Goal: Task Accomplishment & Management: Manage account settings

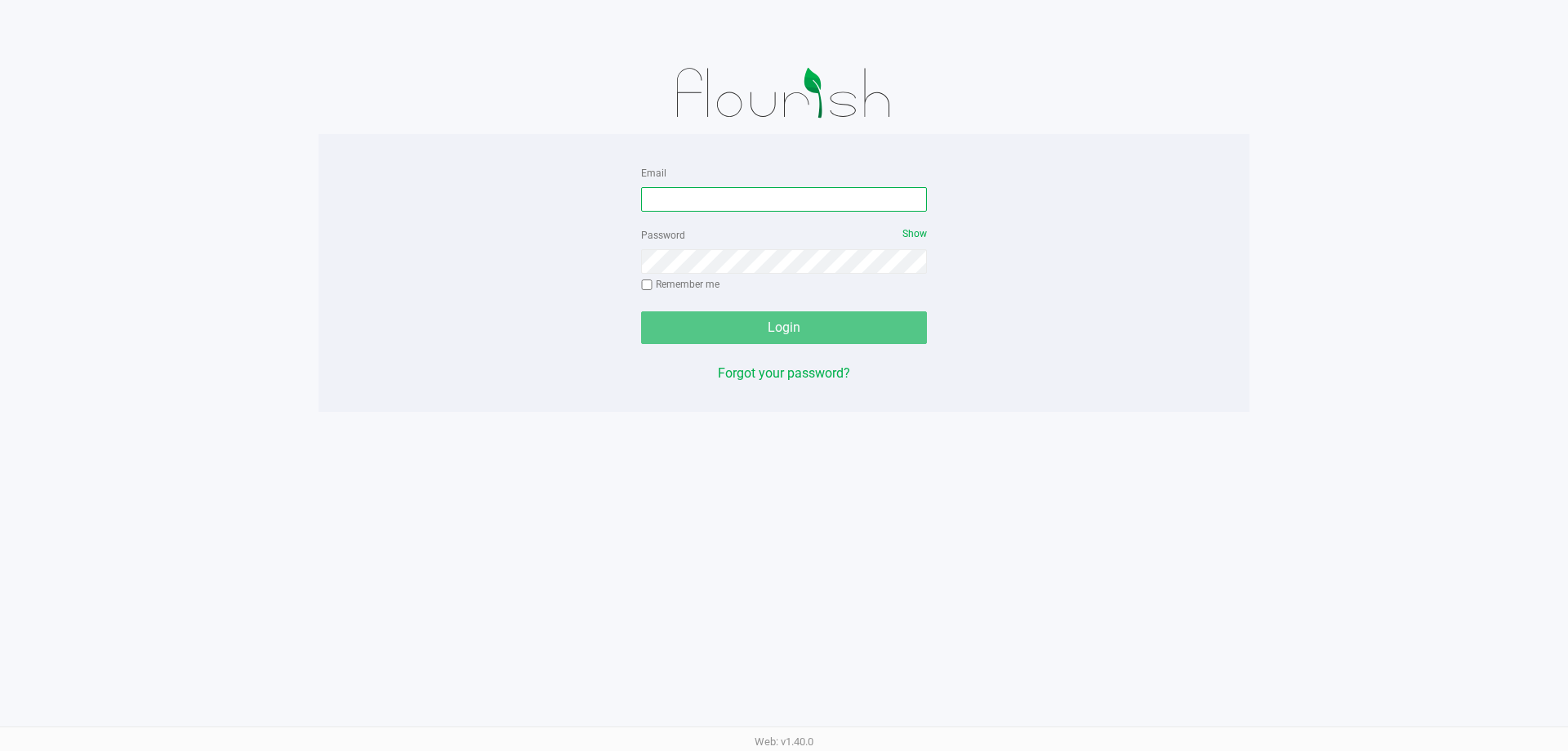
click at [658, 189] on input "Email" at bounding box center [784, 199] width 286 height 25
type input "[EMAIL_ADDRESS][DOMAIN_NAME]"
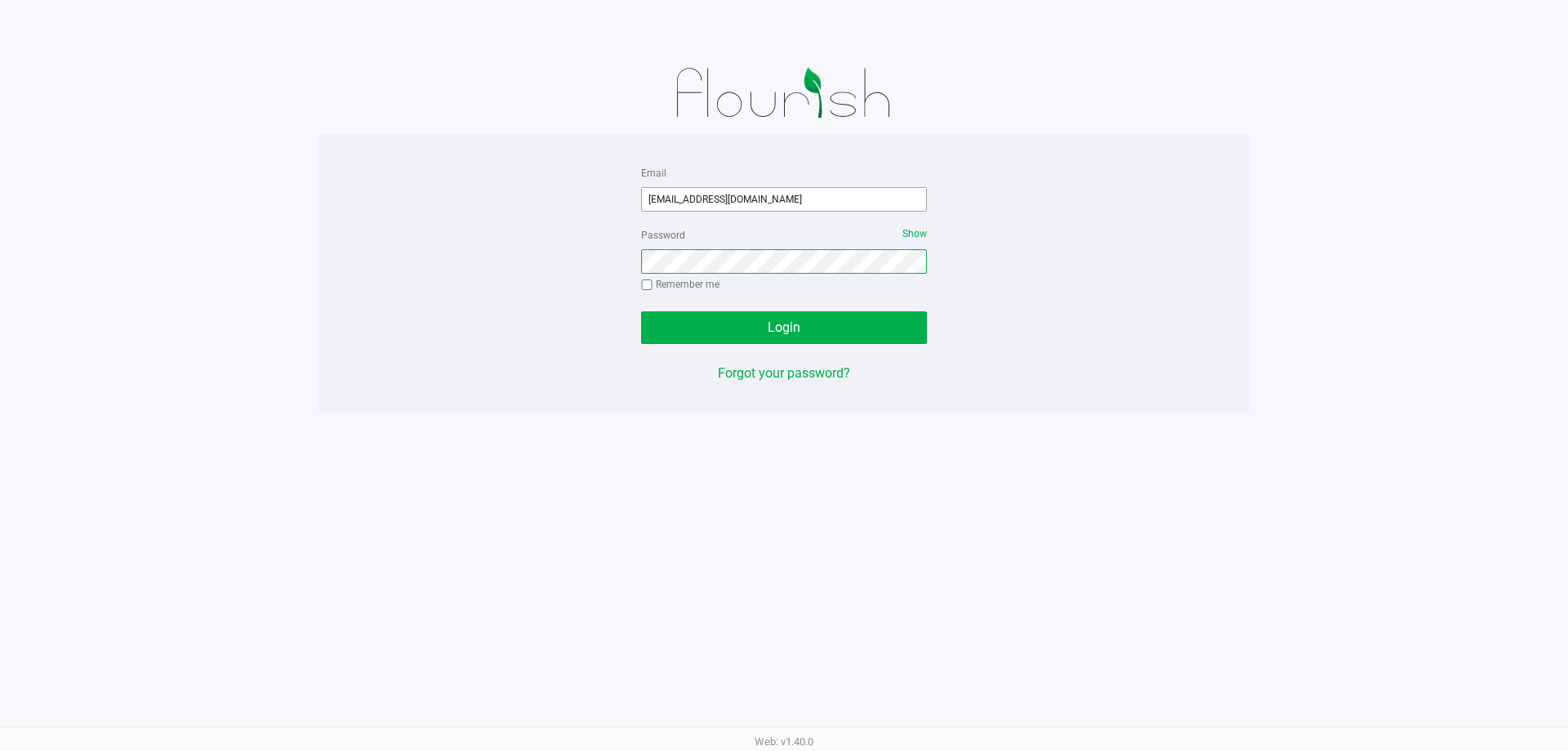
click at [641, 312] on button "Login" at bounding box center [784, 328] width 286 height 33
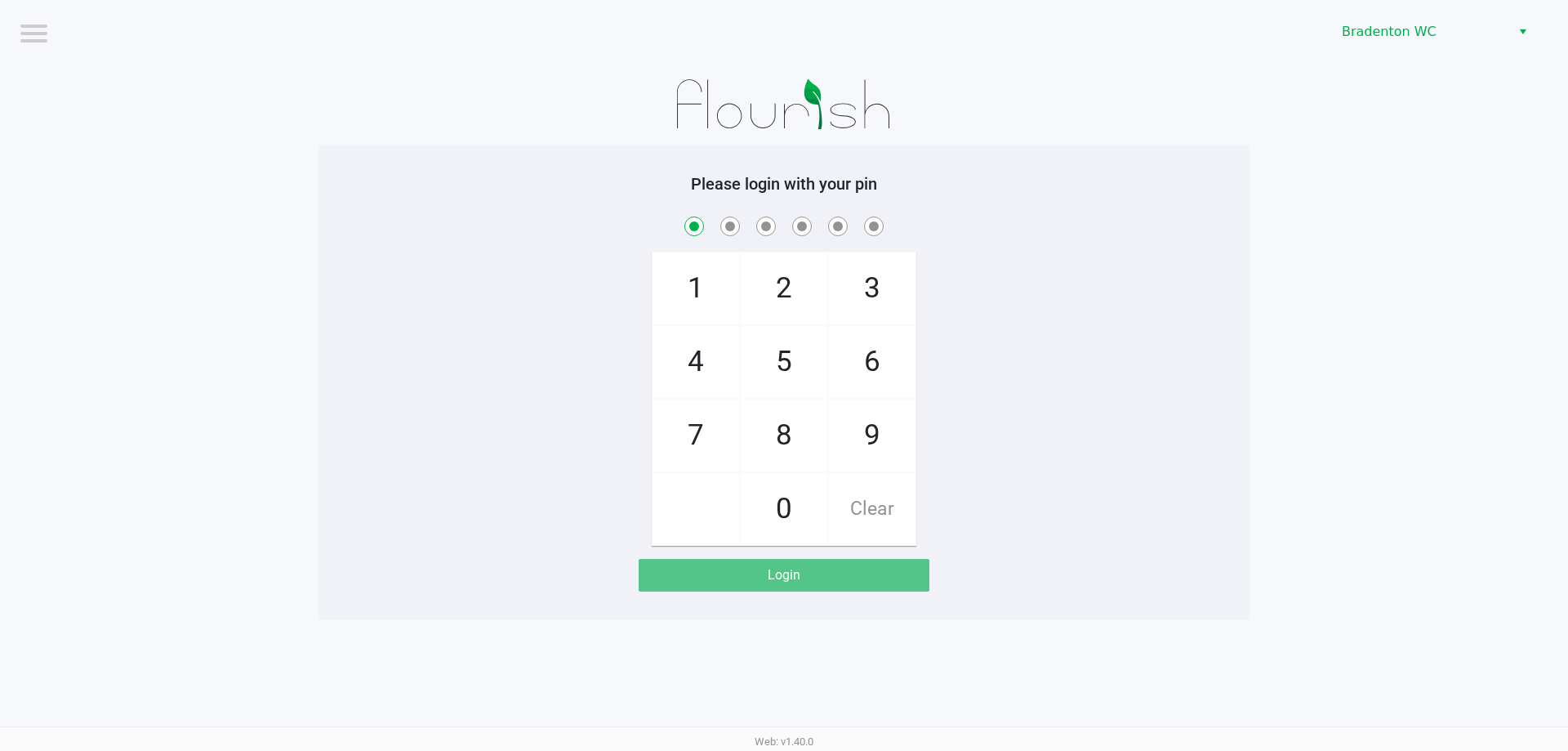
checkbox input "true"
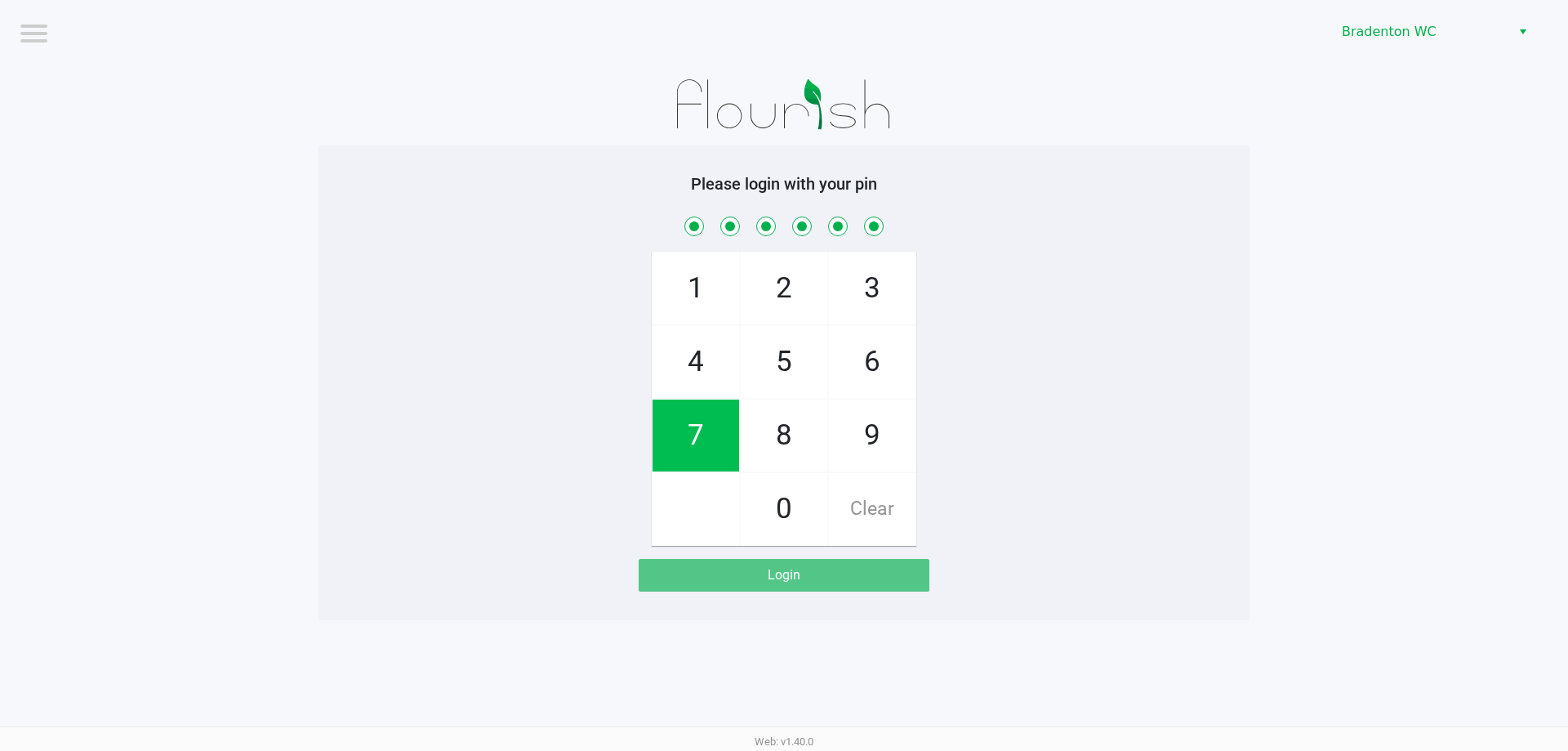
checkbox input "true"
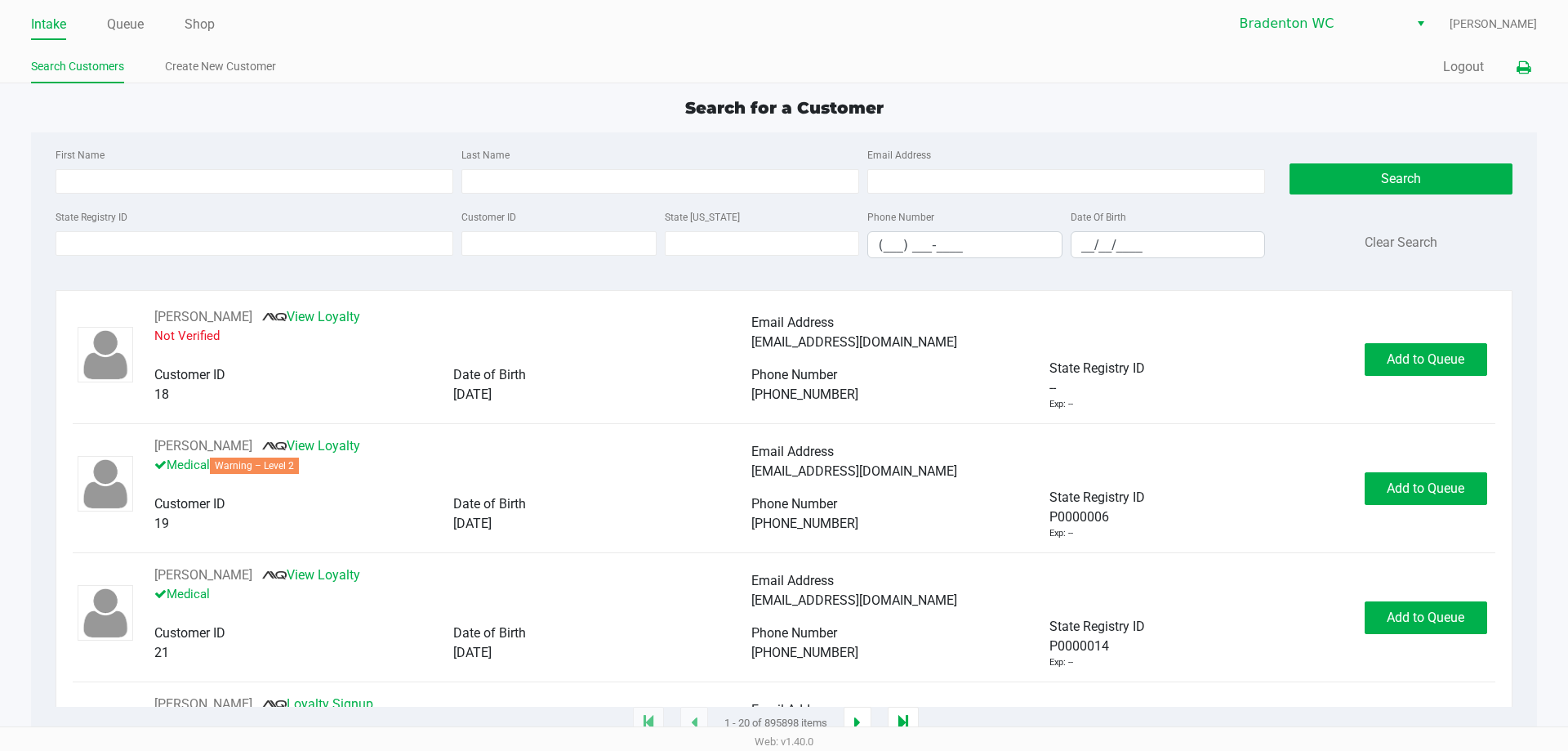
click at [1528, 63] on icon at bounding box center [1523, 68] width 14 height 12
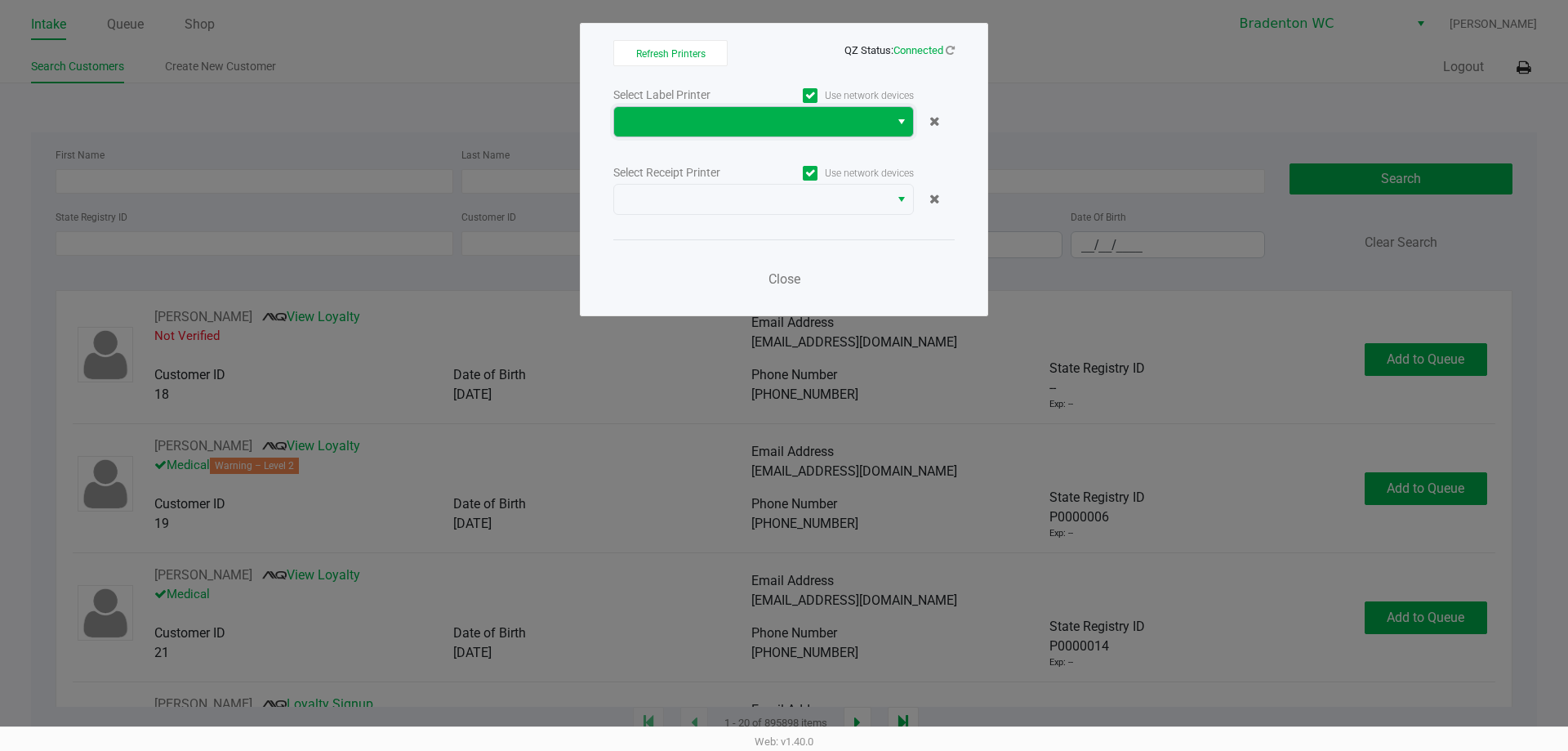
click at [789, 113] on span at bounding box center [752, 121] width 256 height 19
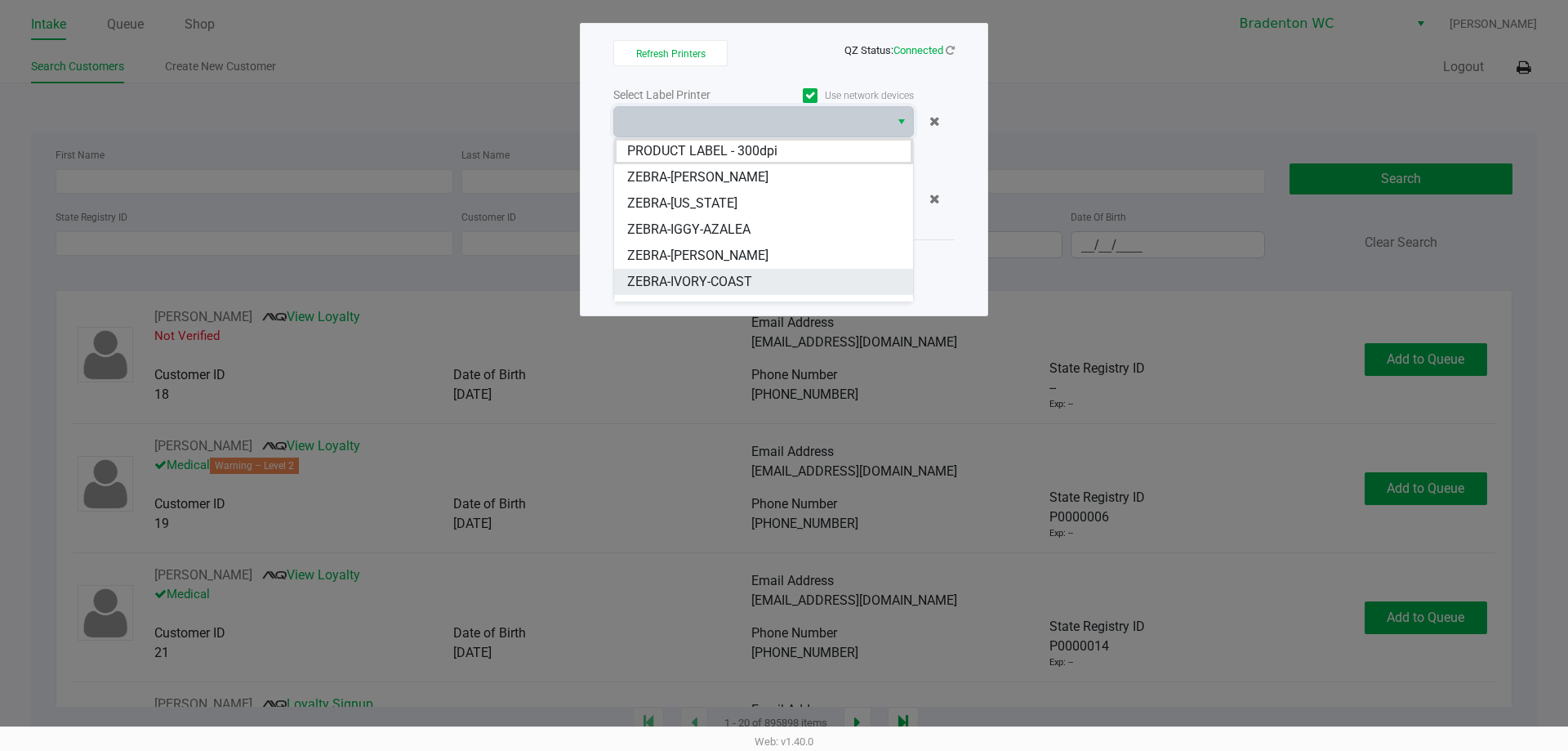
click at [654, 280] on span "ZEBRA-IVORY-COAST" at bounding box center [690, 281] width 125 height 19
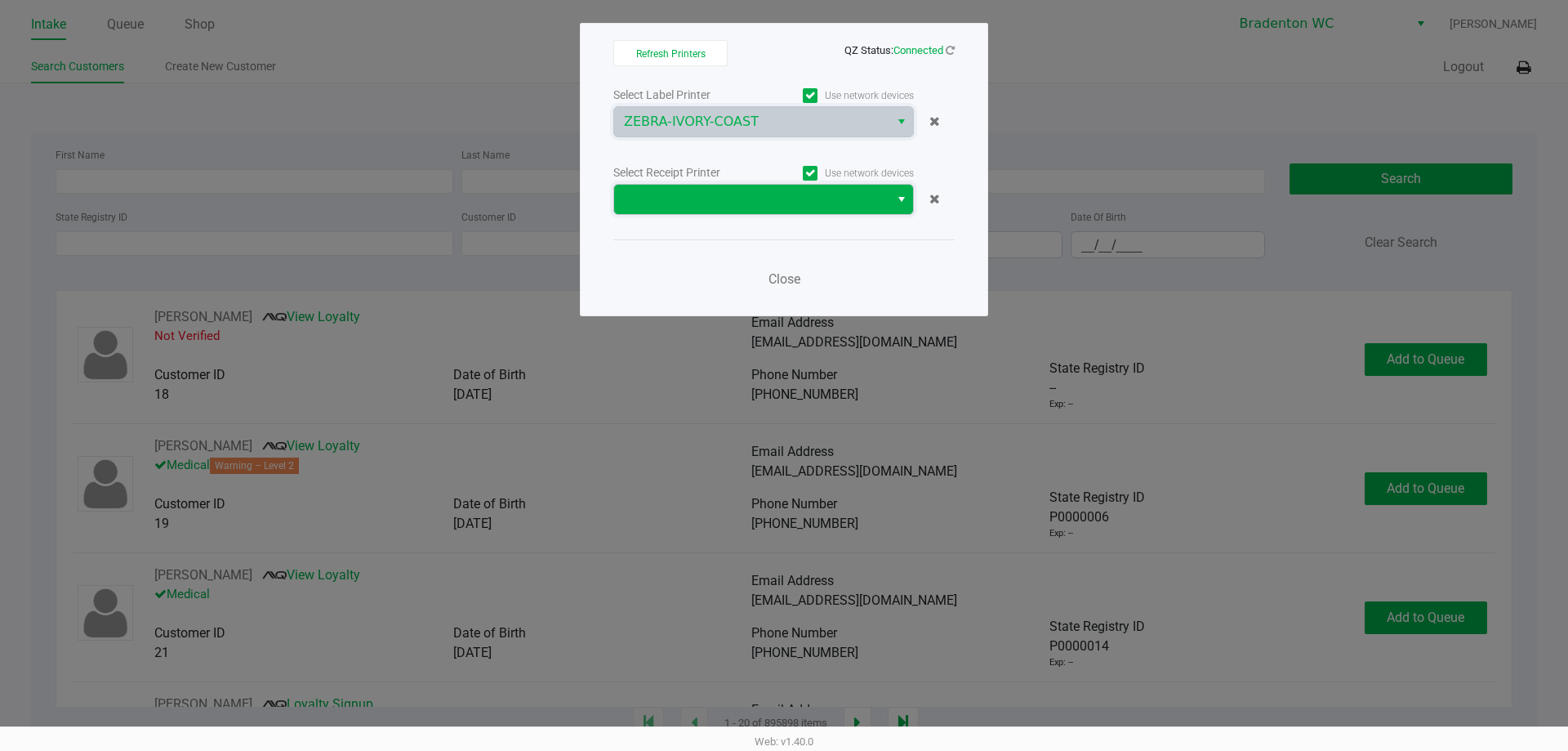
click at [702, 204] on span at bounding box center [752, 198] width 256 height 19
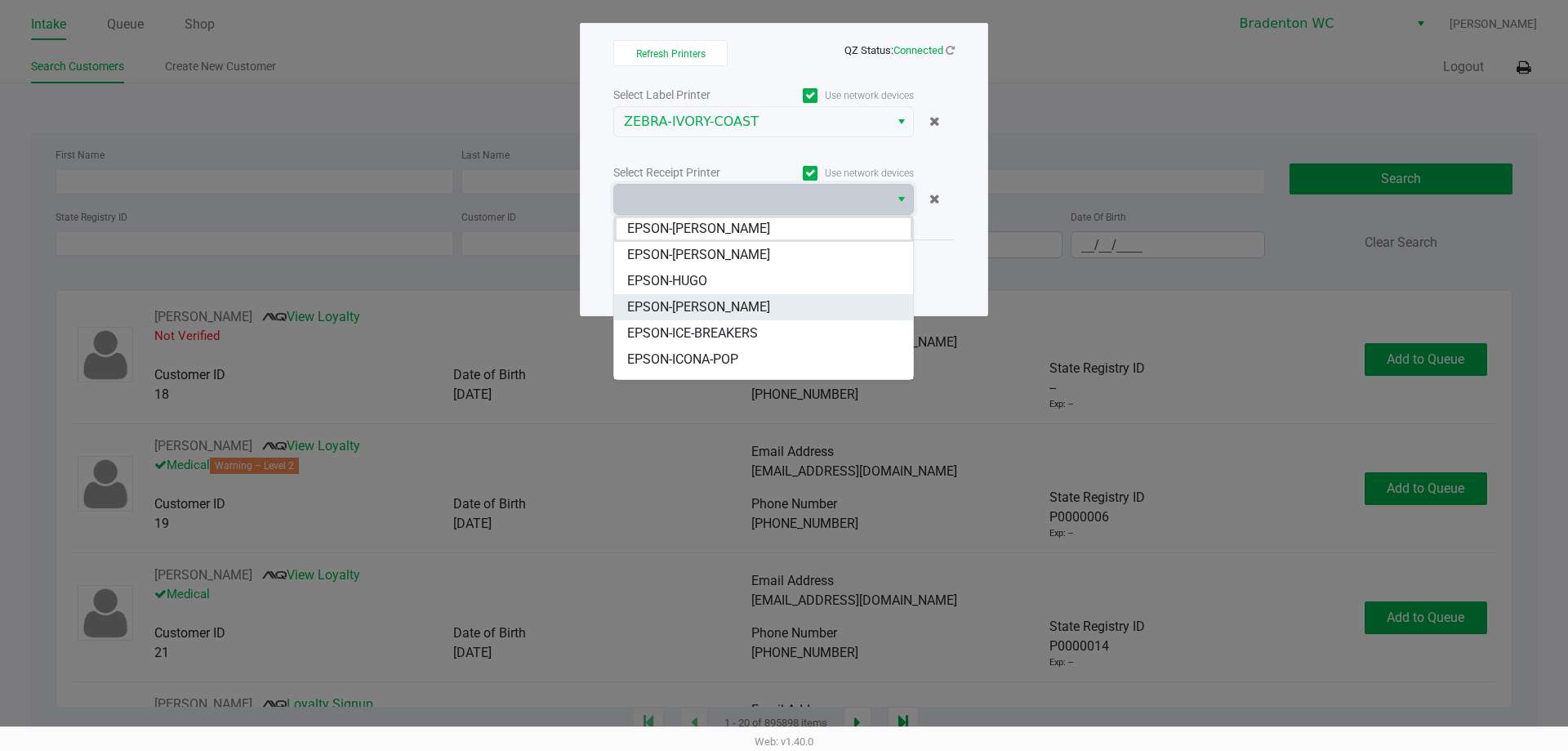
click at [696, 305] on span "EPSON-[PERSON_NAME]" at bounding box center [699, 306] width 143 height 19
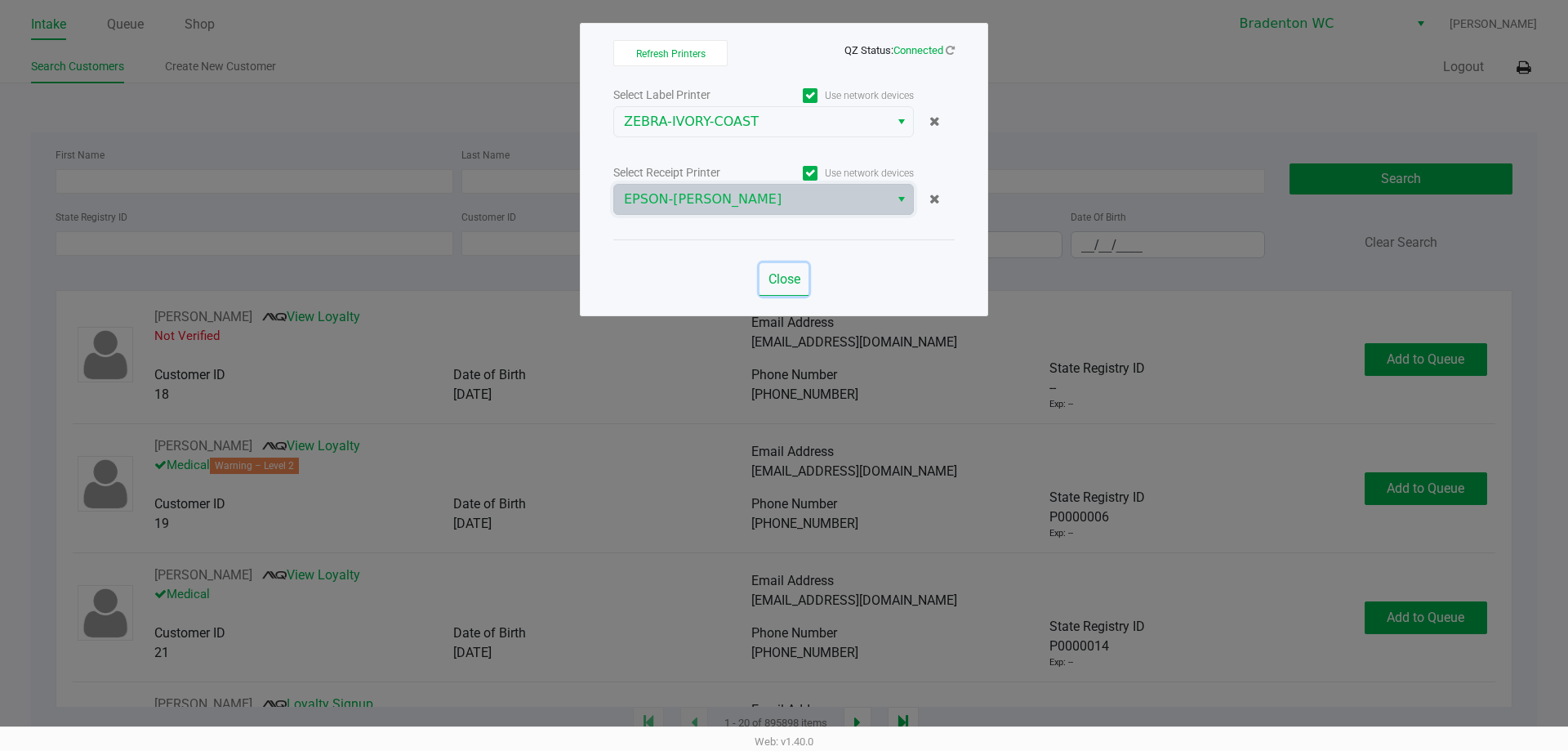
click at [775, 273] on span "Close" at bounding box center [784, 279] width 32 height 16
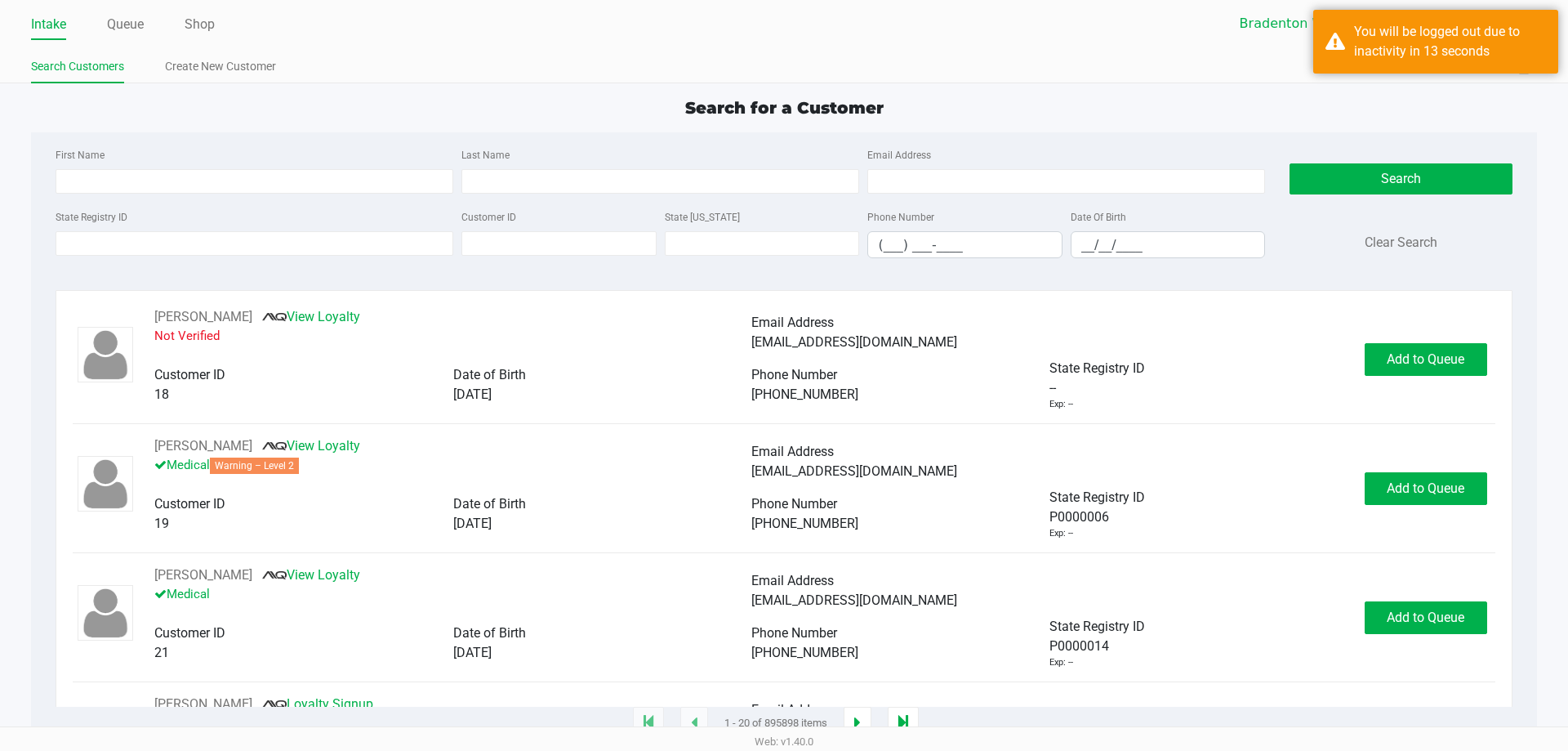
click at [536, 48] on div "Intake Queue Shop Bradenton WC Marley French Search Customers Create New Custom…" at bounding box center [784, 41] width 1568 height 83
click at [1059, 35] on div "Bradenton WC Marley French" at bounding box center [1151, 24] width 747 height 31
click at [1347, 67] on div "You will be logged out due to inactivity in 13 seconds" at bounding box center [1424, 42] width 245 height 64
click at [1317, 58] on div "You will be logged out due to inactivity in 13 seconds" at bounding box center [1424, 42] width 245 height 64
click at [53, 20] on link "Intake" at bounding box center [48, 24] width 35 height 23
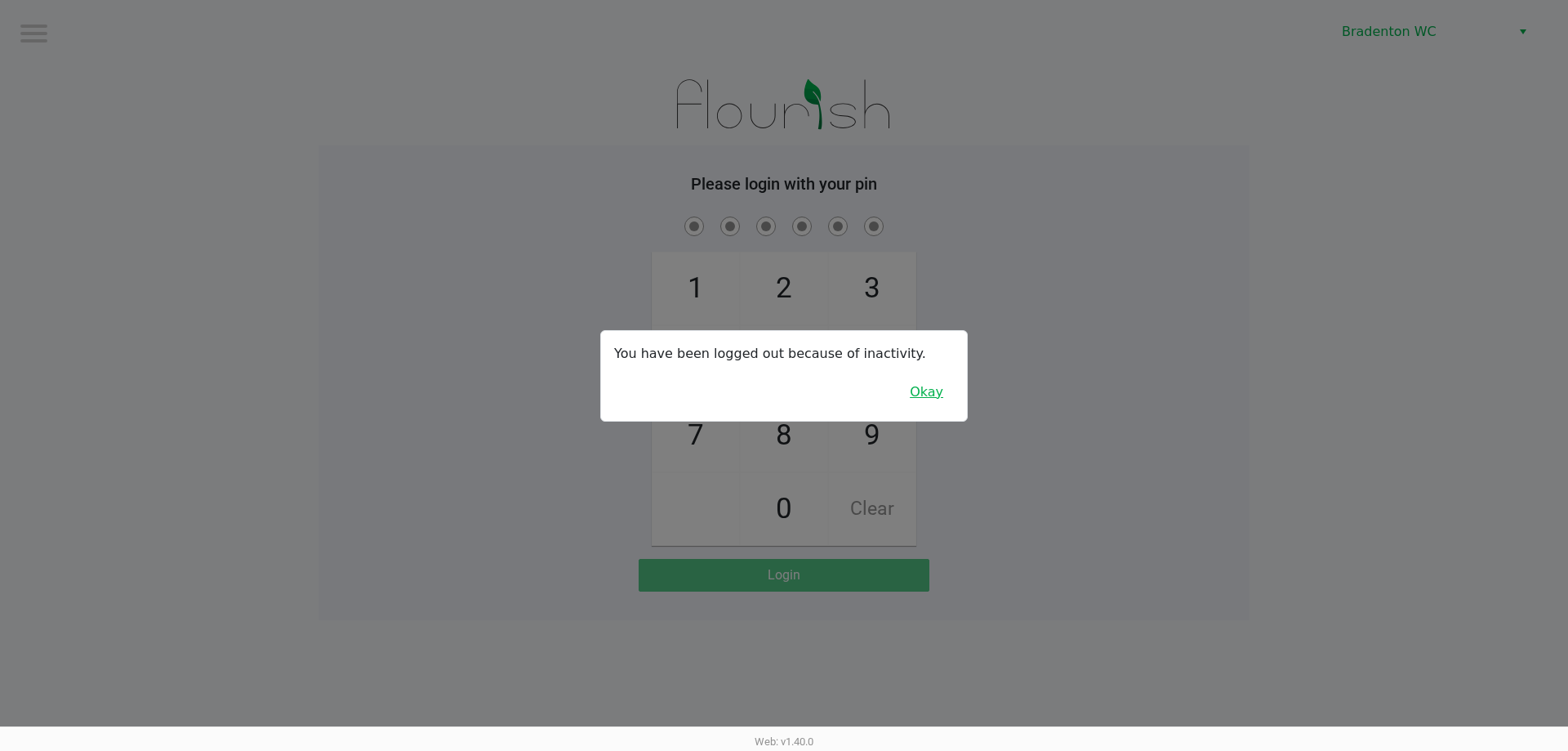
click at [924, 398] on button "Okay" at bounding box center [927, 392] width 55 height 31
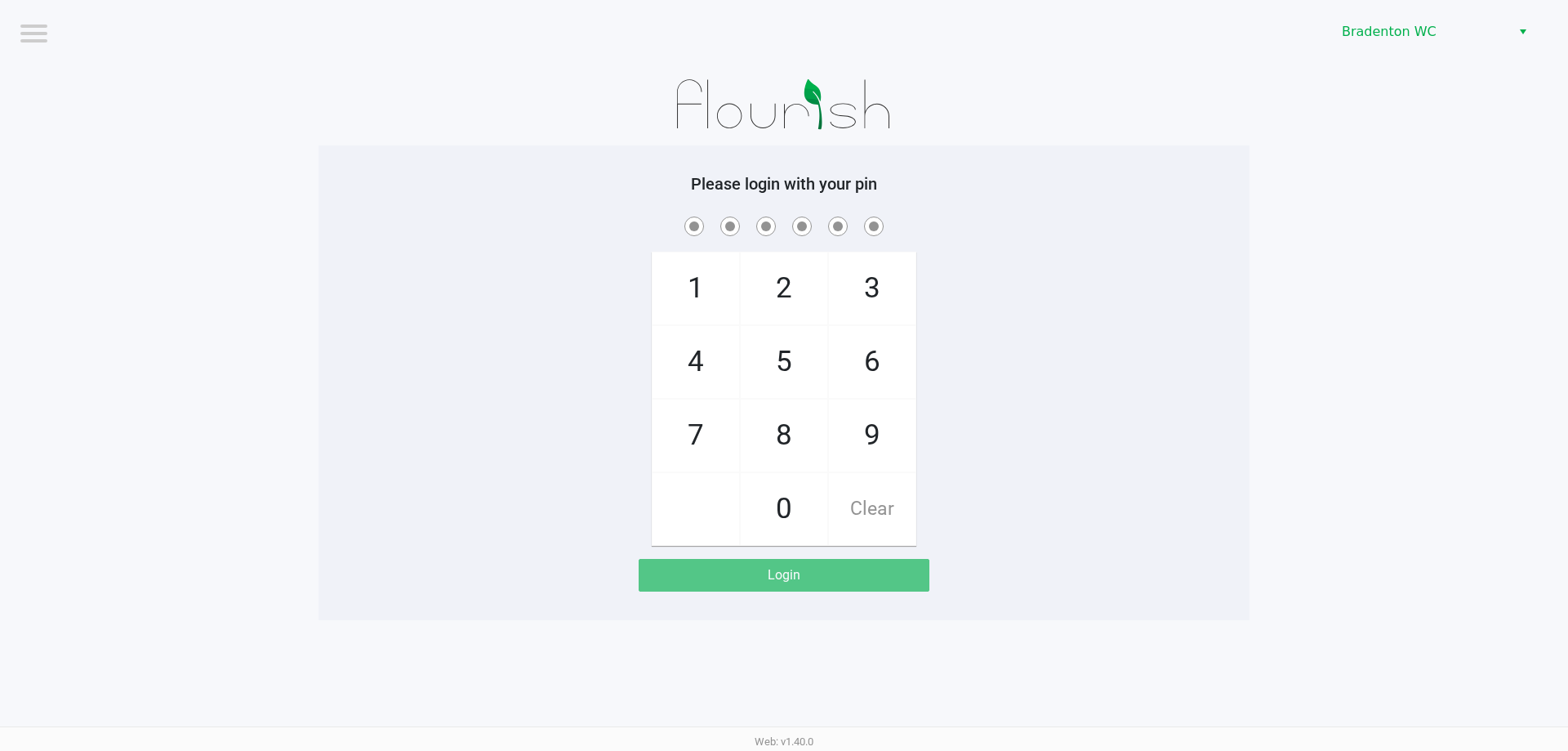
drag, startPoint x: 970, startPoint y: 365, endPoint x: 960, endPoint y: 365, distance: 10.0
click at [969, 365] on div "1 4 7 2 5 8 0 3 6 9 Clear" at bounding box center [784, 379] width 931 height 333
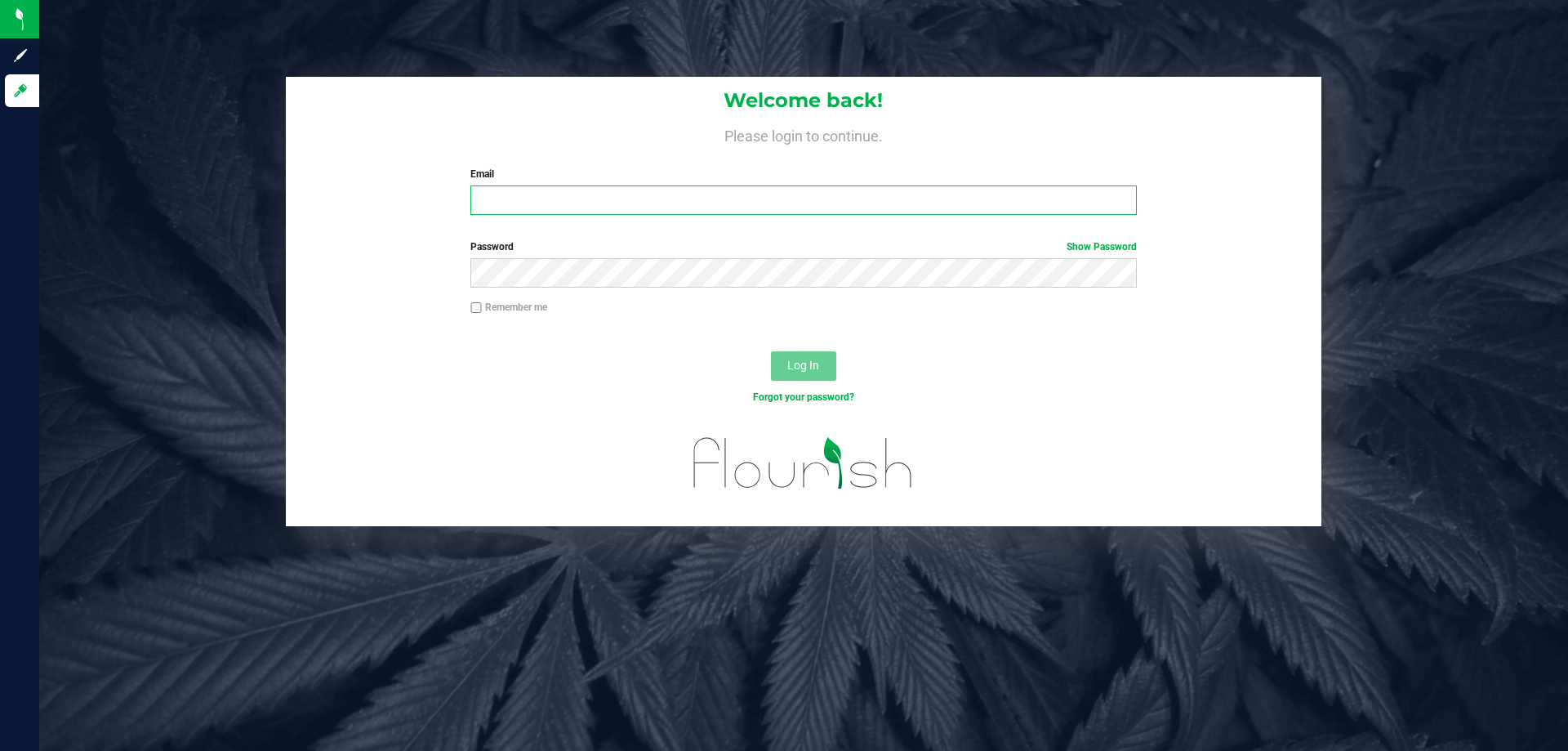
click at [544, 194] on input "Email" at bounding box center [803, 200] width 666 height 29
type input "[EMAIL_ADDRESS][DOMAIN_NAME]"
click at [771, 351] on button "Log In" at bounding box center [804, 365] width 66 height 29
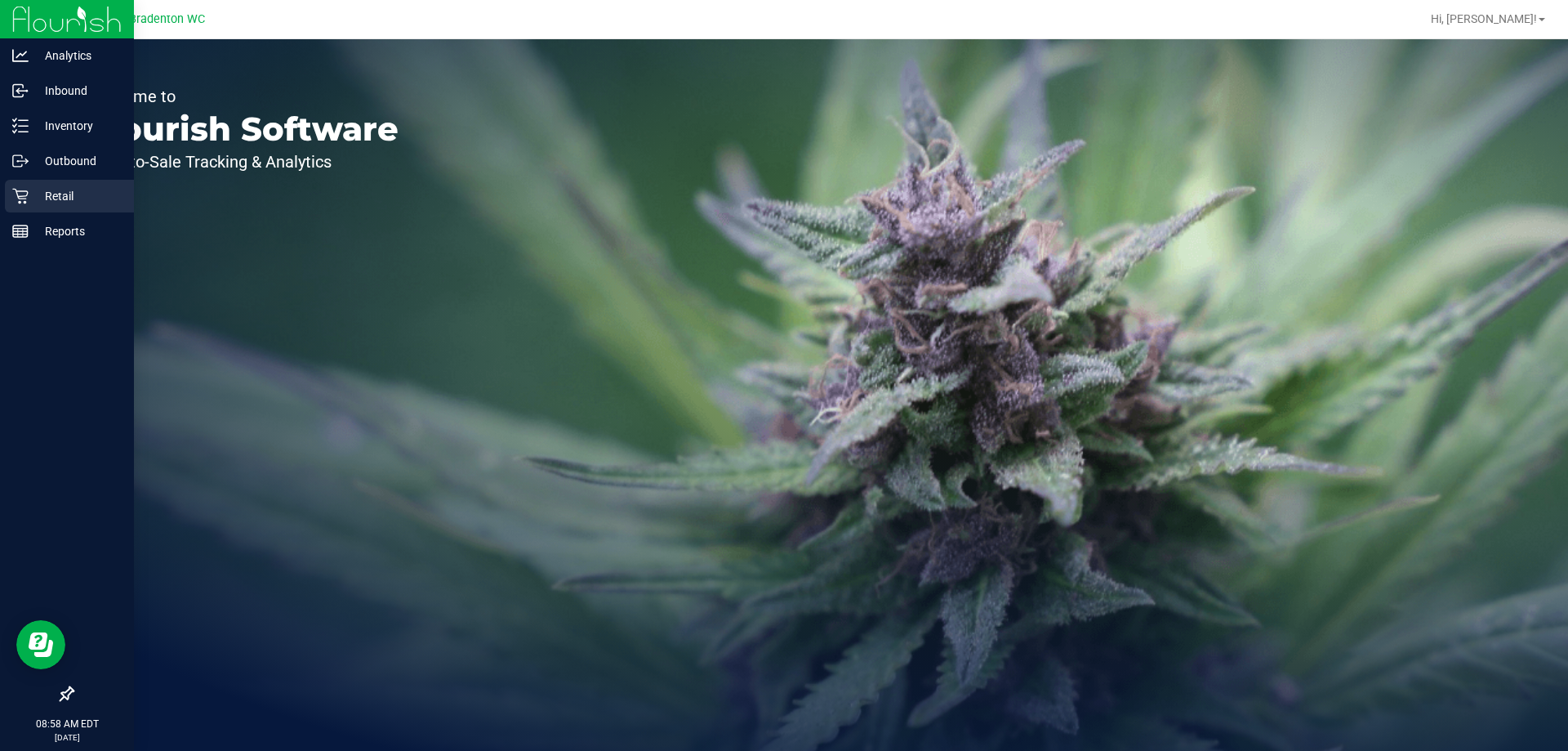
click at [61, 199] on p "Retail" at bounding box center [77, 196] width 98 height 19
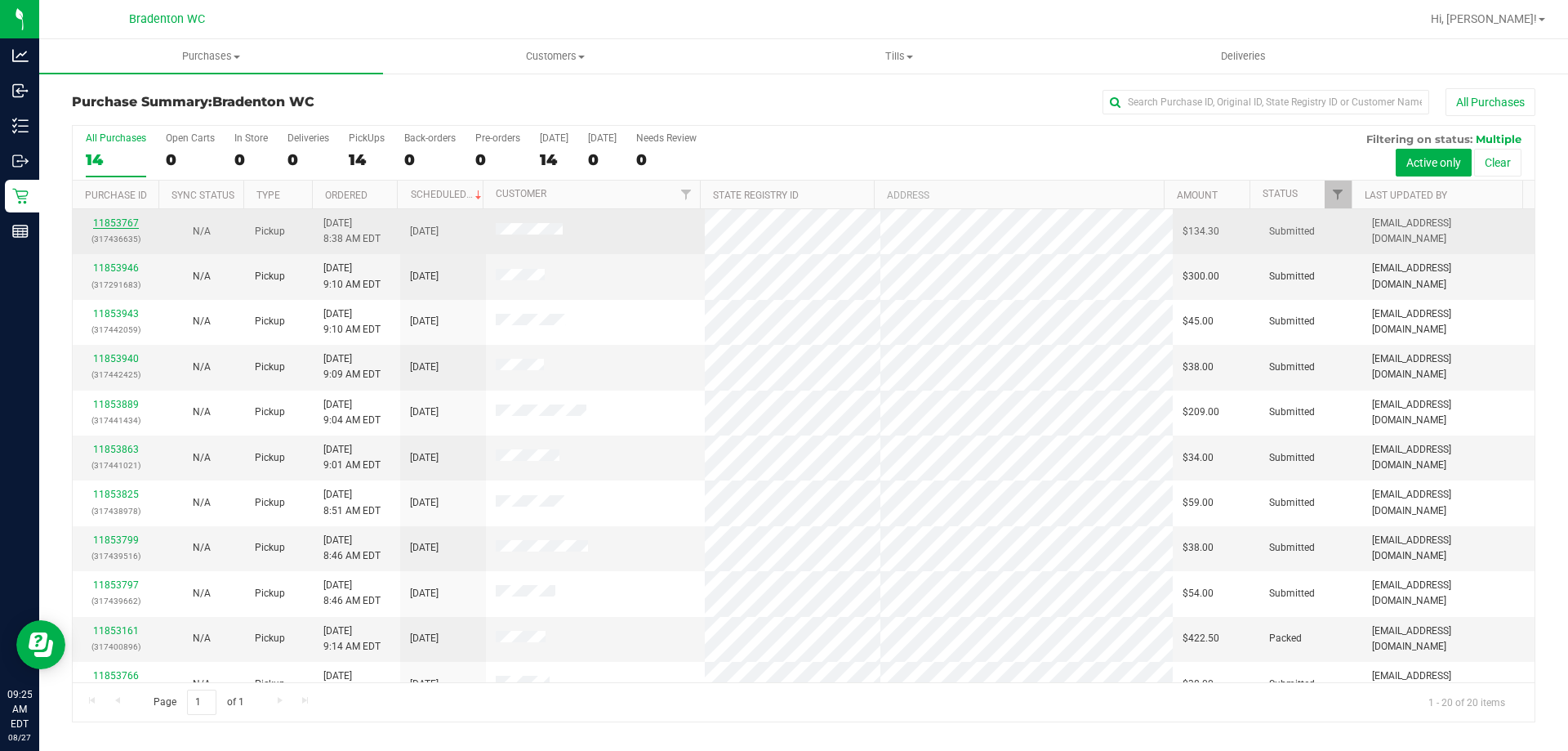
click at [121, 224] on link "11853767" at bounding box center [116, 223] width 46 height 12
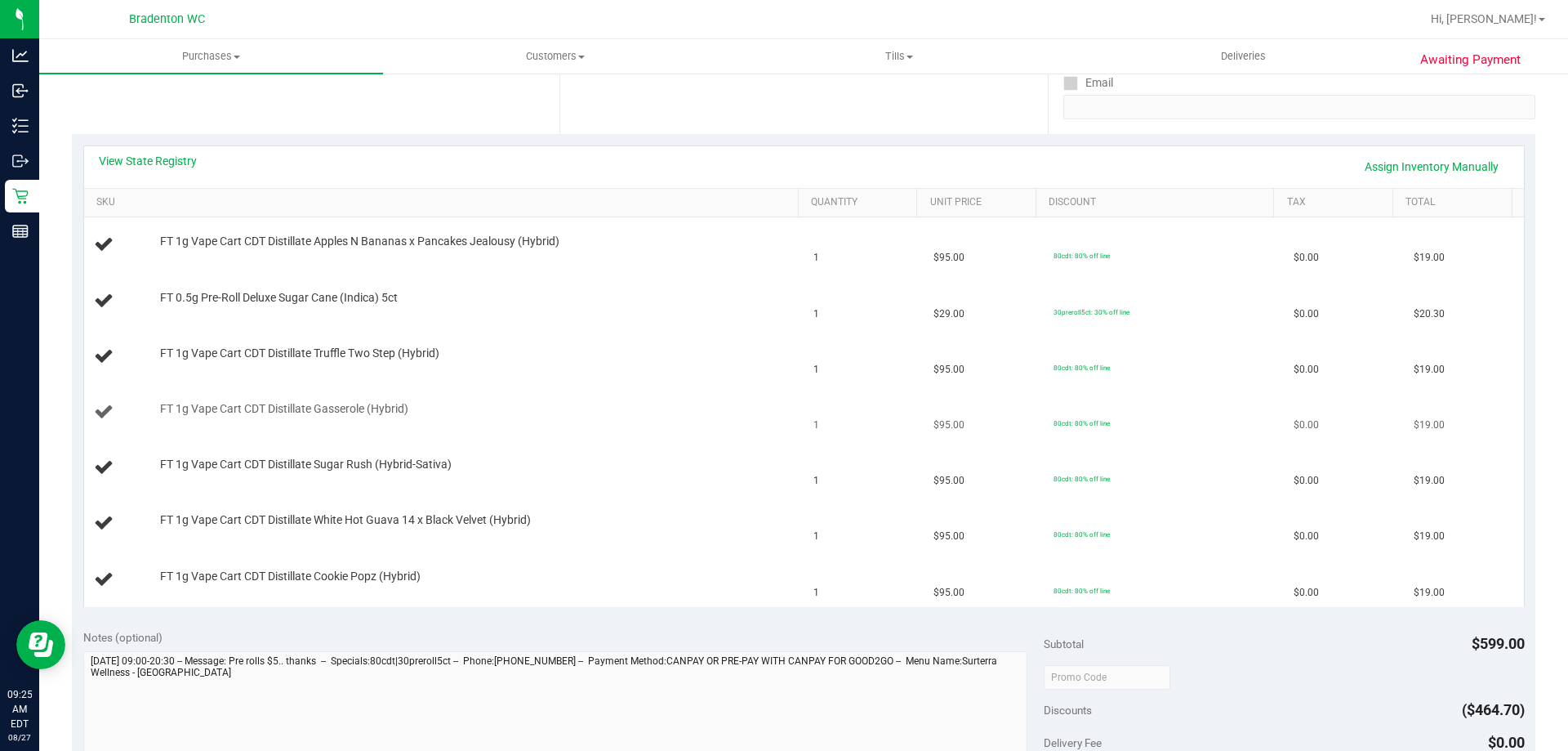
scroll to position [327, 0]
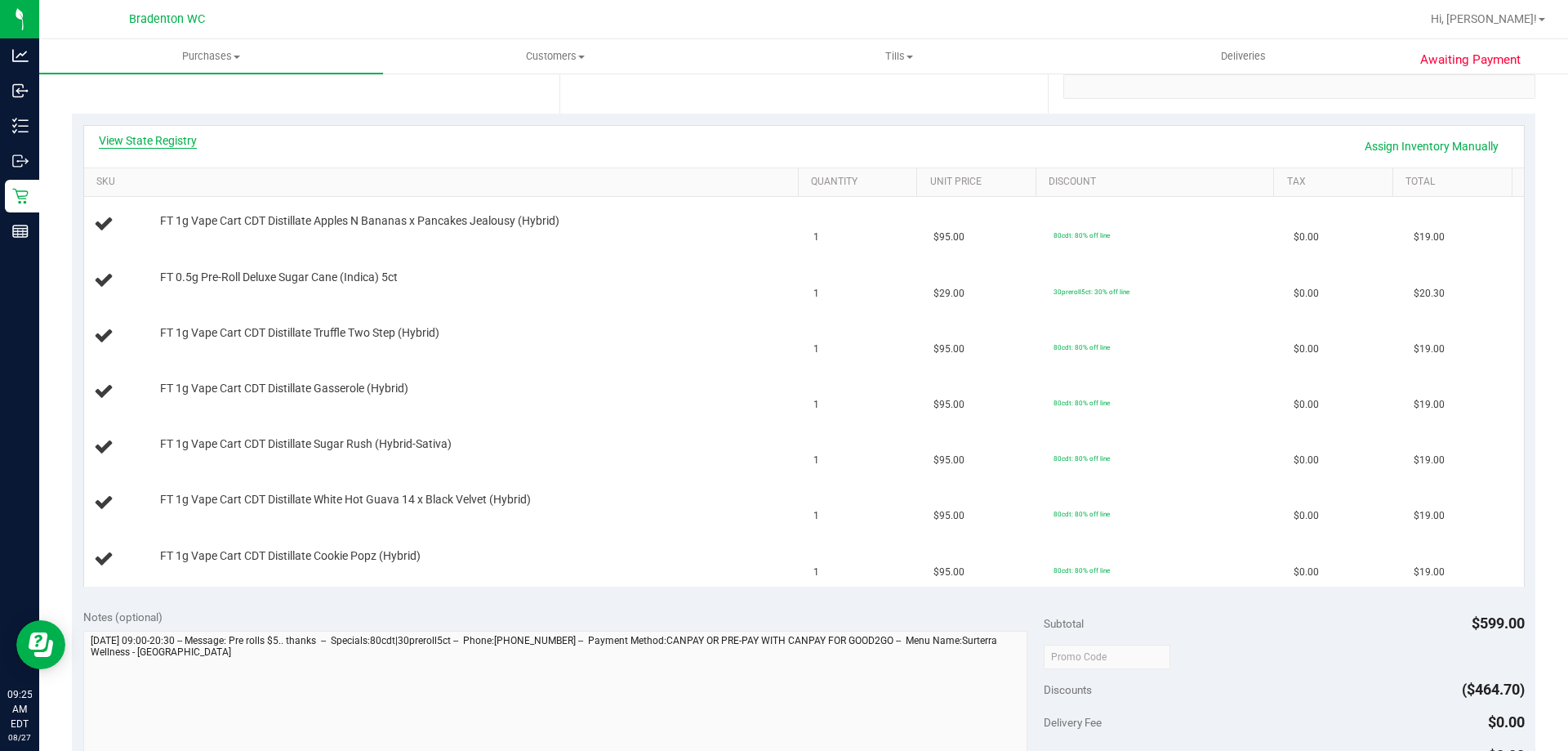
click at [154, 138] on link "View State Registry" at bounding box center [147, 141] width 98 height 16
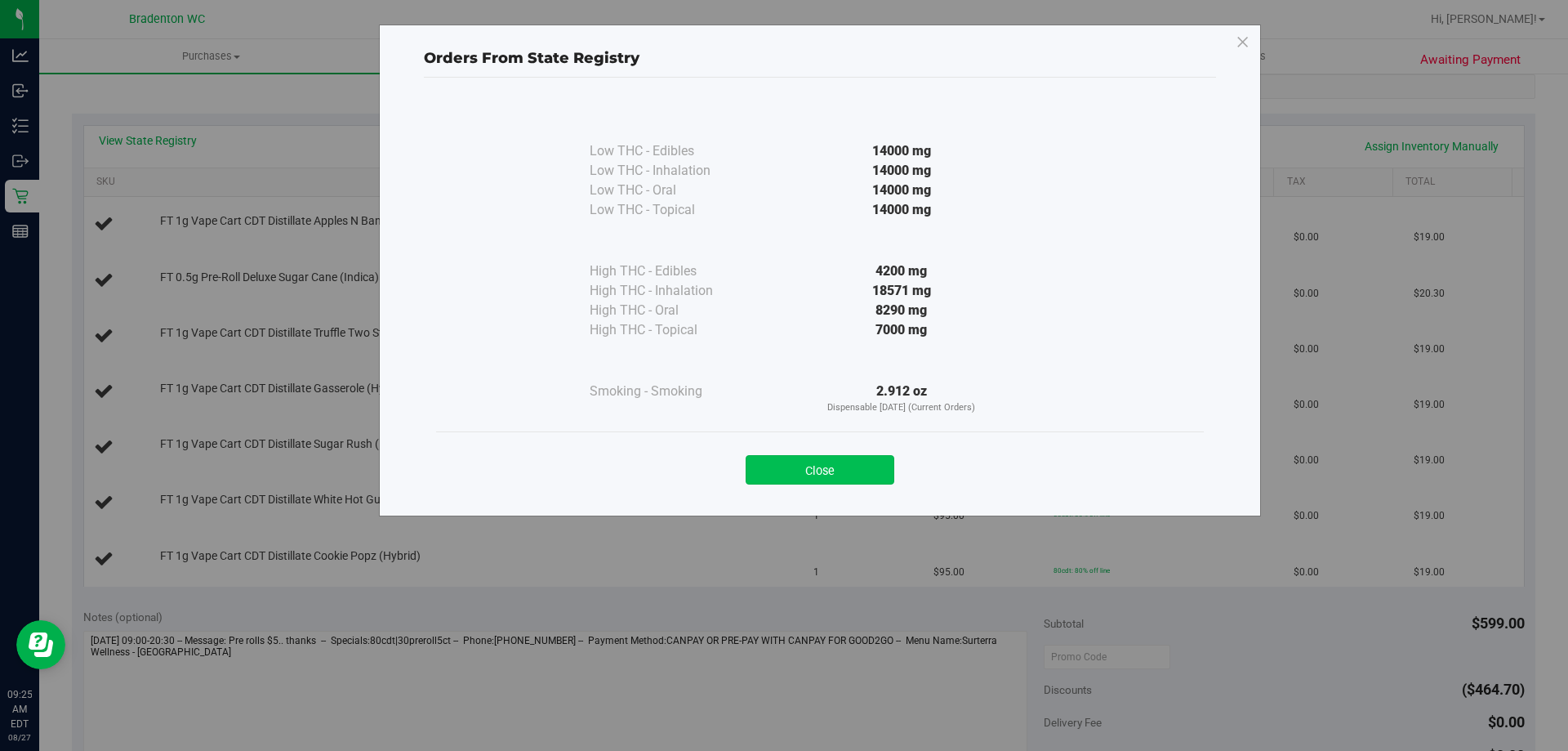
click at [791, 469] on button "Close" at bounding box center [820, 470] width 149 height 29
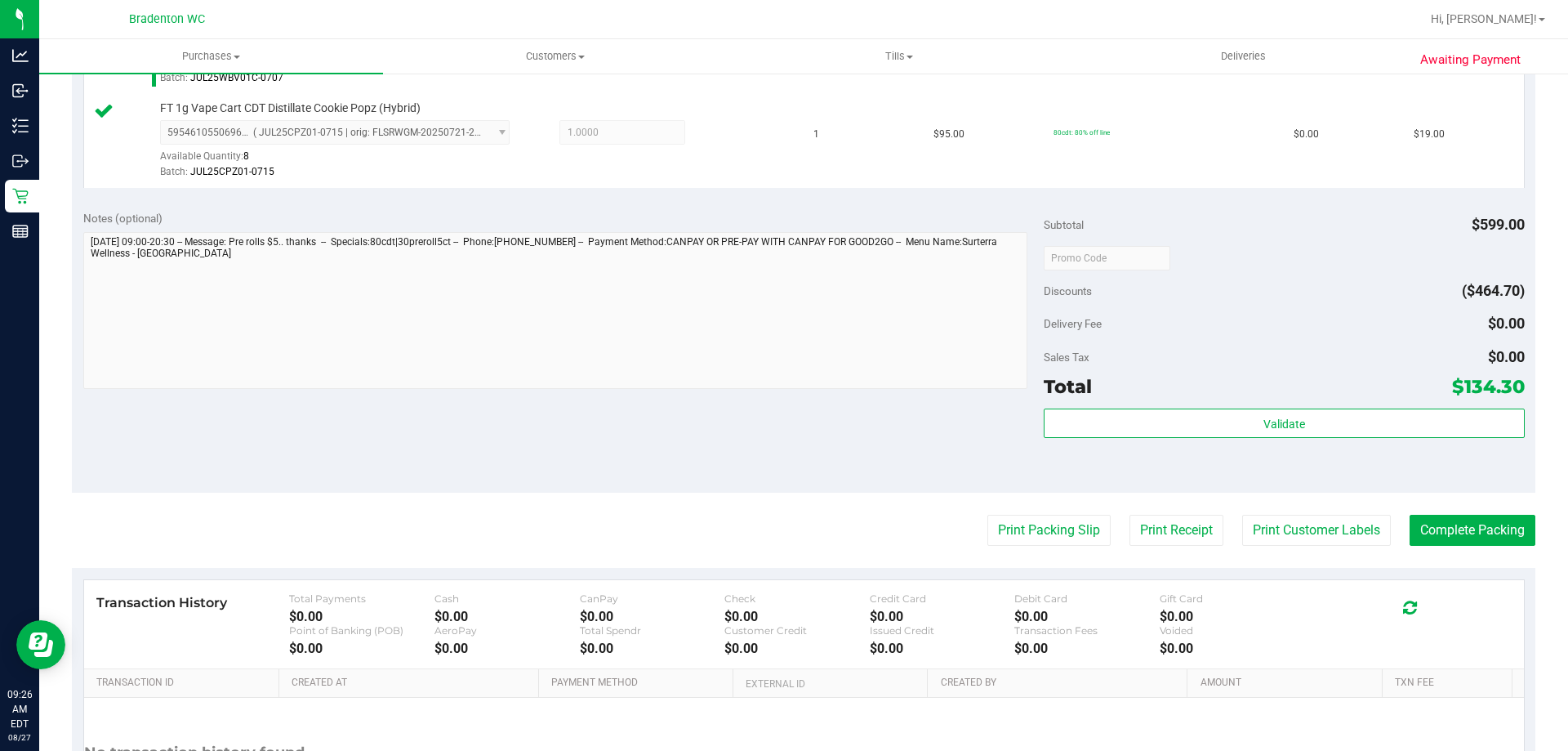
scroll to position [1024, 0]
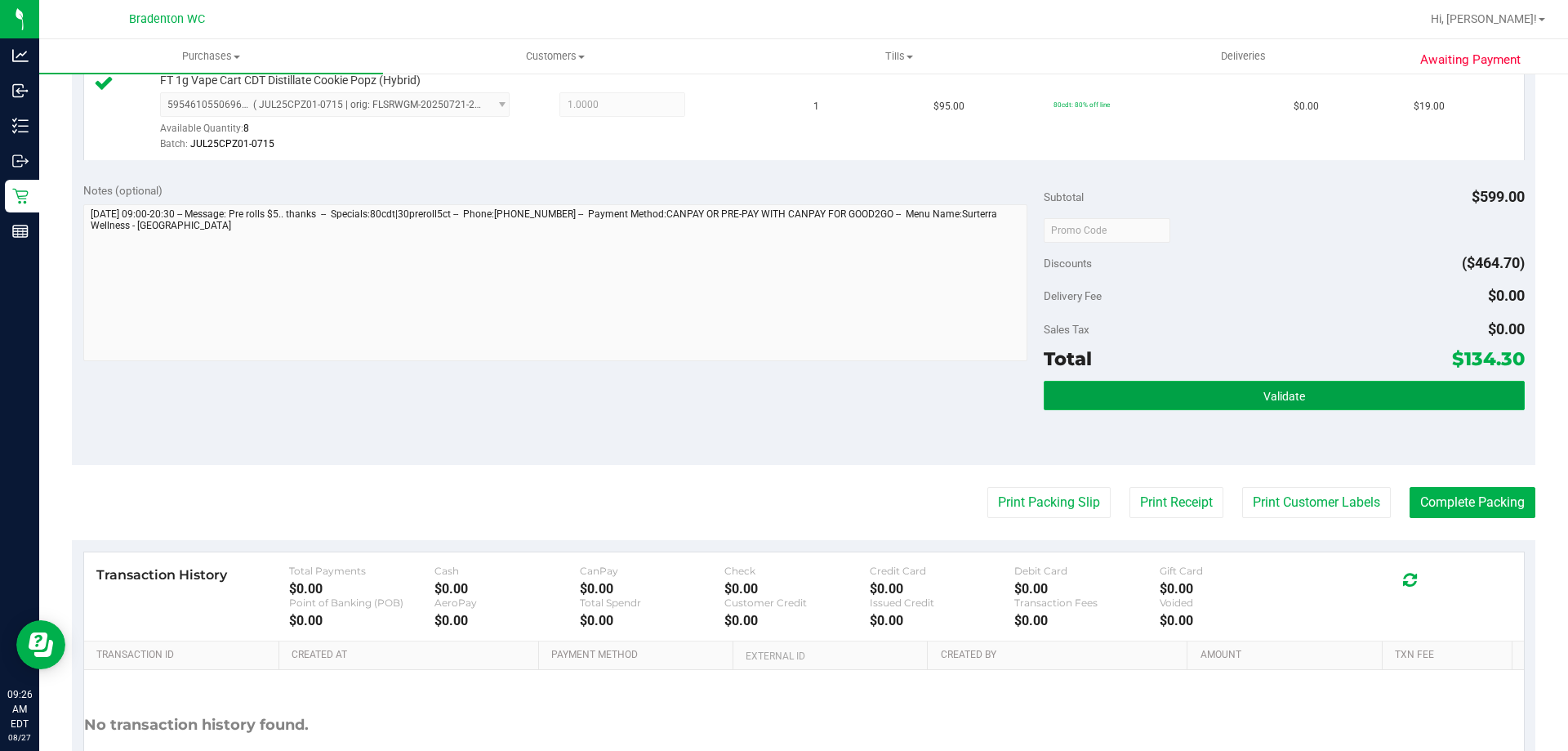
click at [1259, 384] on button "Validate" at bounding box center [1284, 396] width 481 height 29
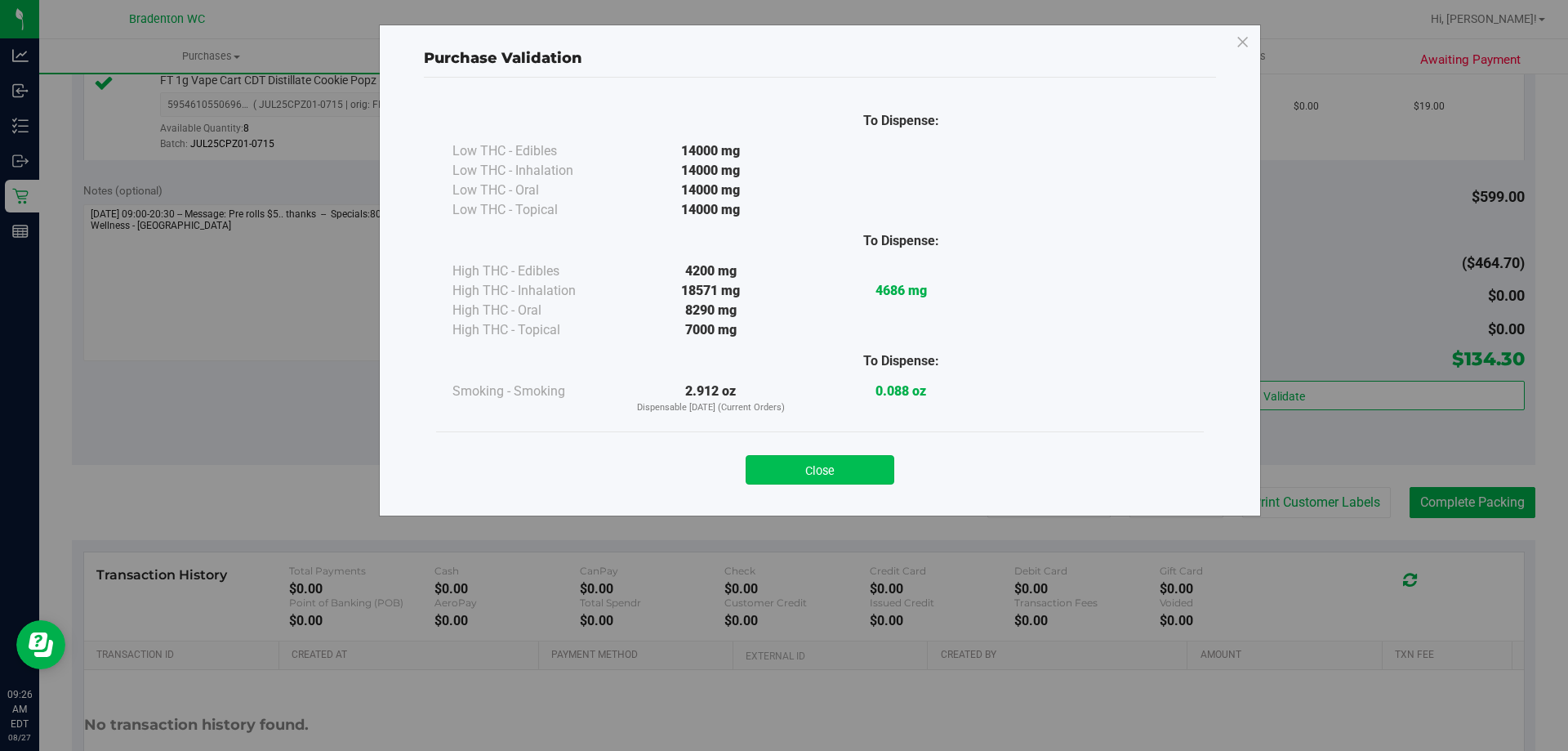
click at [804, 457] on button "Close" at bounding box center [820, 470] width 149 height 29
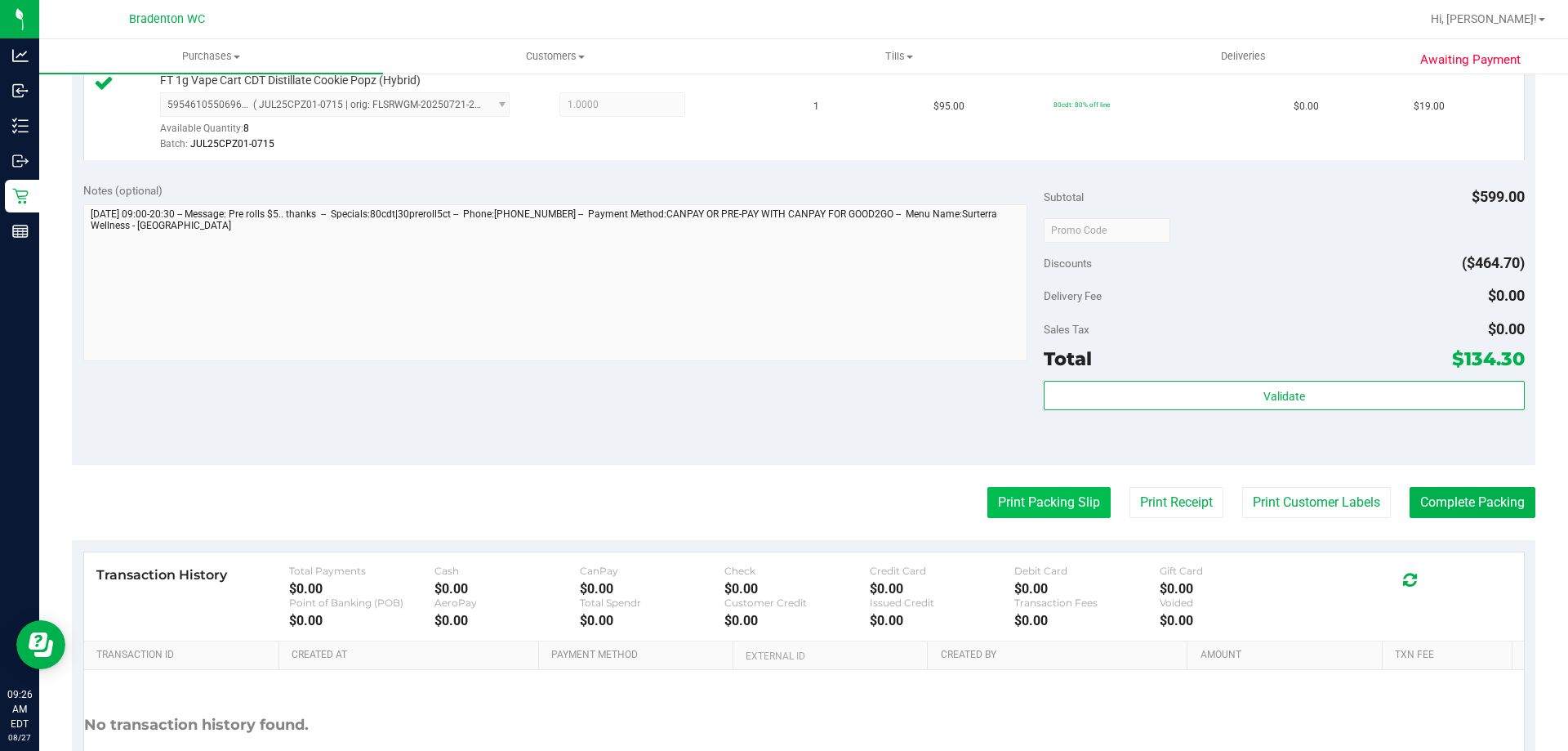
click at [1017, 495] on button "Print Packing Slip" at bounding box center [1049, 502] width 123 height 31
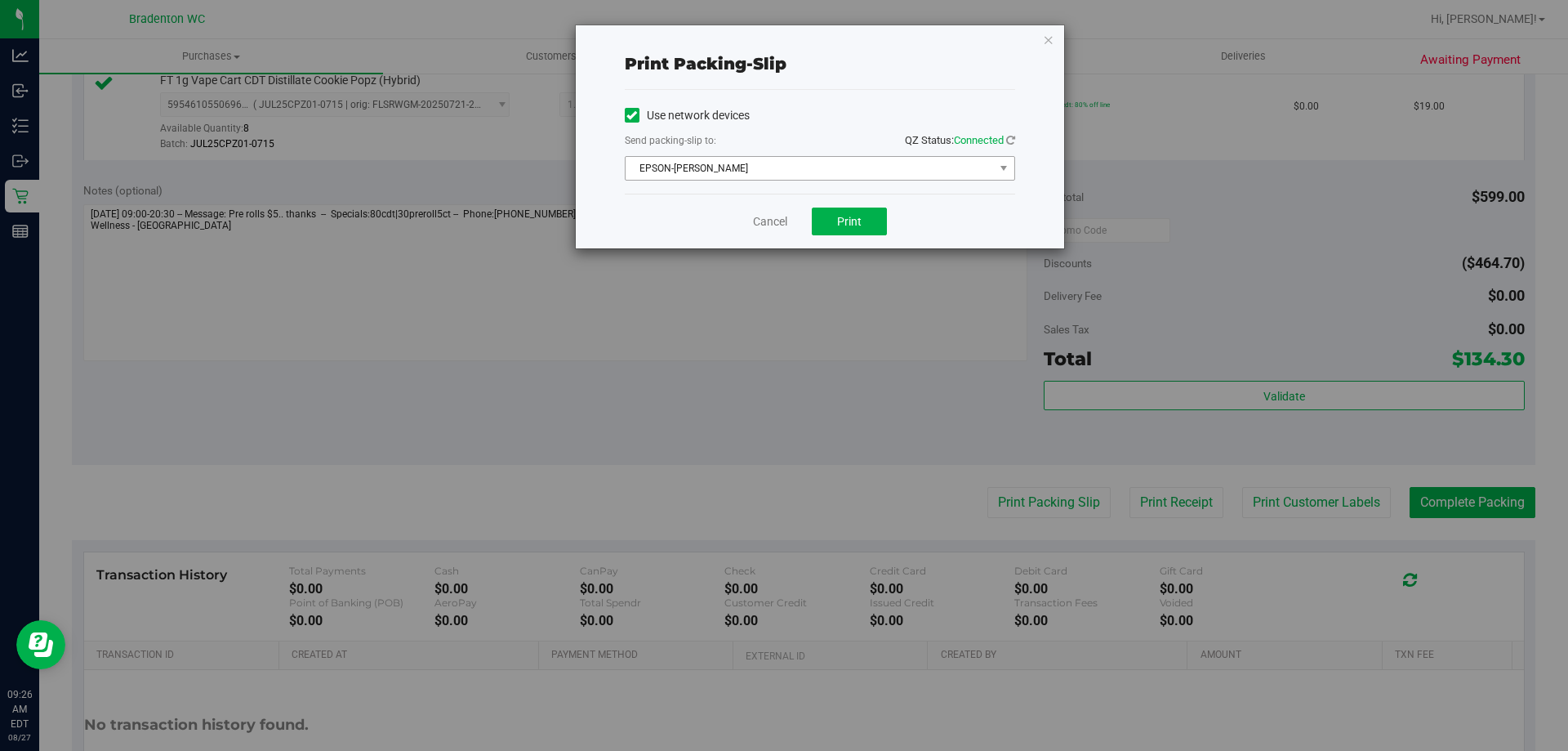
click at [779, 157] on span "EPSON-[PERSON_NAME]" at bounding box center [810, 168] width 368 height 23
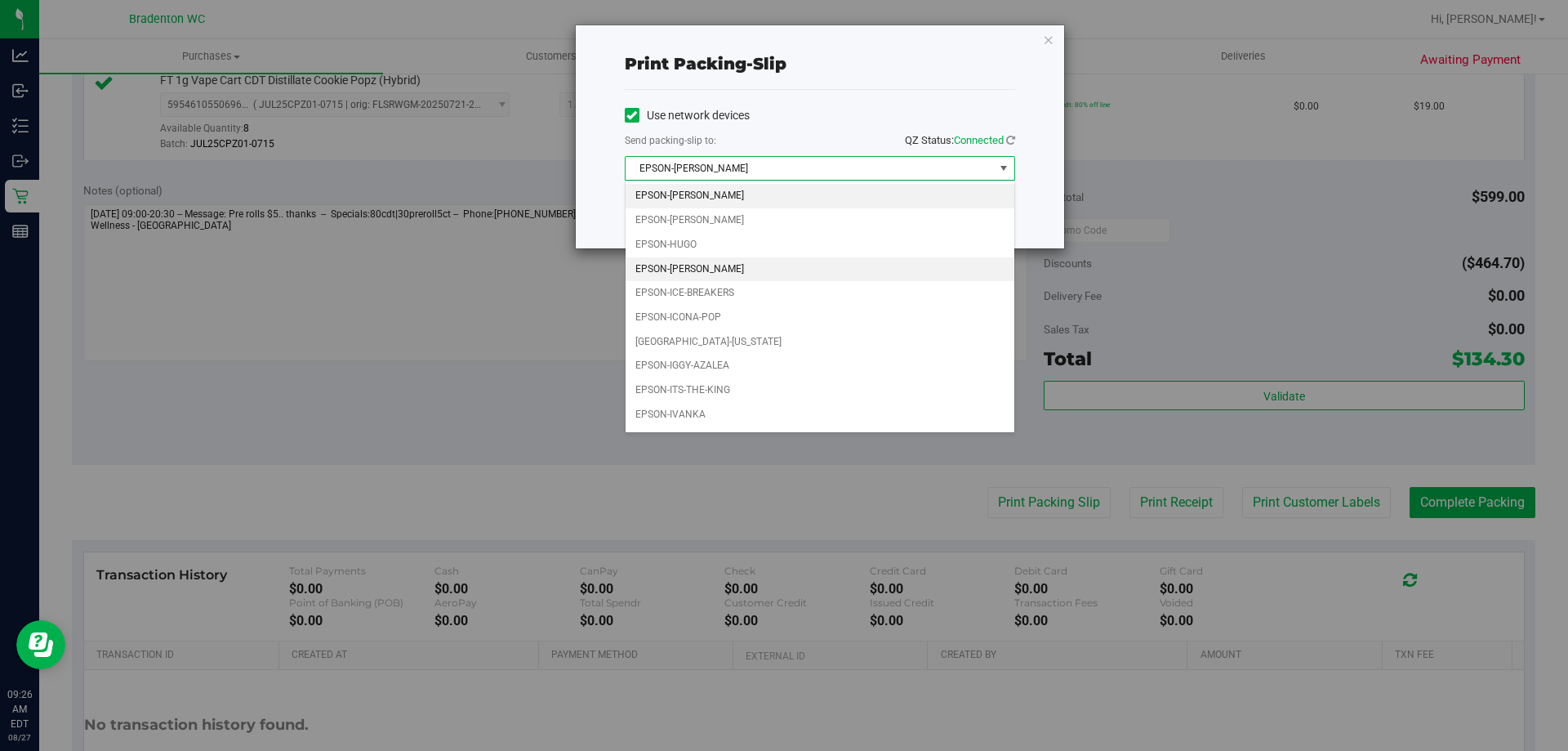
click at [754, 263] on li "EPSON-[PERSON_NAME]" at bounding box center [821, 270] width 389 height 25
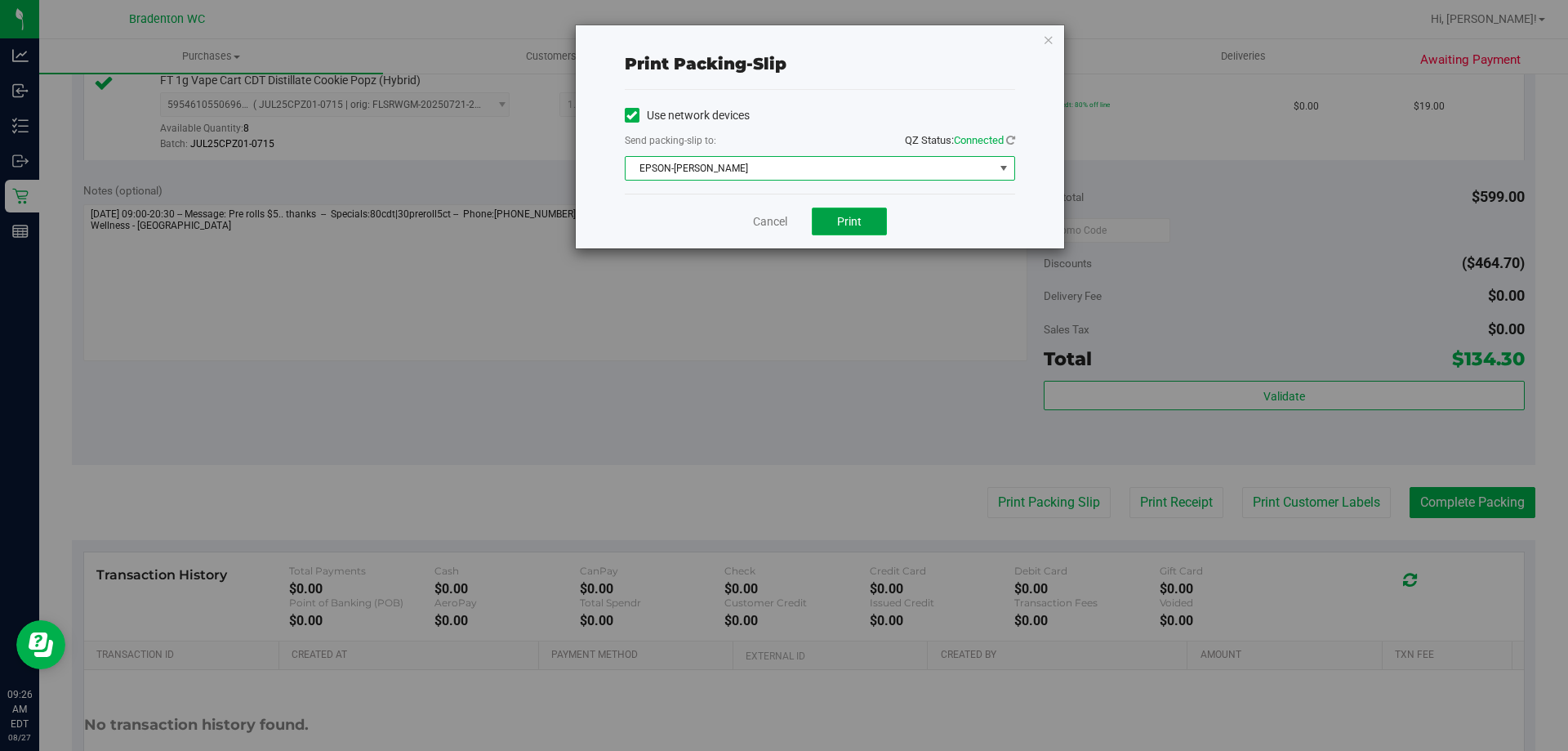
click at [869, 225] on button "Print" at bounding box center [850, 221] width 75 height 27
click at [1047, 38] on icon "button" at bounding box center [1049, 38] width 12 height 19
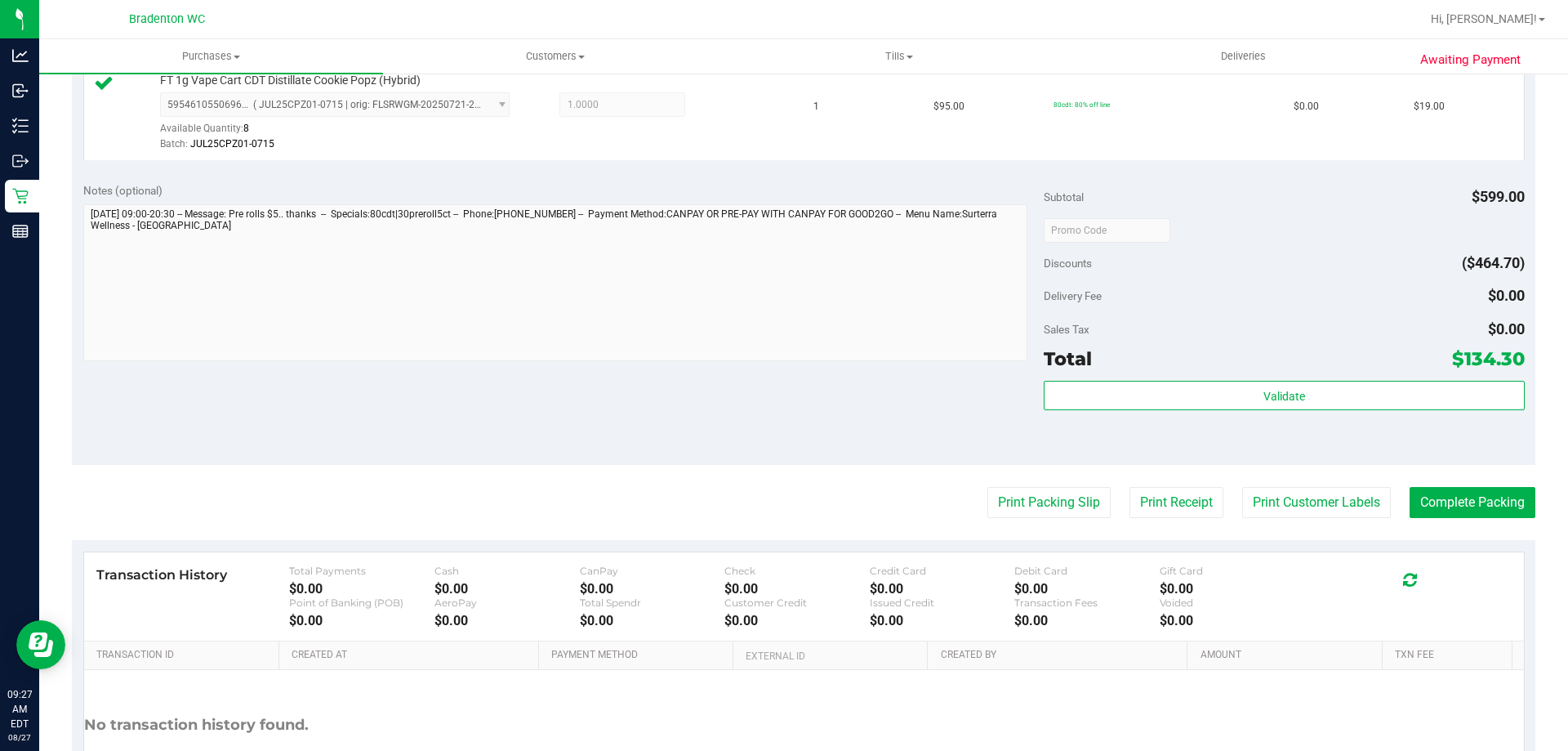
click at [1493, 555] on div "Transaction History Total Payments $0.00 Cash $0.00 CanPay $0.00 Check $0.00 Cr…" at bounding box center [804, 596] width 1440 height 89
click at [1472, 496] on button "Complete Packing" at bounding box center [1473, 502] width 126 height 31
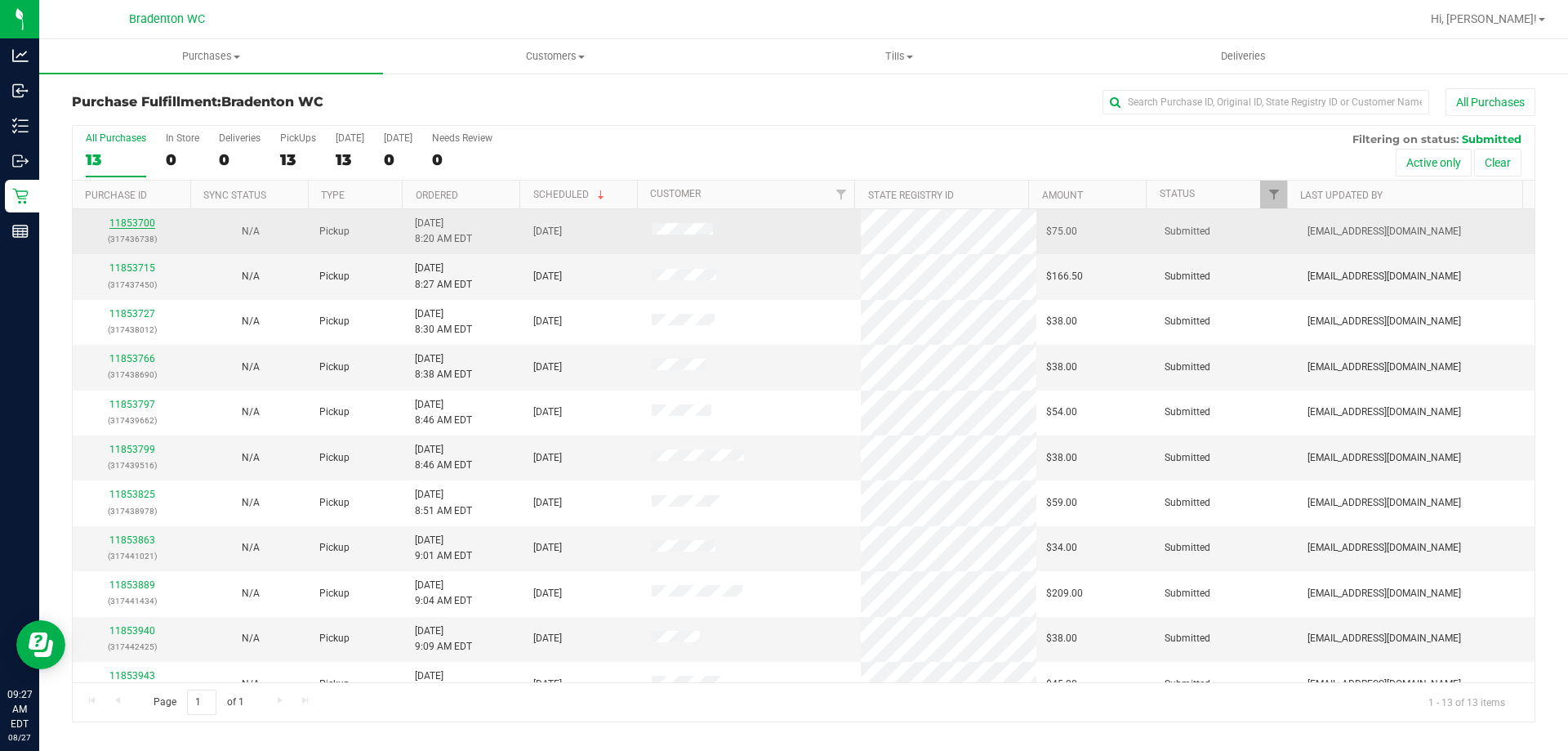
click at [143, 227] on link "11853700" at bounding box center [132, 223] width 46 height 12
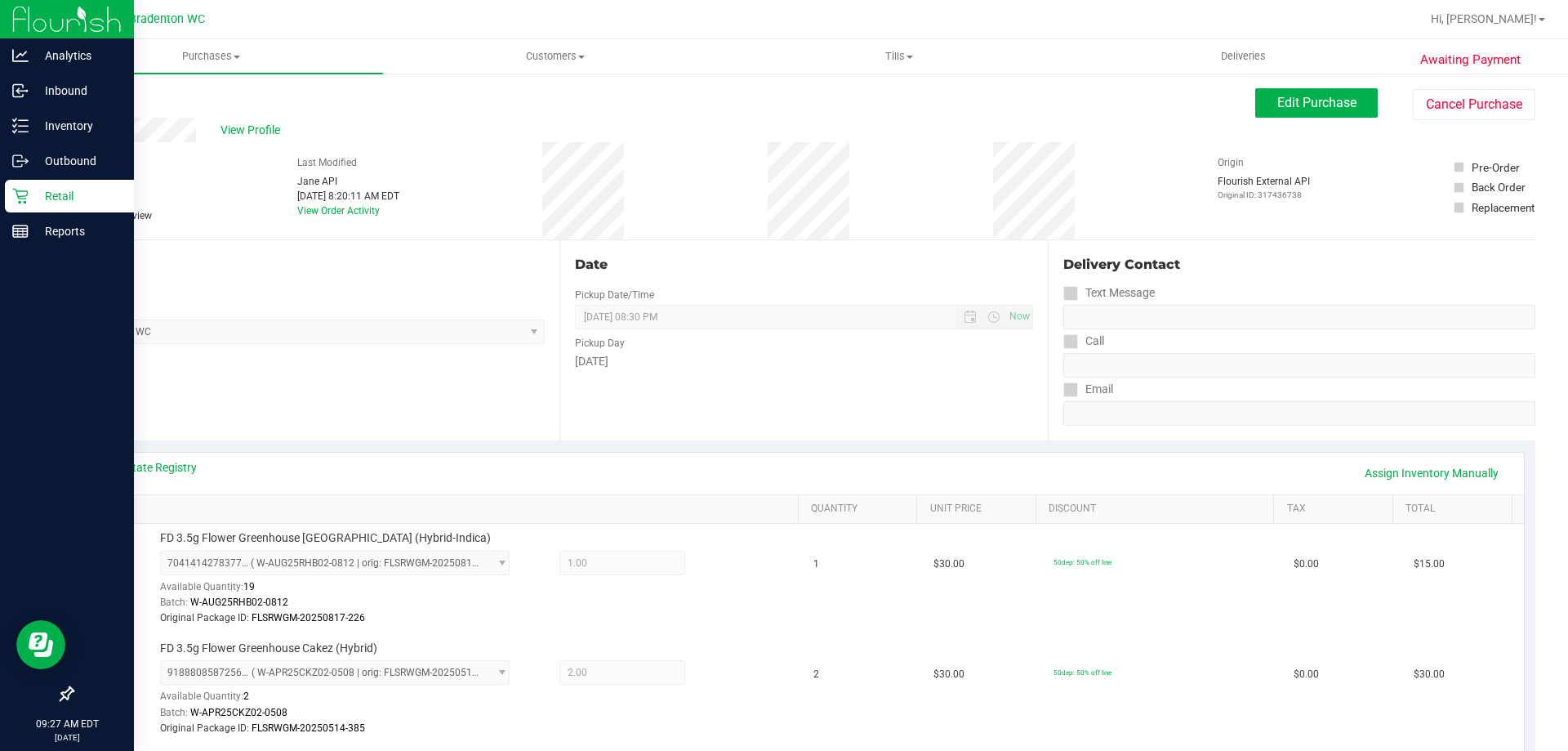
click at [40, 196] on p "Retail" at bounding box center [77, 196] width 98 height 19
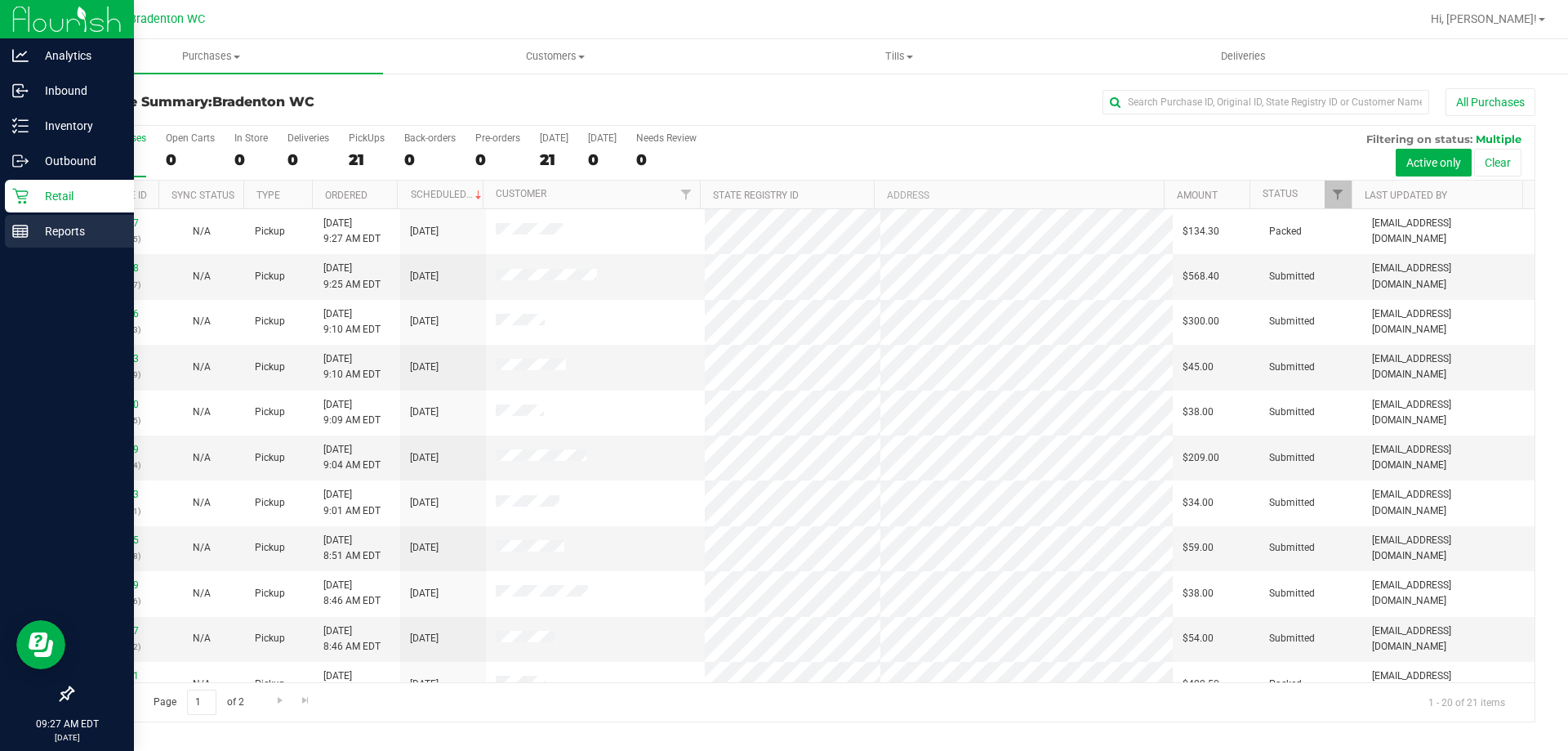
click at [69, 227] on p "Reports" at bounding box center [77, 230] width 98 height 19
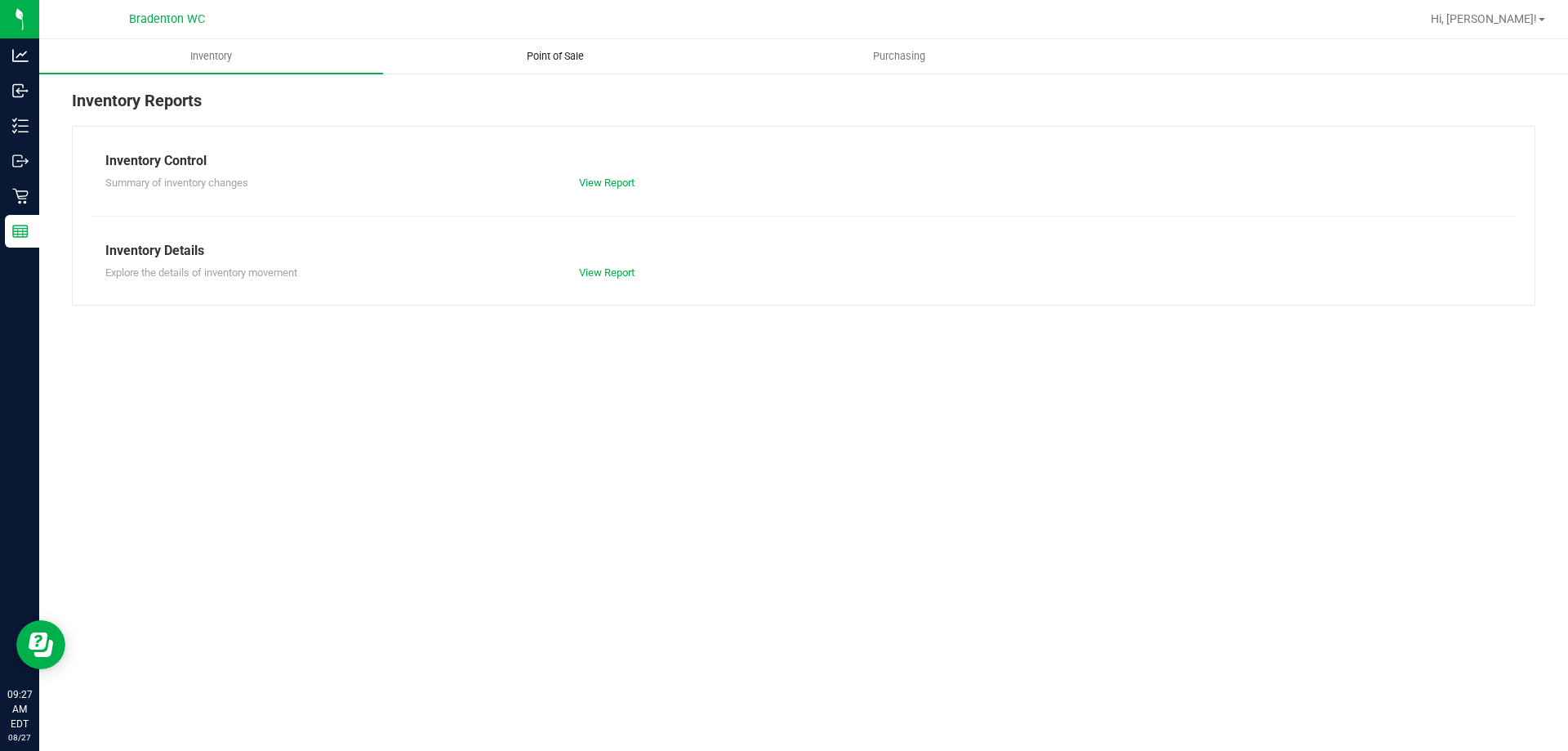
click at [557, 59] on span "Point of Sale" at bounding box center [555, 57] width 101 height 15
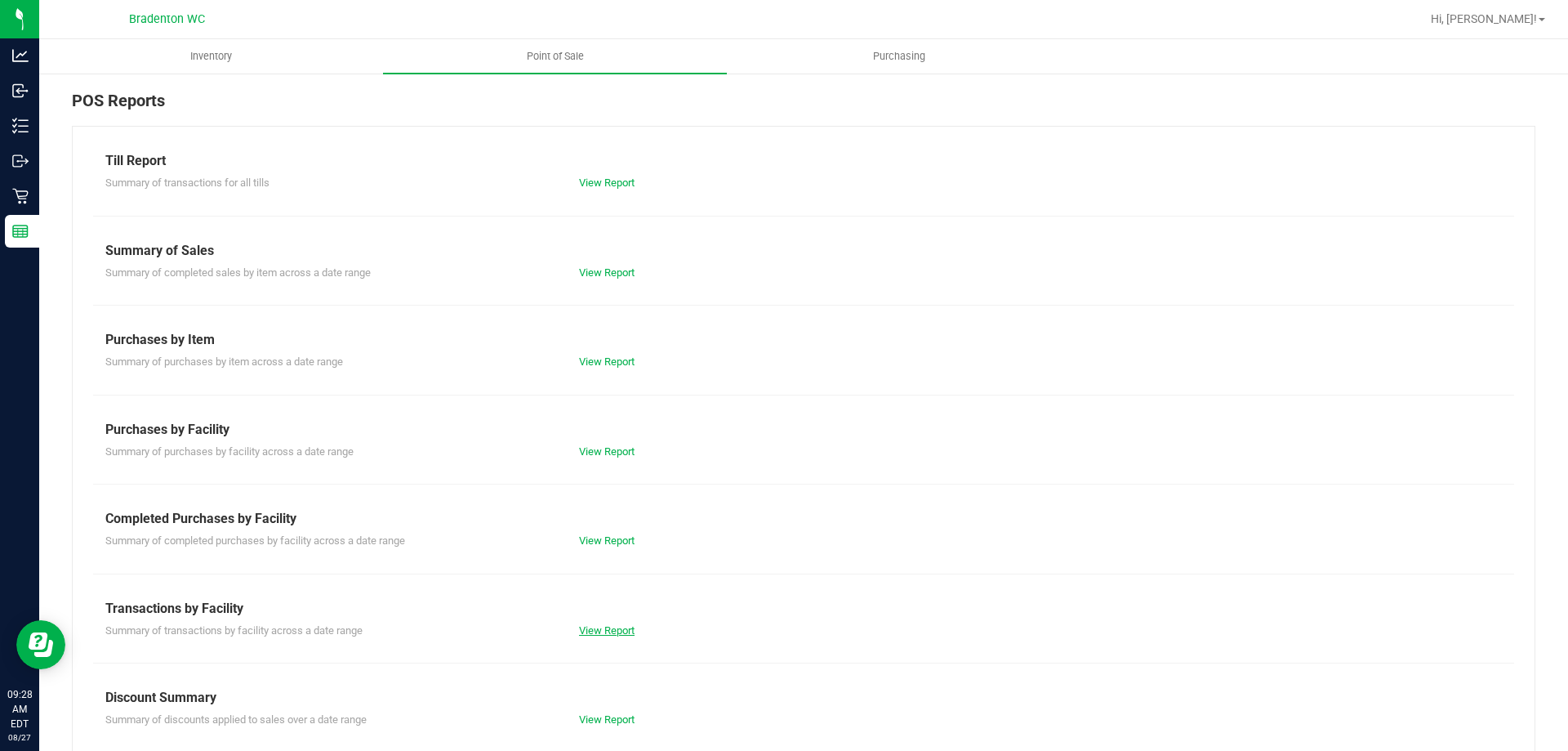
click at [605, 628] on link "View Report" at bounding box center [607, 629] width 56 height 12
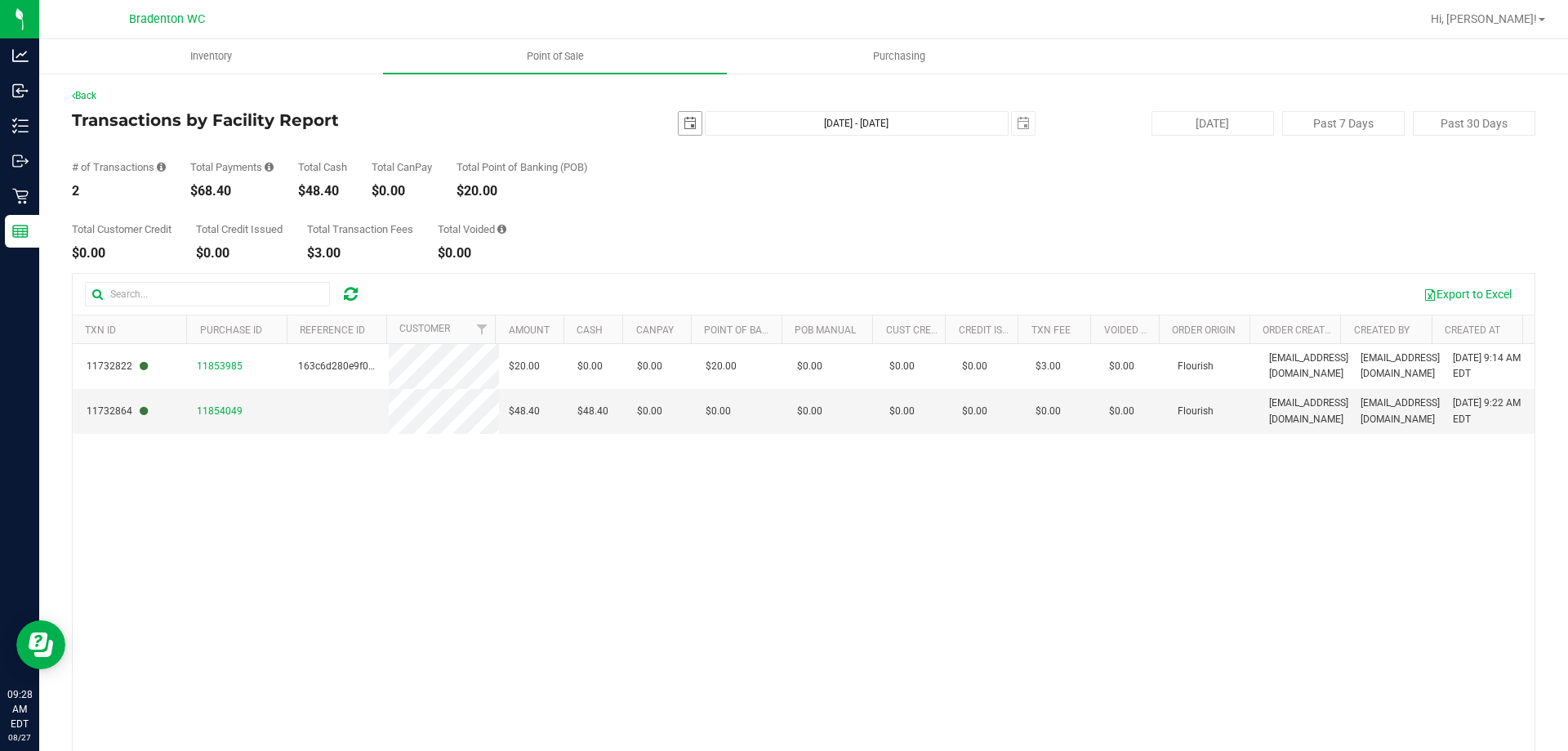
drag, startPoint x: 673, startPoint y: 112, endPoint x: 673, endPoint y: 122, distance: 10.0
click at [679, 112] on span "select" at bounding box center [690, 122] width 23 height 23
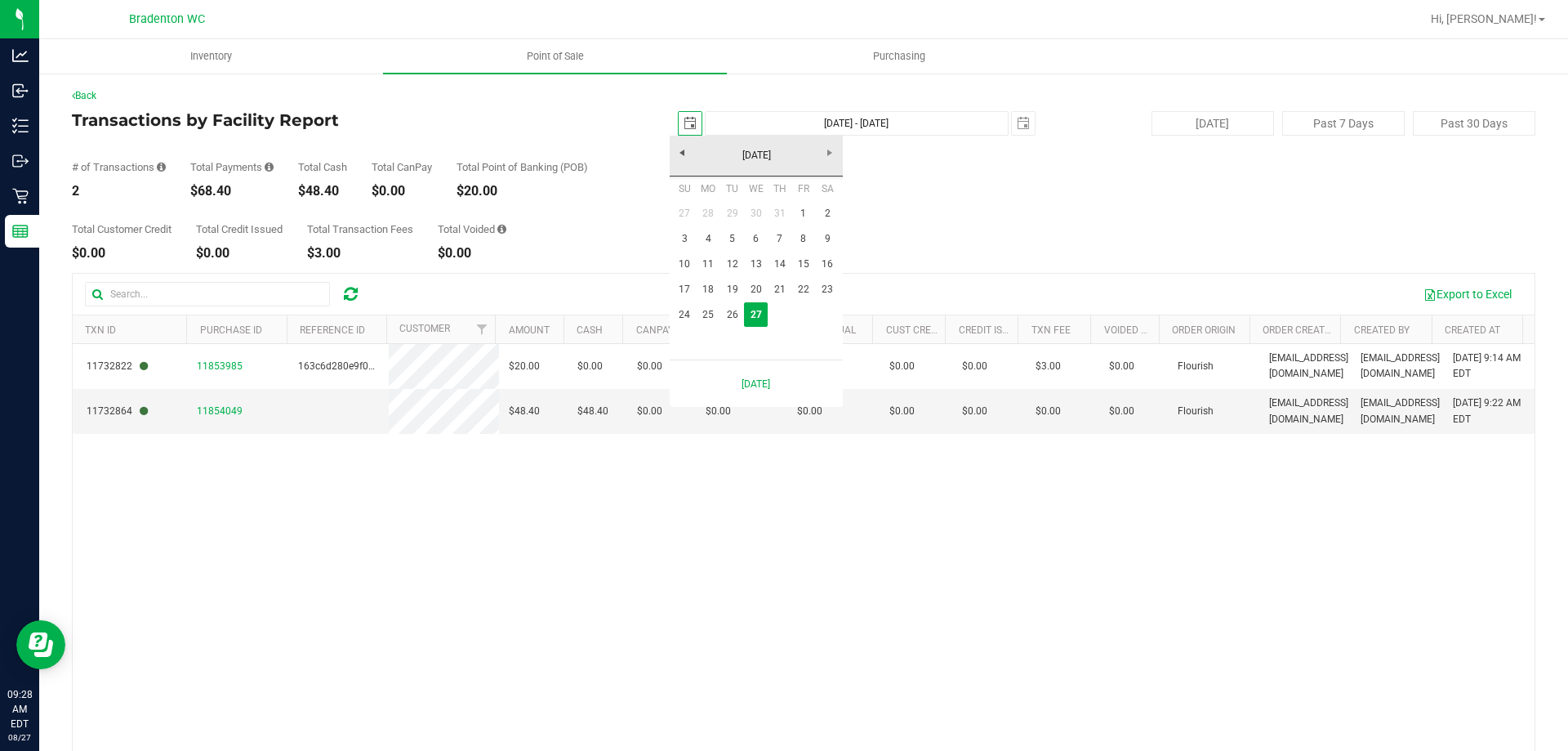
scroll to position [0, 41]
click at [747, 286] on link "20" at bounding box center [756, 290] width 24 height 26
type input "[DATE]"
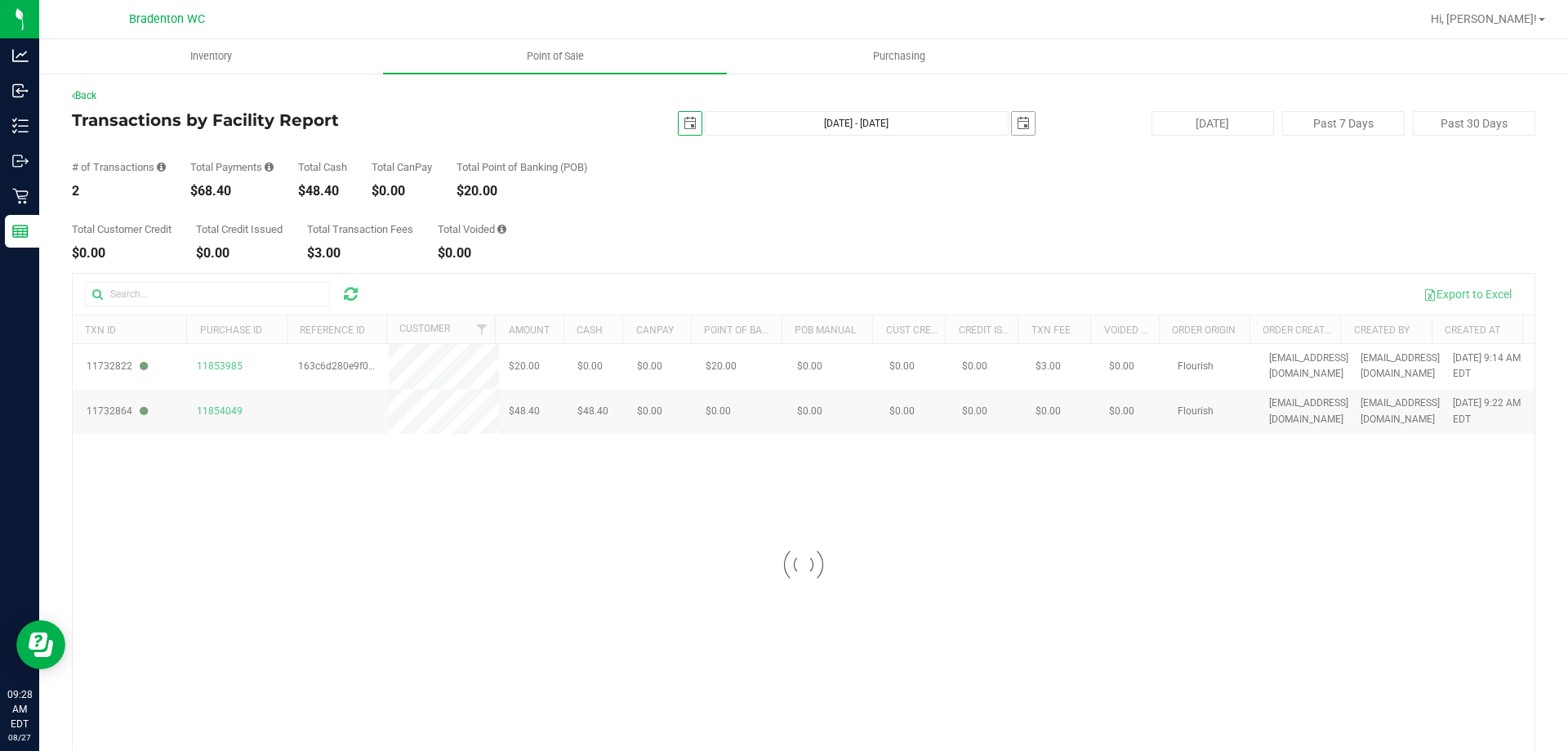
click at [1017, 127] on span "select" at bounding box center [1023, 123] width 13 height 13
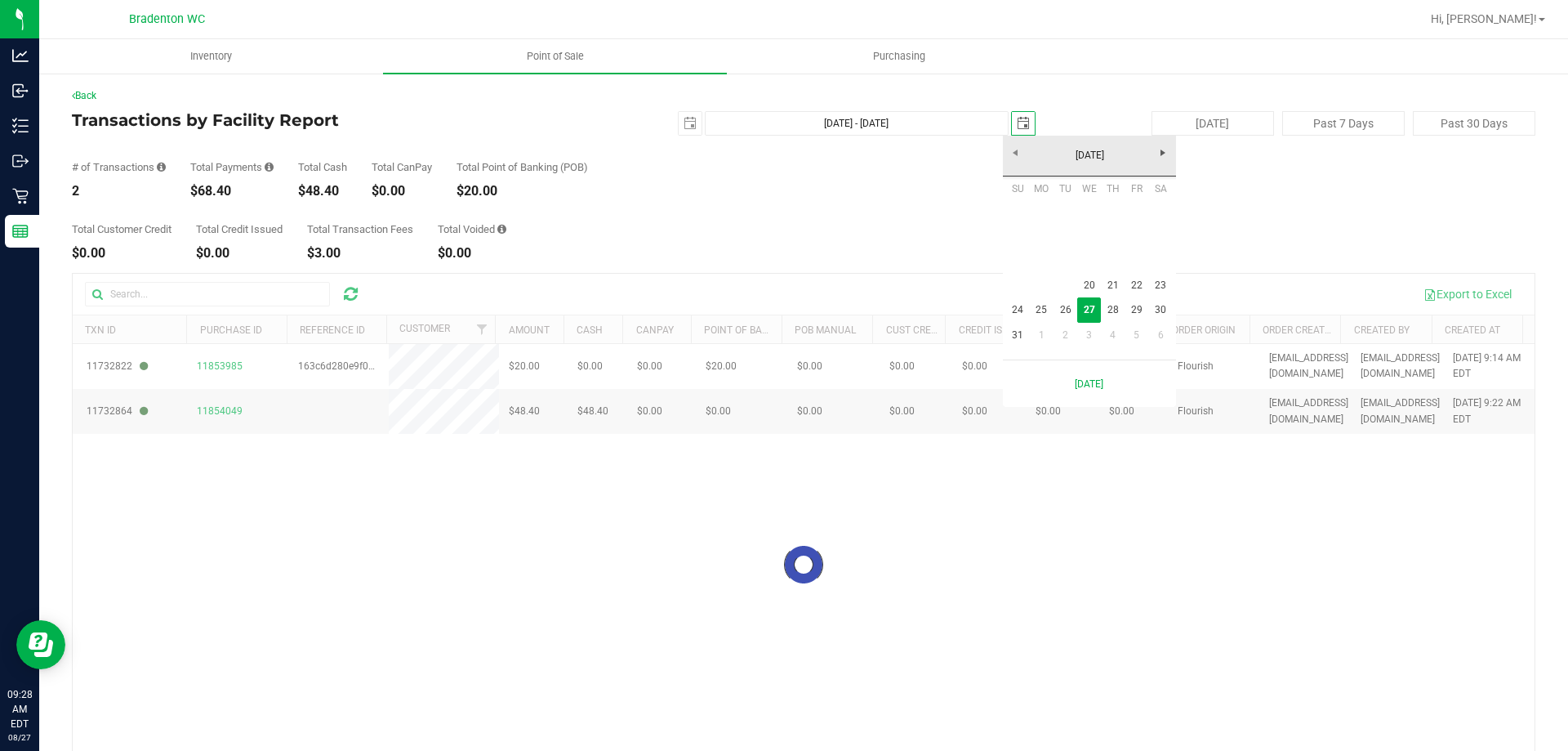
scroll to position [0, 41]
click at [1078, 286] on link "20" at bounding box center [1089, 286] width 24 height 26
type input "[DATE] - [DATE]"
type input "[DATE]"
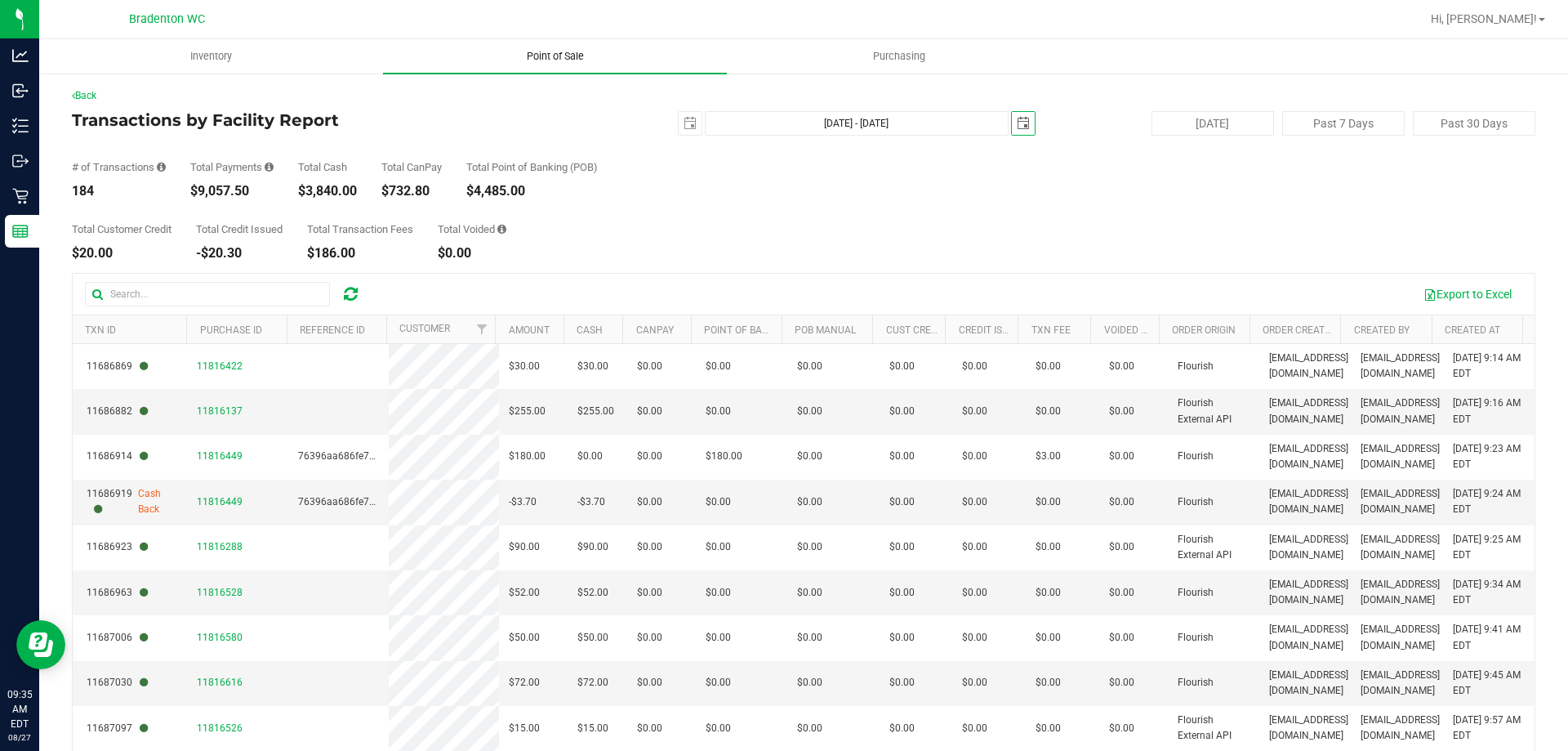
click at [567, 56] on span "Point of Sale" at bounding box center [555, 57] width 101 height 15
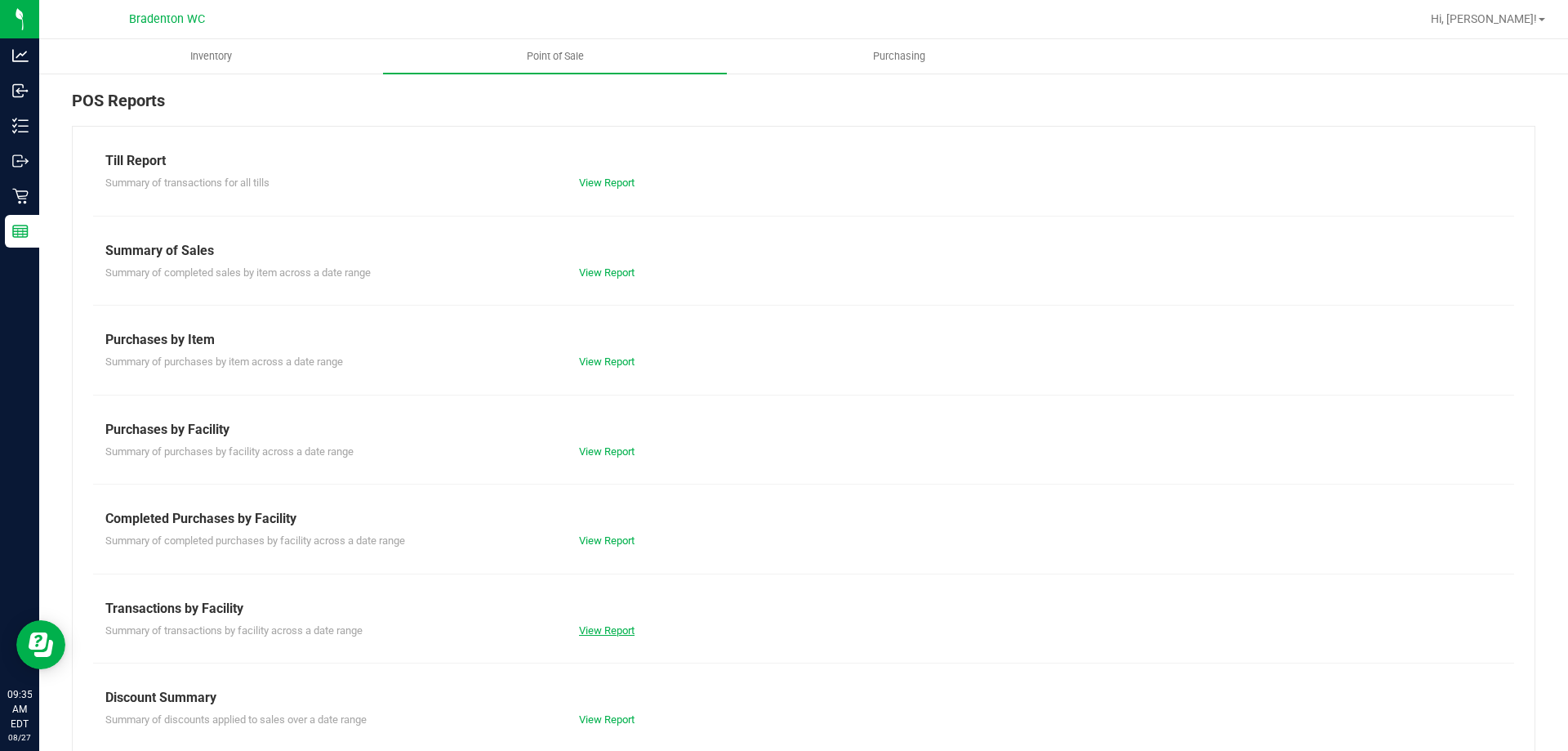
click at [585, 628] on link "View Report" at bounding box center [607, 629] width 56 height 12
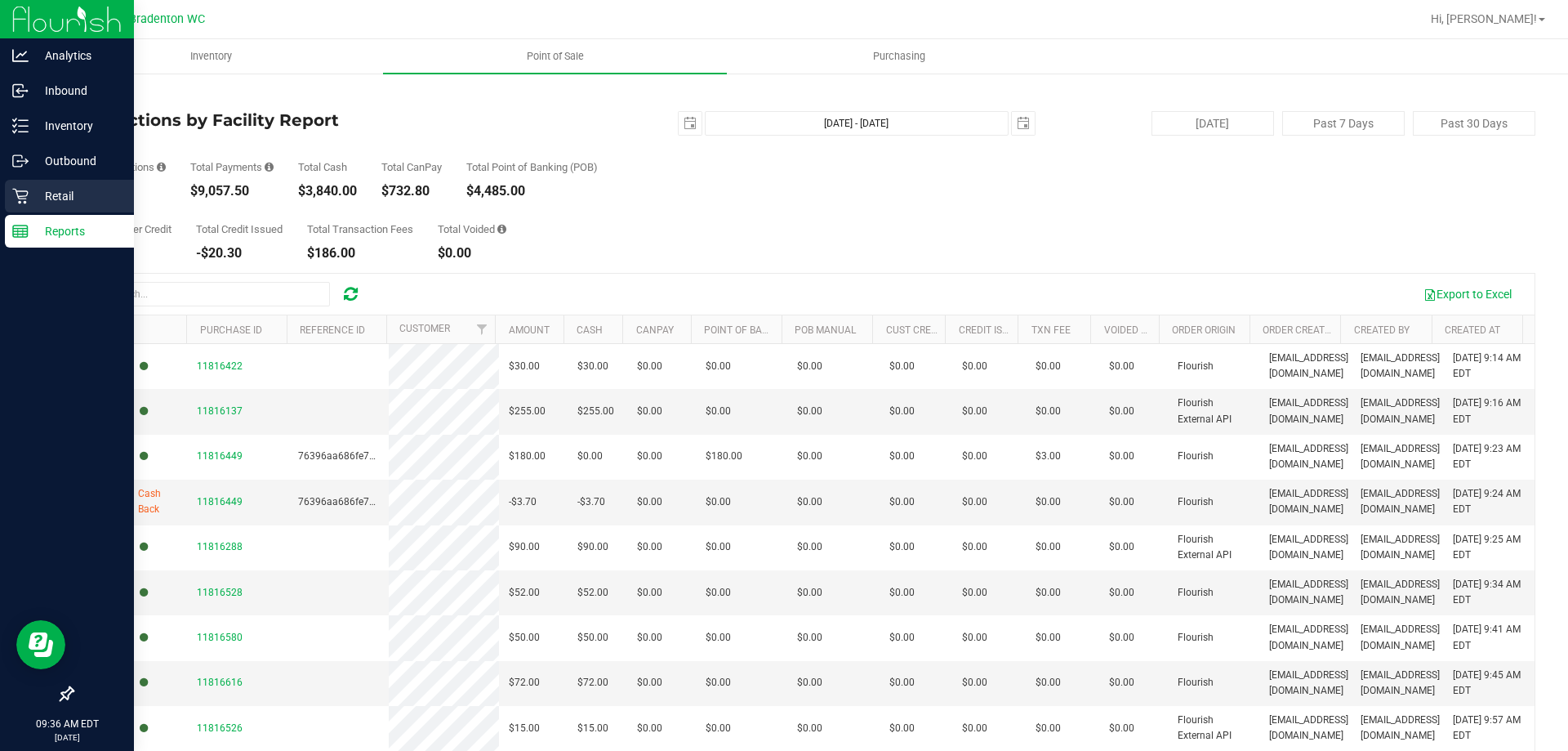
click at [82, 200] on p "Retail" at bounding box center [77, 196] width 98 height 19
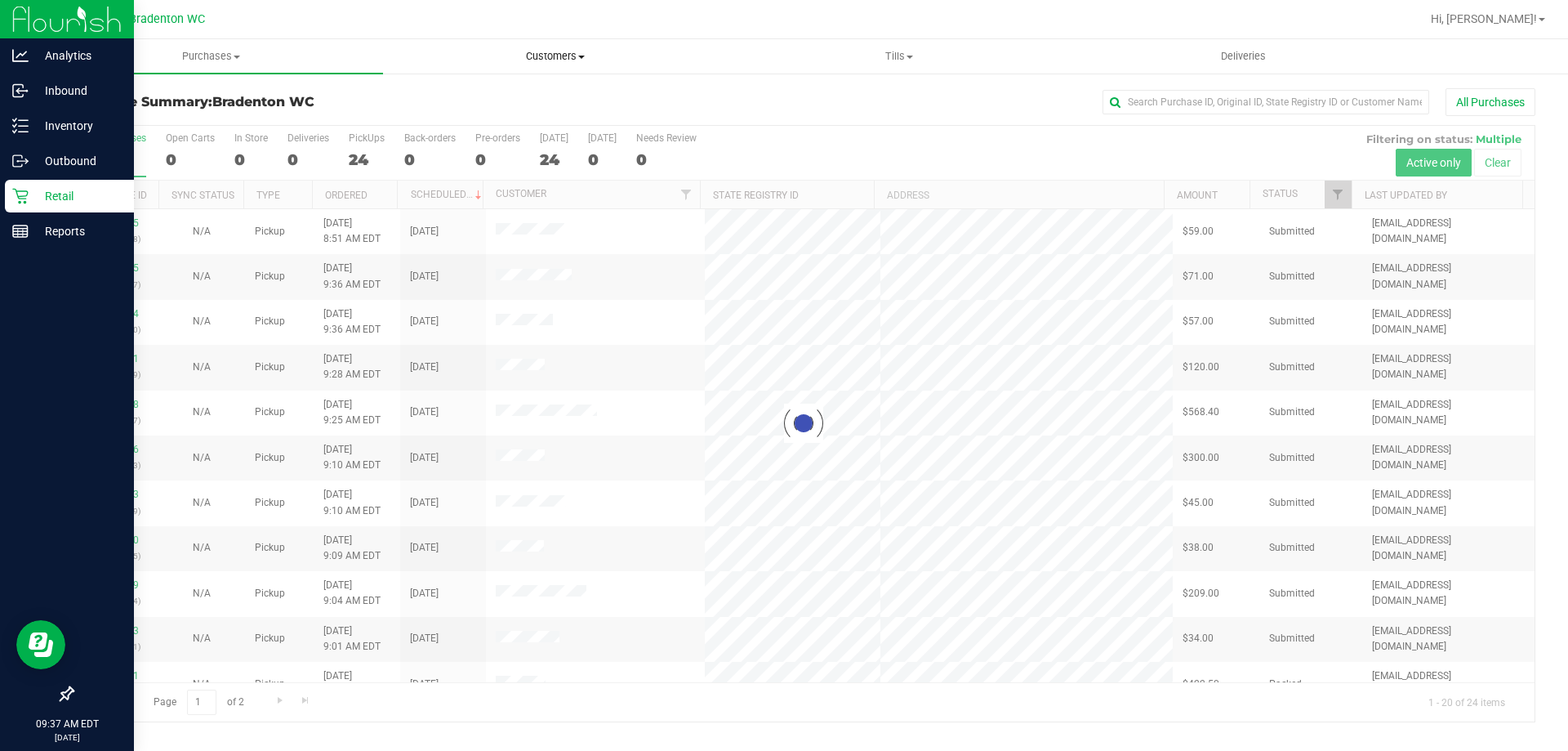
click at [573, 52] on span "Customers" at bounding box center [555, 57] width 343 height 15
click at [462, 99] on span "All customers" at bounding box center [441, 98] width 118 height 14
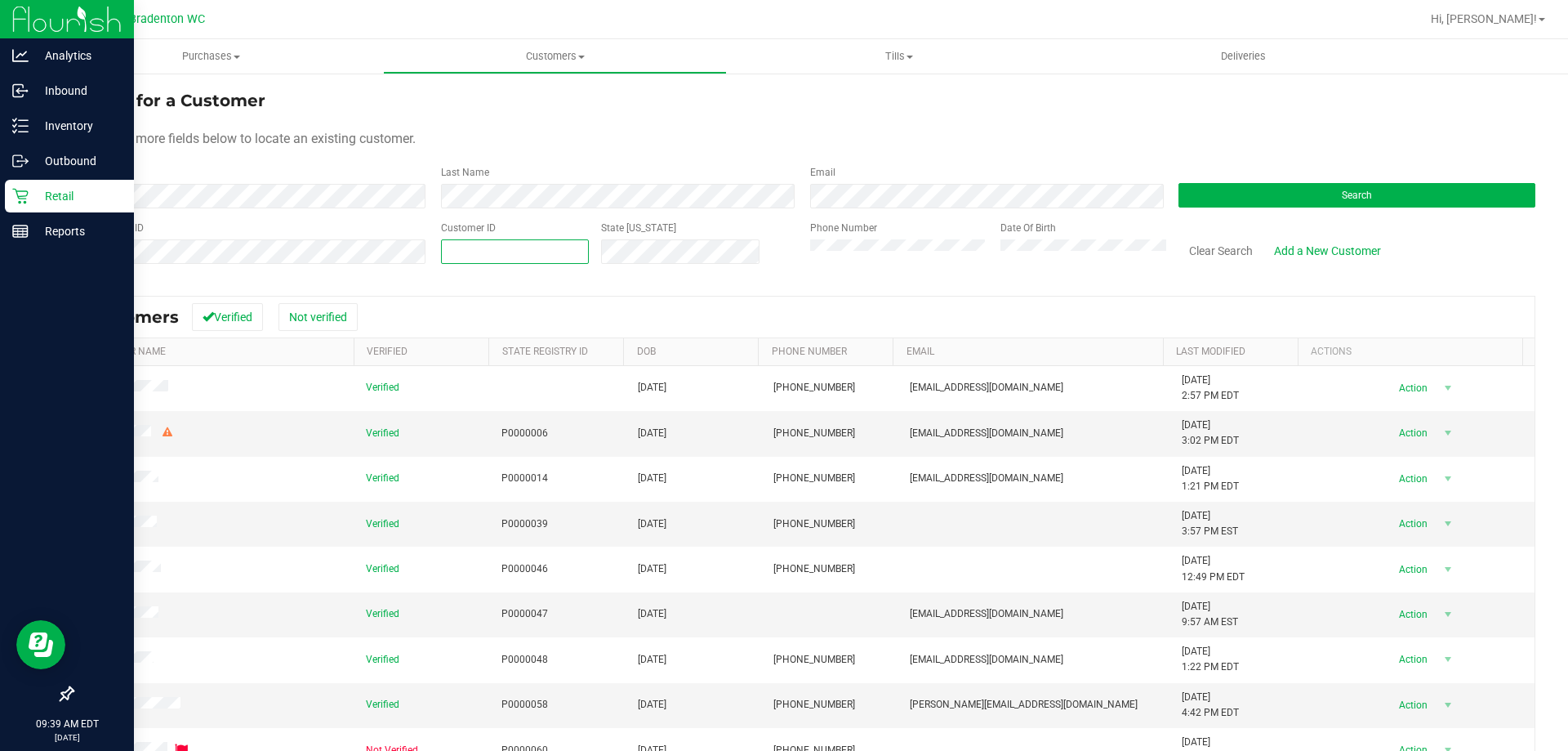
click at [446, 258] on span at bounding box center [515, 251] width 148 height 25
paste input "80813"
type input "80813"
click at [450, 247] on input "80813" at bounding box center [515, 251] width 146 height 23
type input "80813"
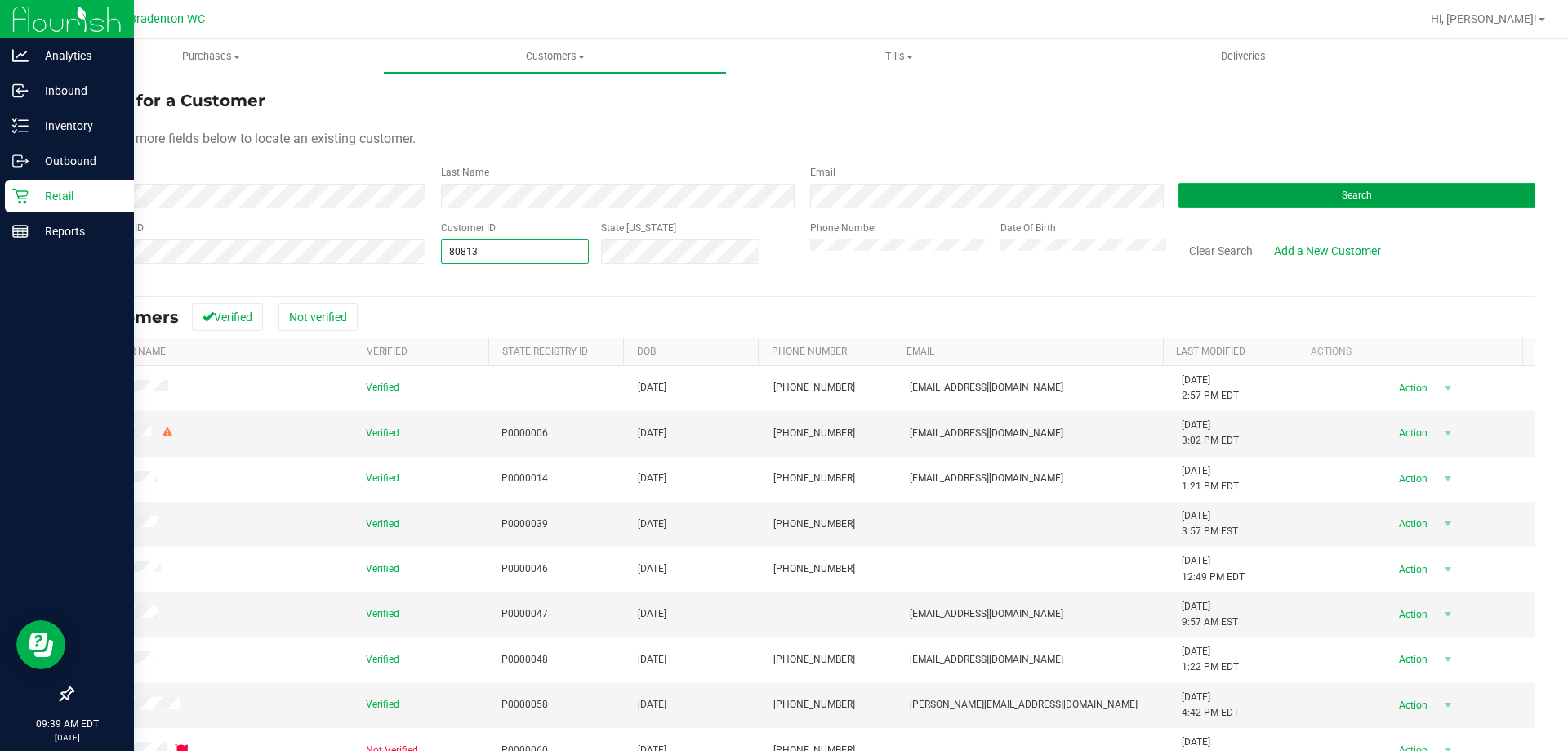
click at [1209, 195] on button "Search" at bounding box center [1357, 195] width 357 height 25
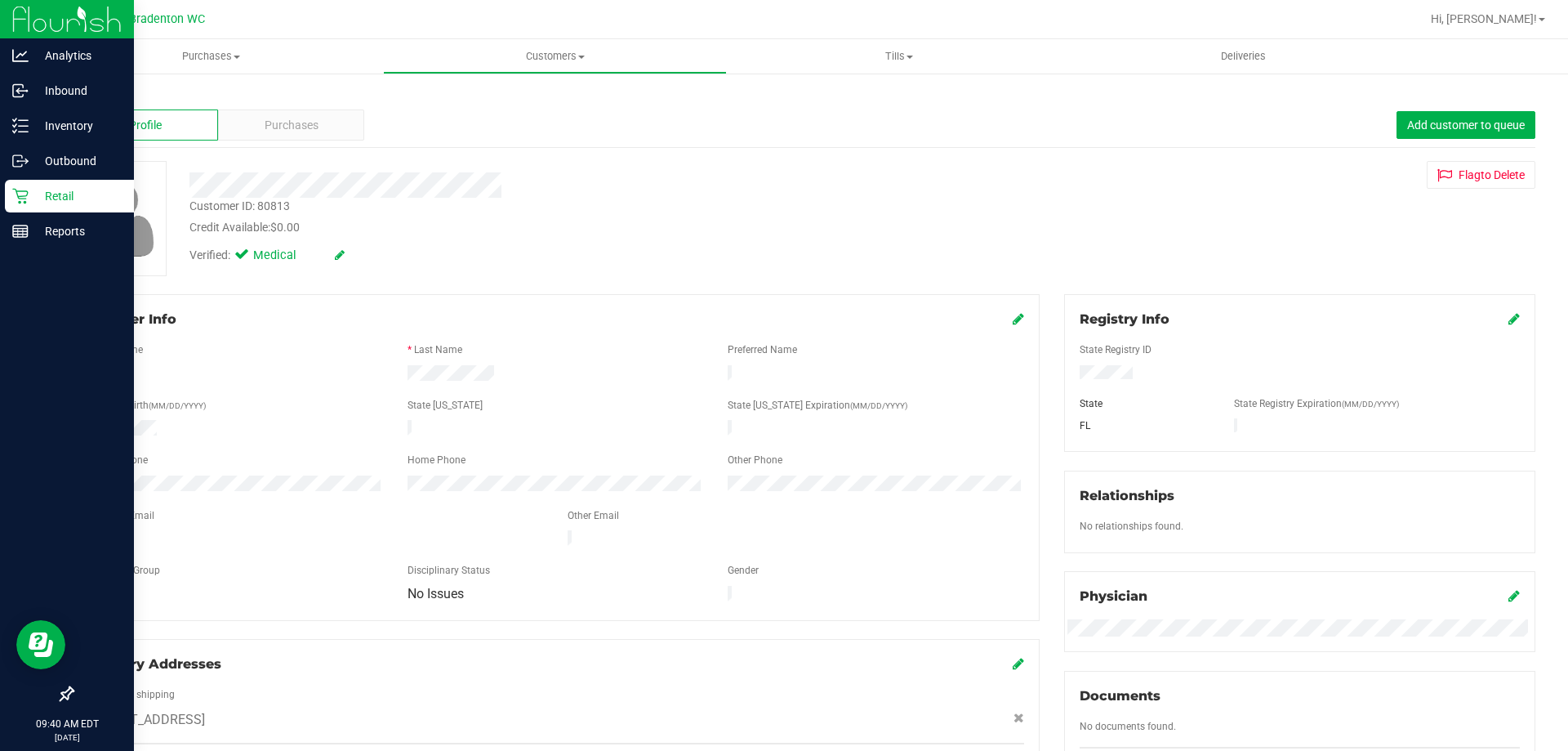
click at [39, 186] on p "Retail" at bounding box center [77, 196] width 98 height 19
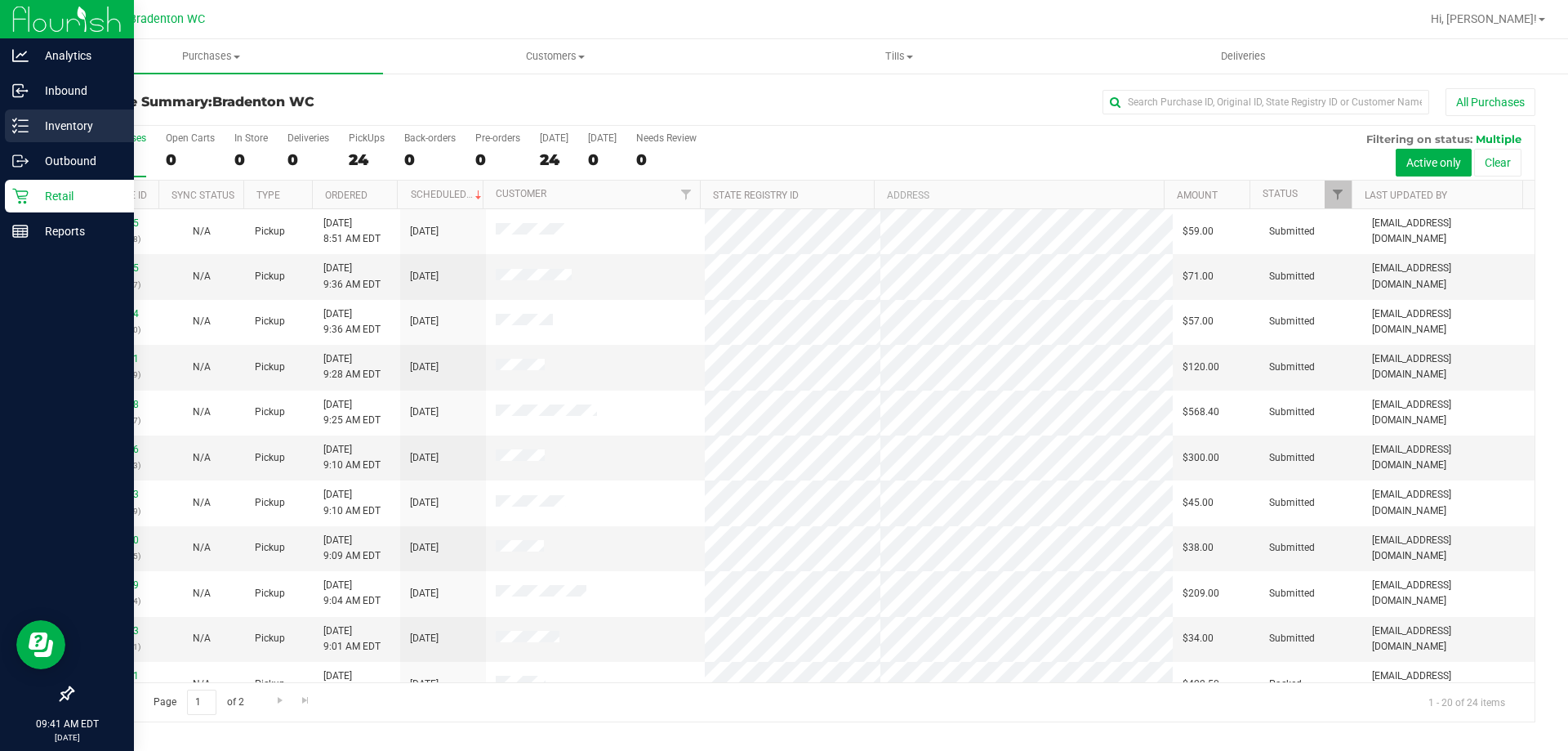
click at [23, 126] on line at bounding box center [24, 126] width 9 height 0
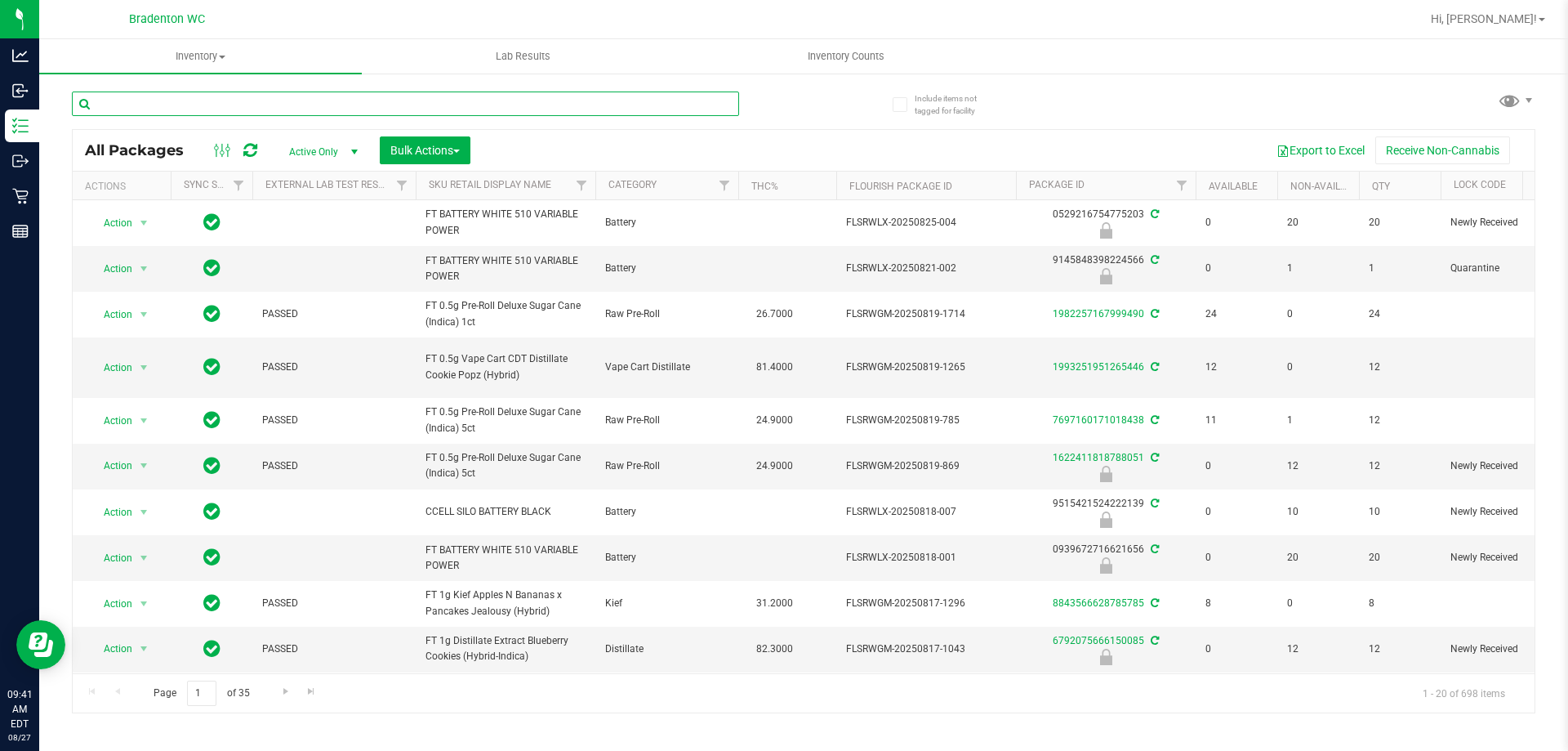
click at [304, 100] on input "text" at bounding box center [406, 103] width 667 height 25
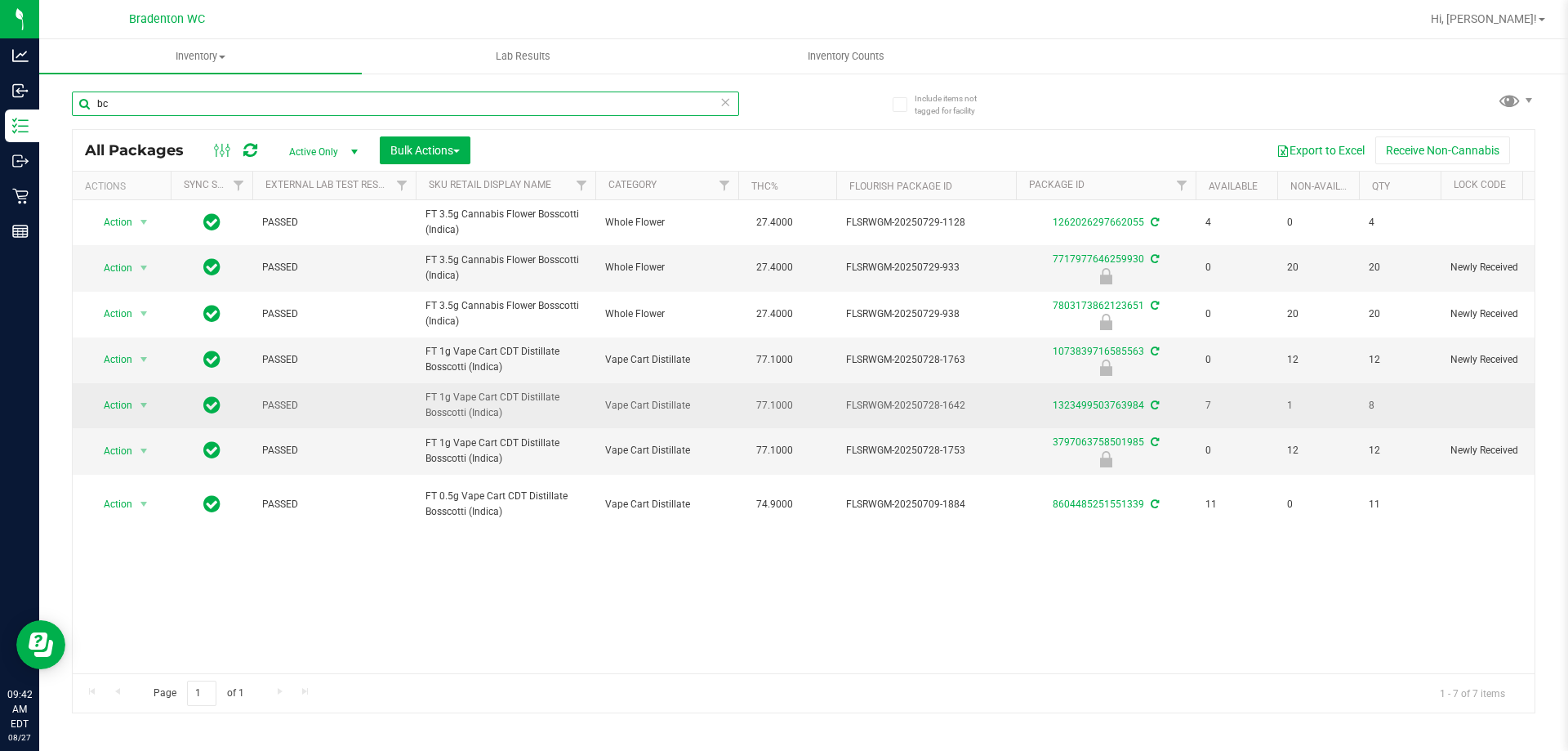
type input "b"
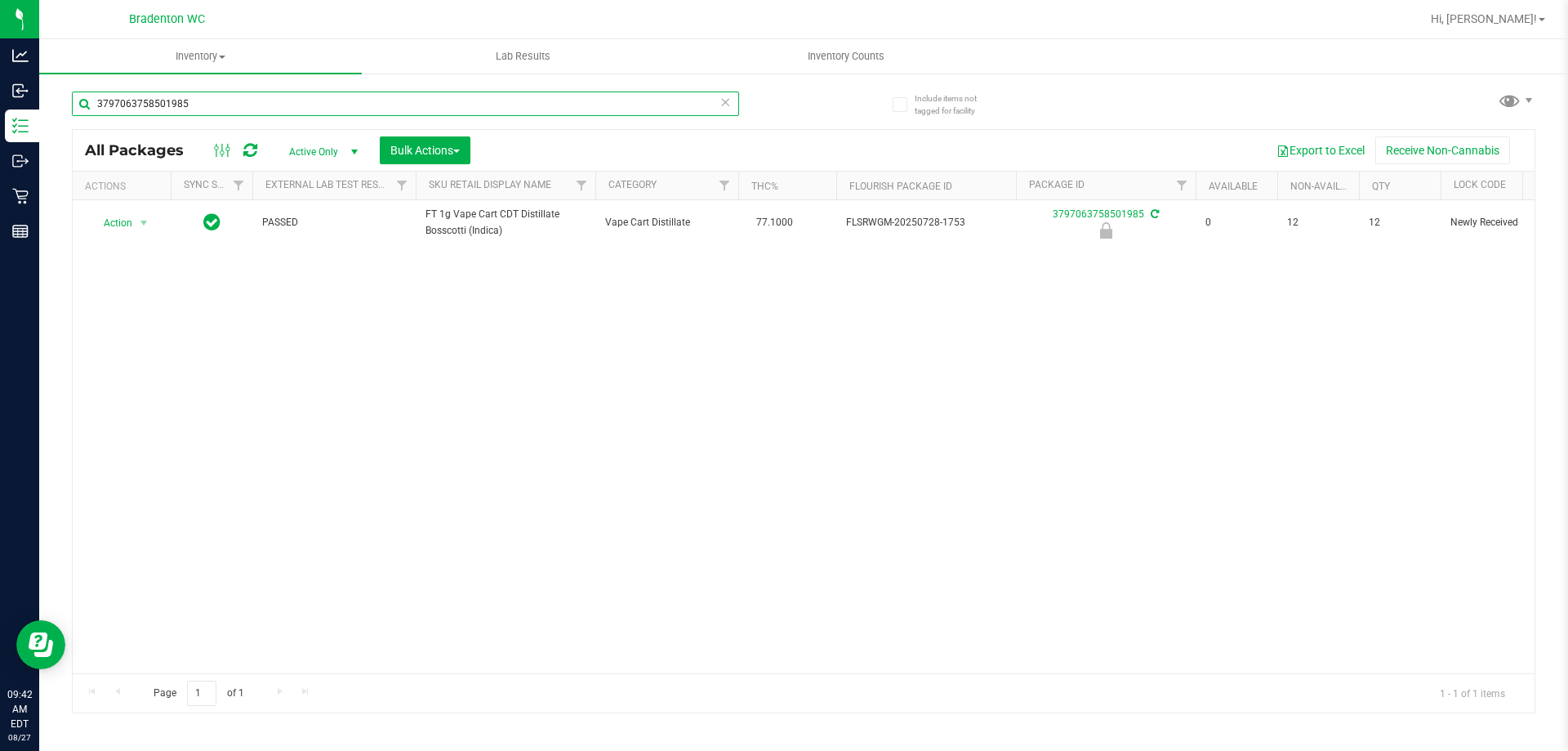
type input "3797063758501985"
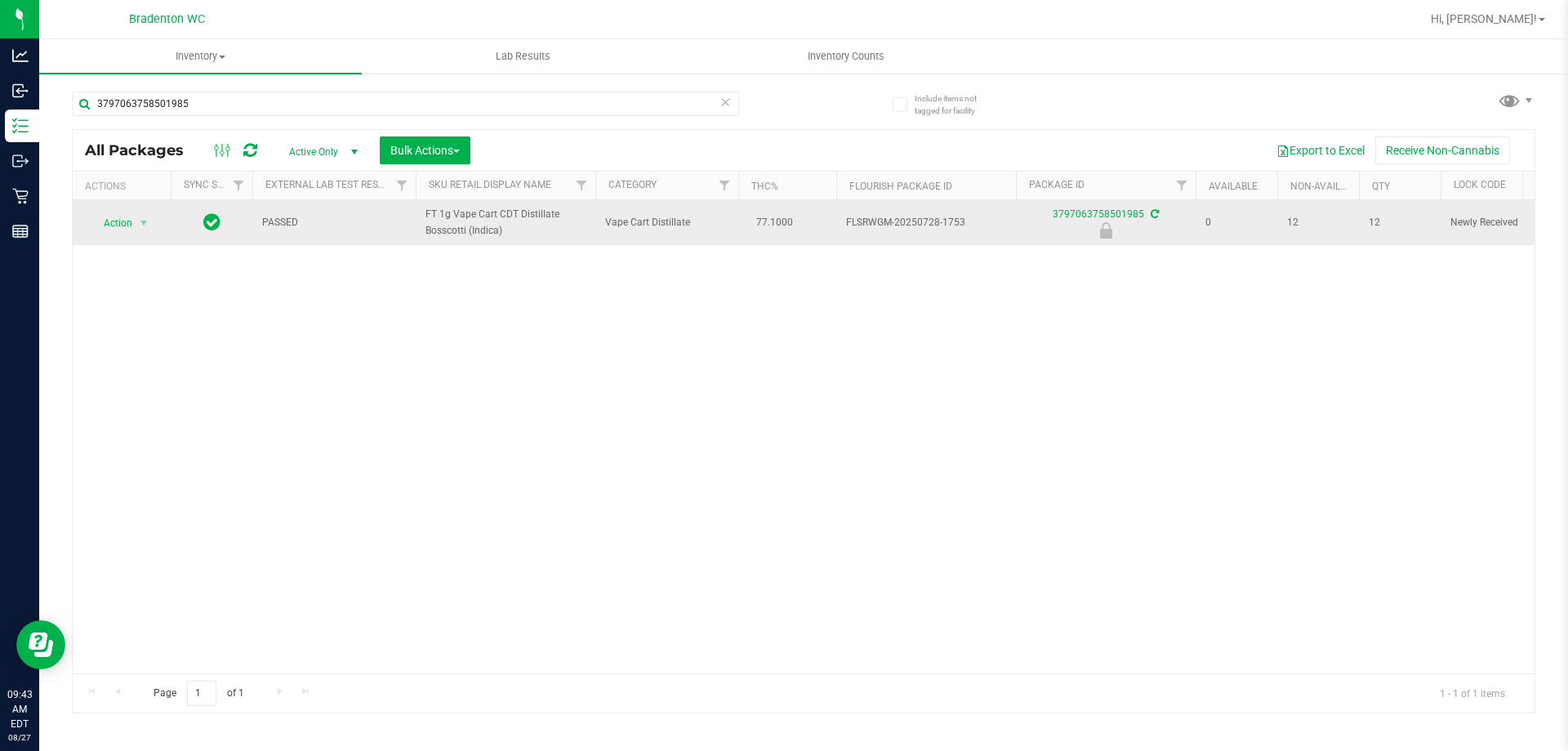
click at [103, 223] on span "Action" at bounding box center [111, 223] width 44 height 23
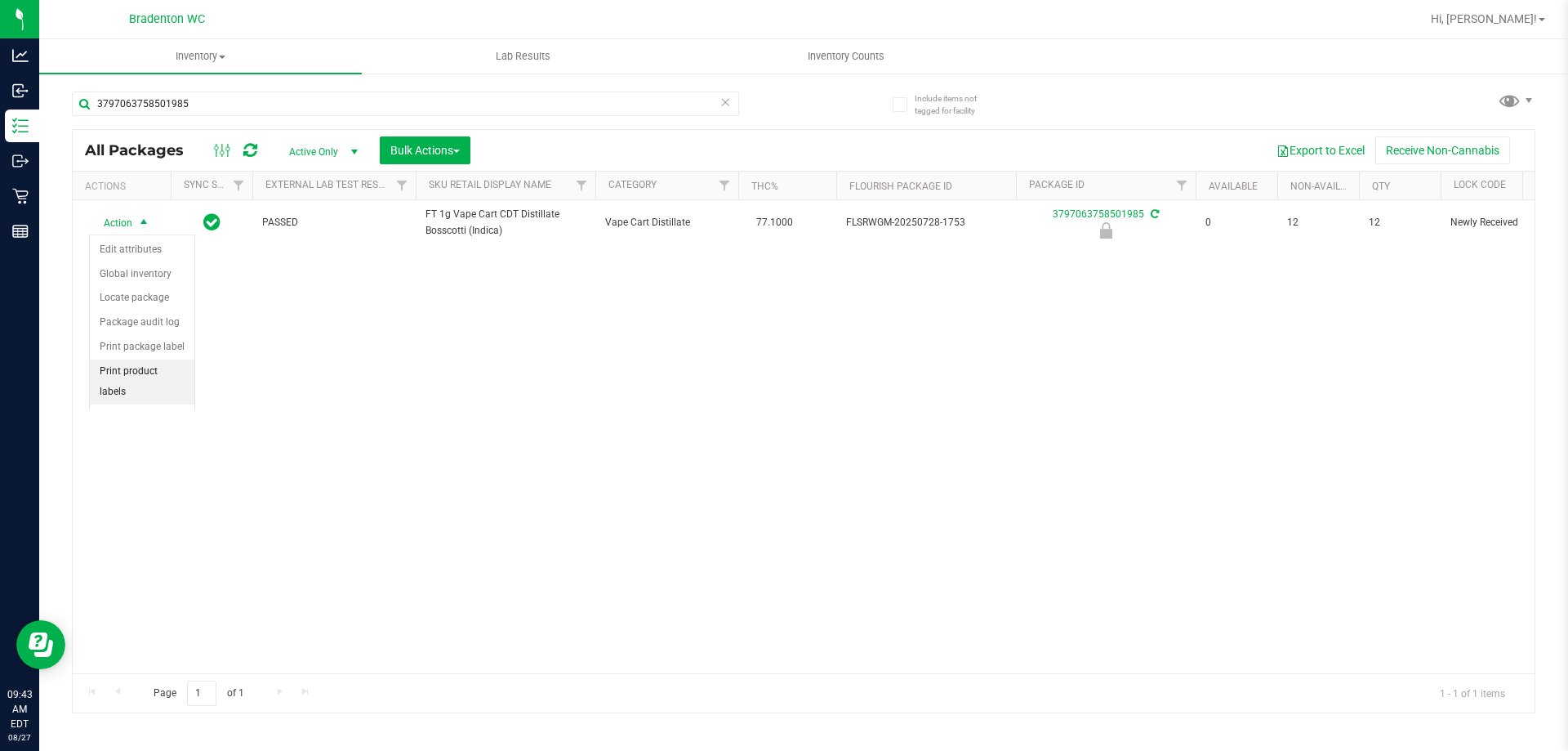
click at [158, 372] on li "Print product labels" at bounding box center [142, 381] width 104 height 45
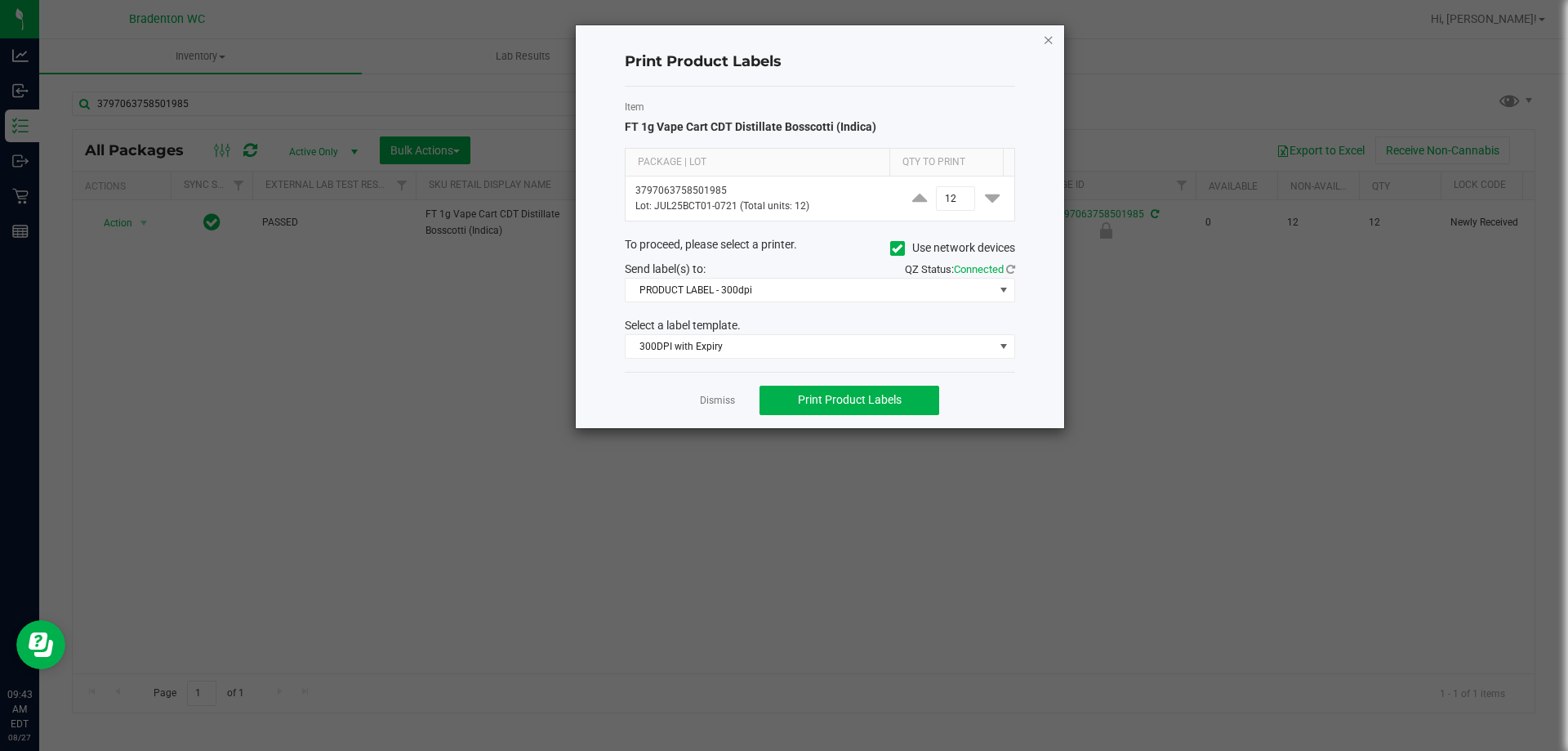
click at [1048, 42] on icon "button" at bounding box center [1049, 38] width 12 height 19
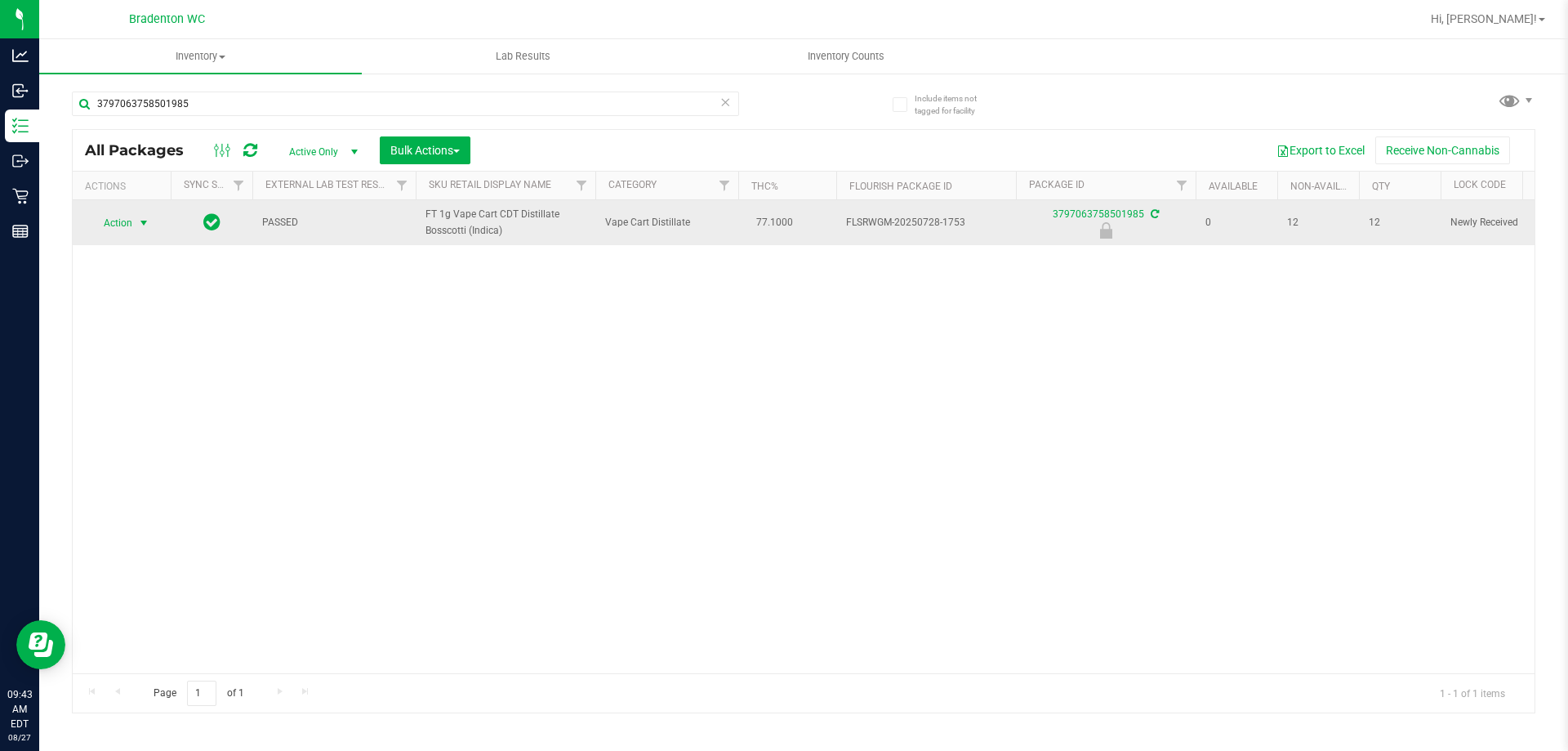
click at [143, 221] on span "select" at bounding box center [143, 223] width 13 height 13
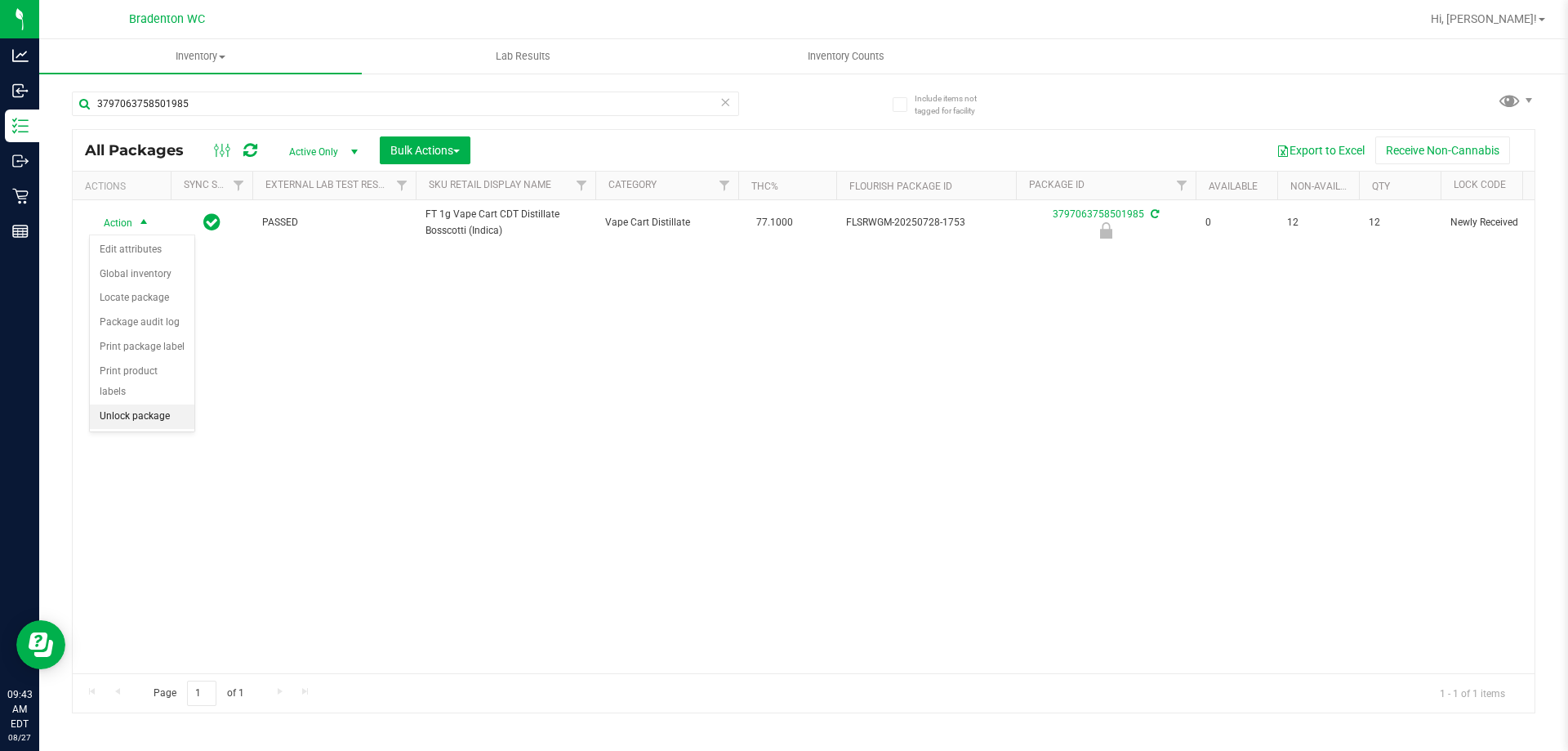
click at [125, 404] on li "Unlock package" at bounding box center [142, 416] width 104 height 25
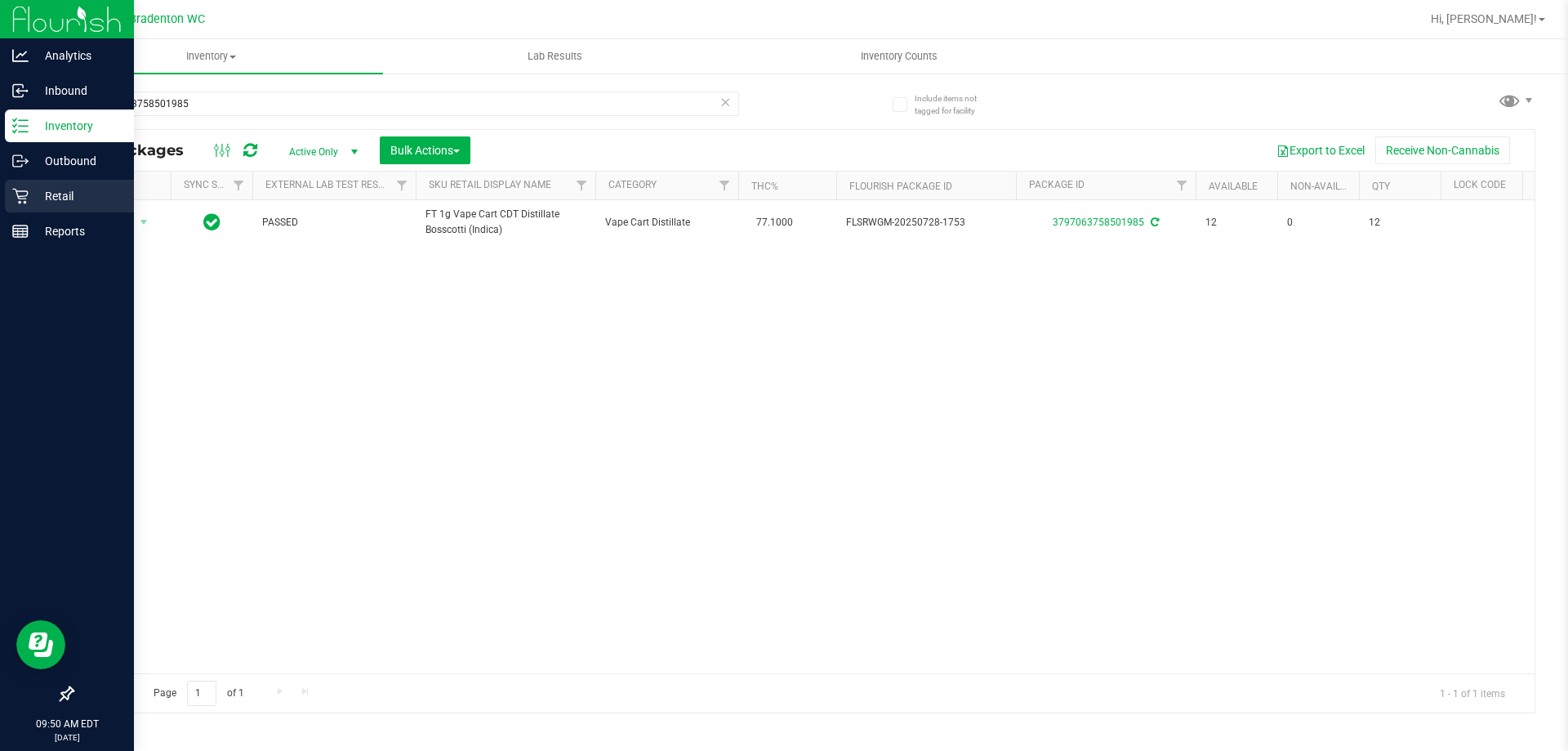
click at [58, 191] on p "Retail" at bounding box center [77, 196] width 98 height 19
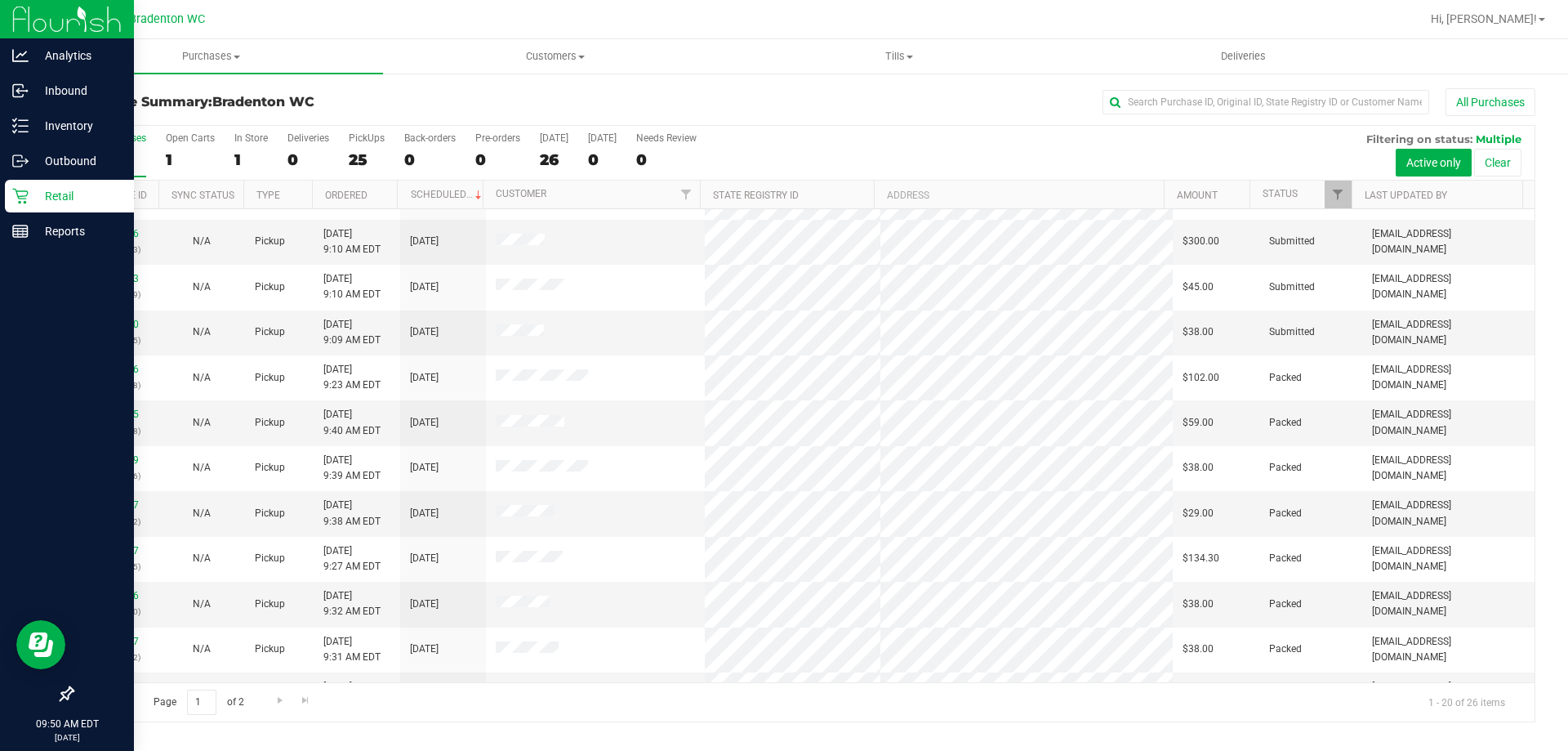
scroll to position [327, 0]
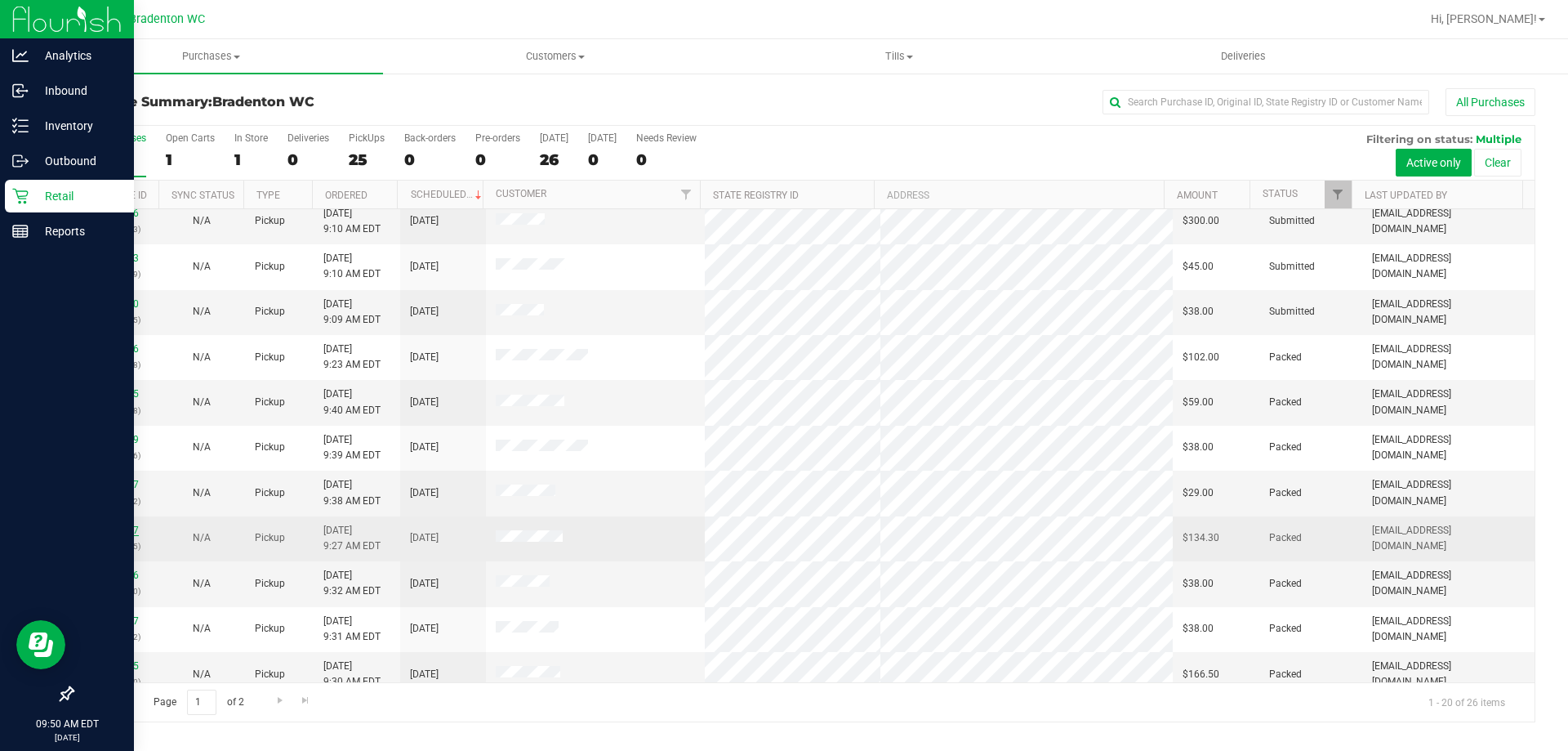
click at [120, 528] on link "11853767" at bounding box center [116, 530] width 46 height 12
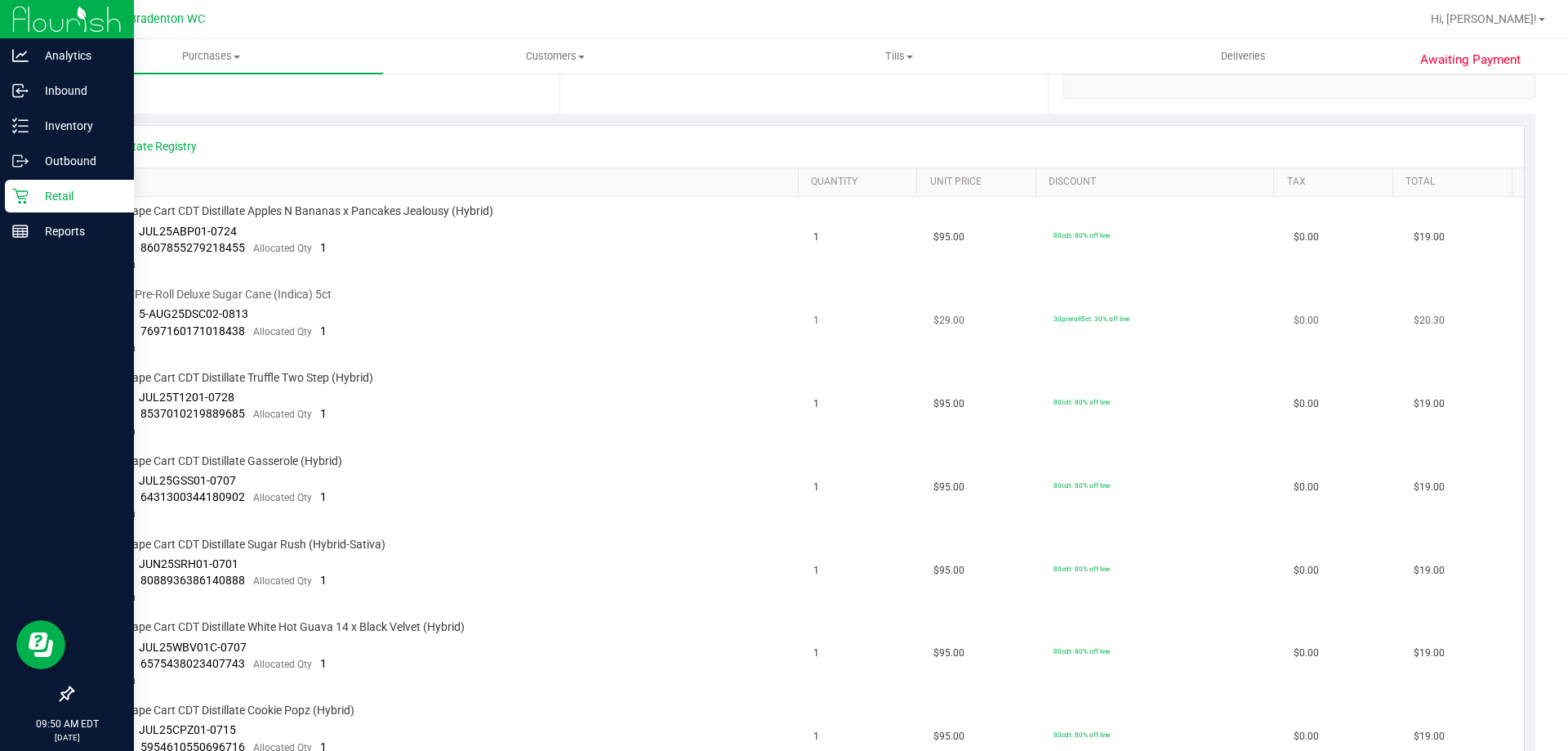
scroll to position [408, 0]
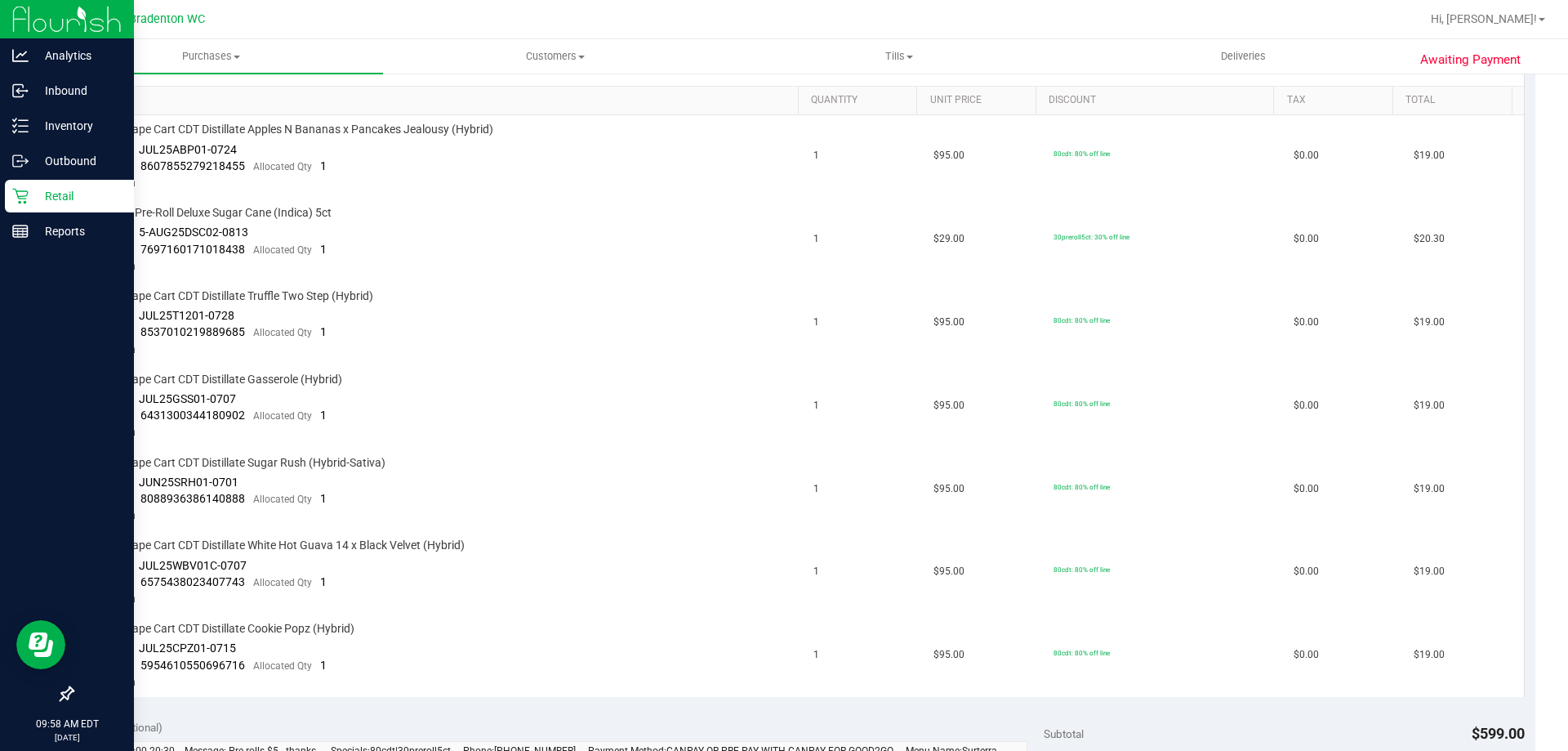
click at [58, 193] on p "Retail" at bounding box center [77, 196] width 98 height 19
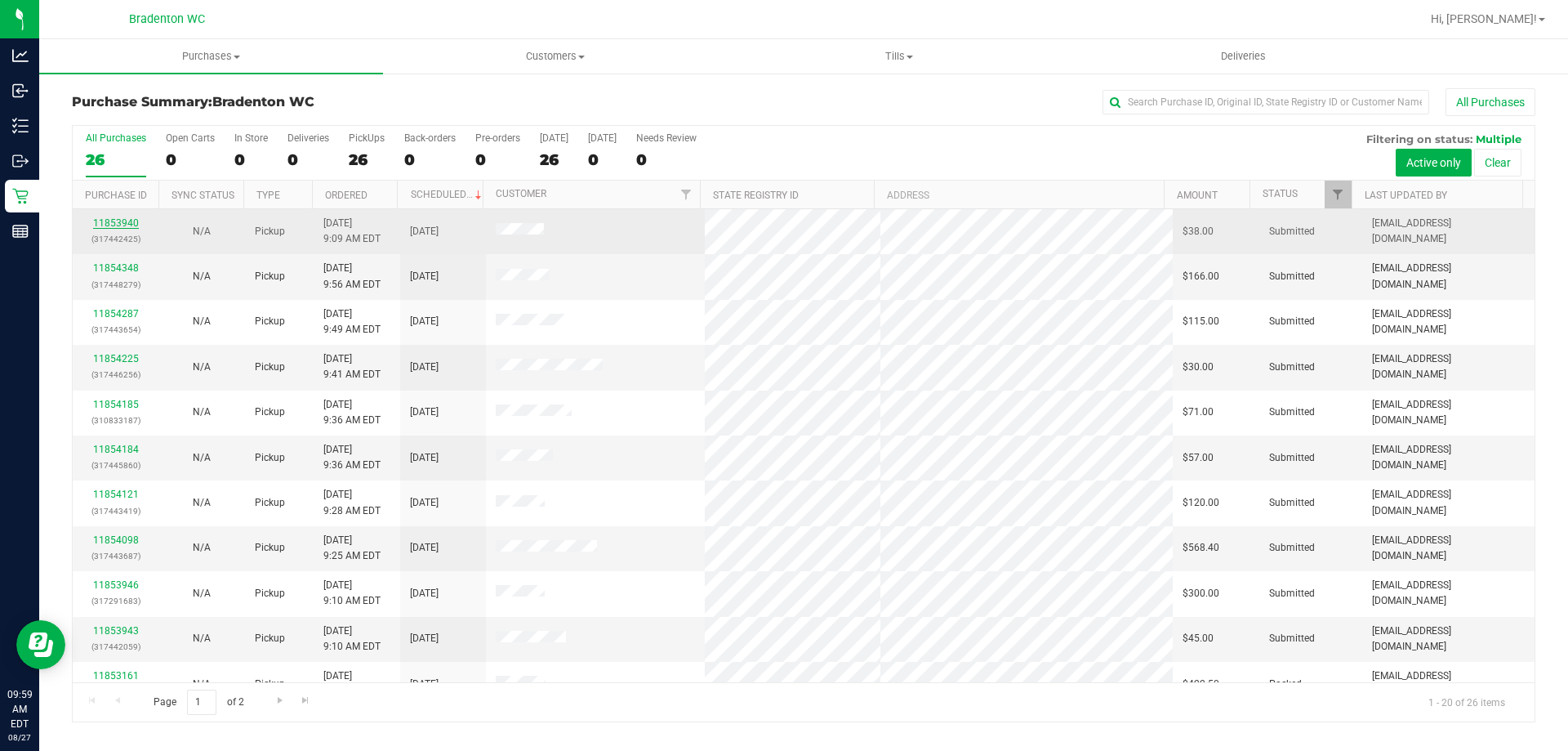
click at [118, 220] on link "11853940" at bounding box center [116, 223] width 46 height 12
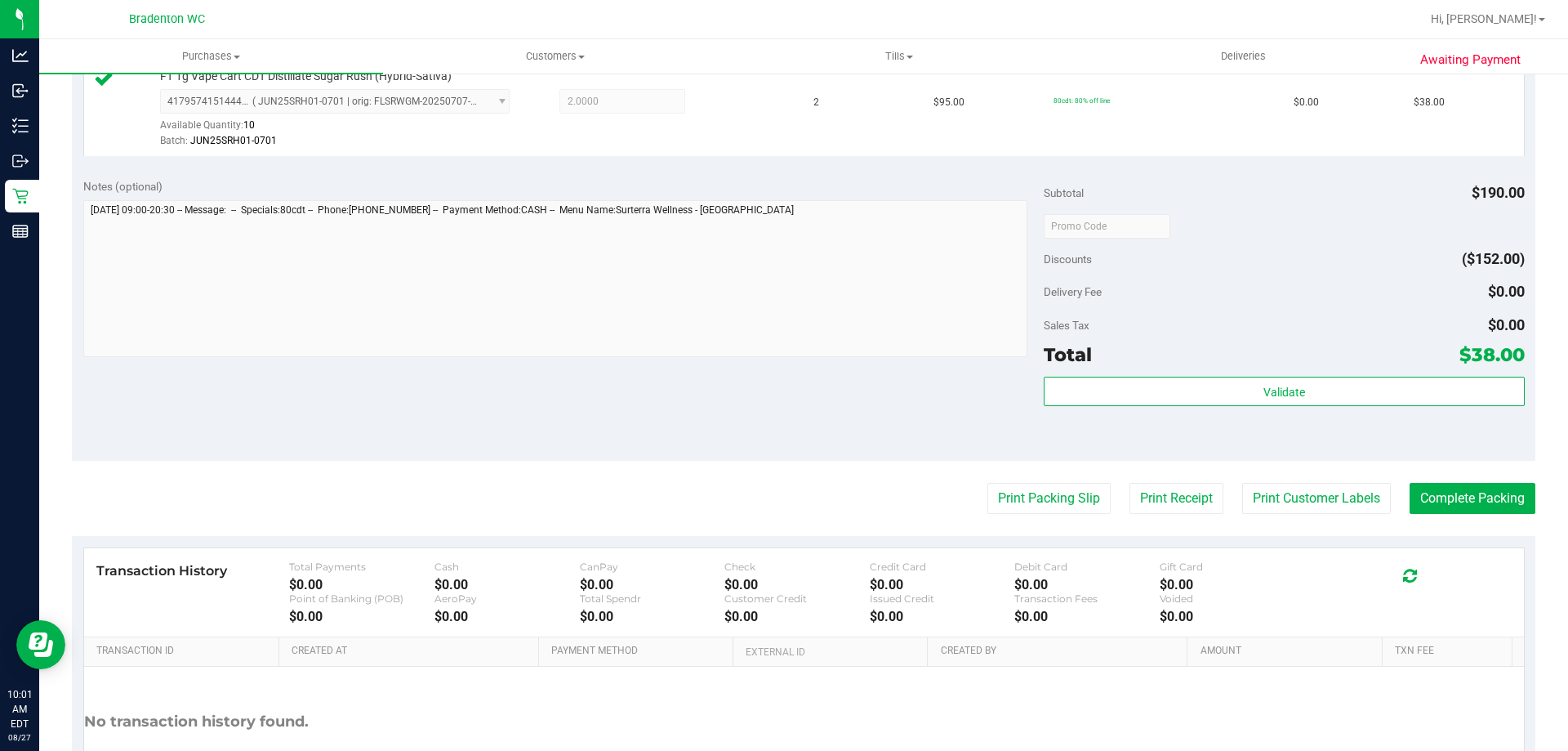
scroll to position [470, 0]
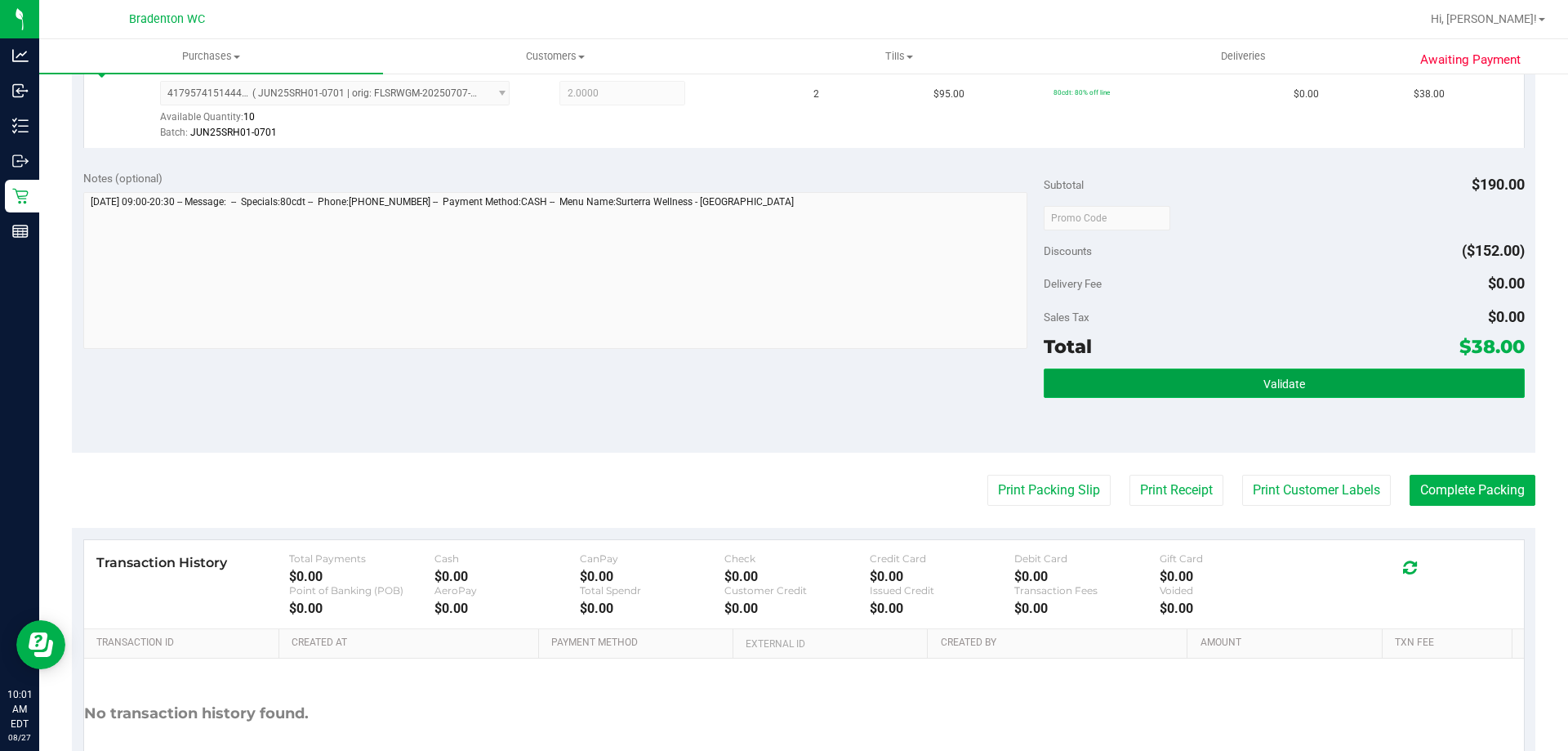
click at [1264, 382] on span "Validate" at bounding box center [1285, 384] width 42 height 13
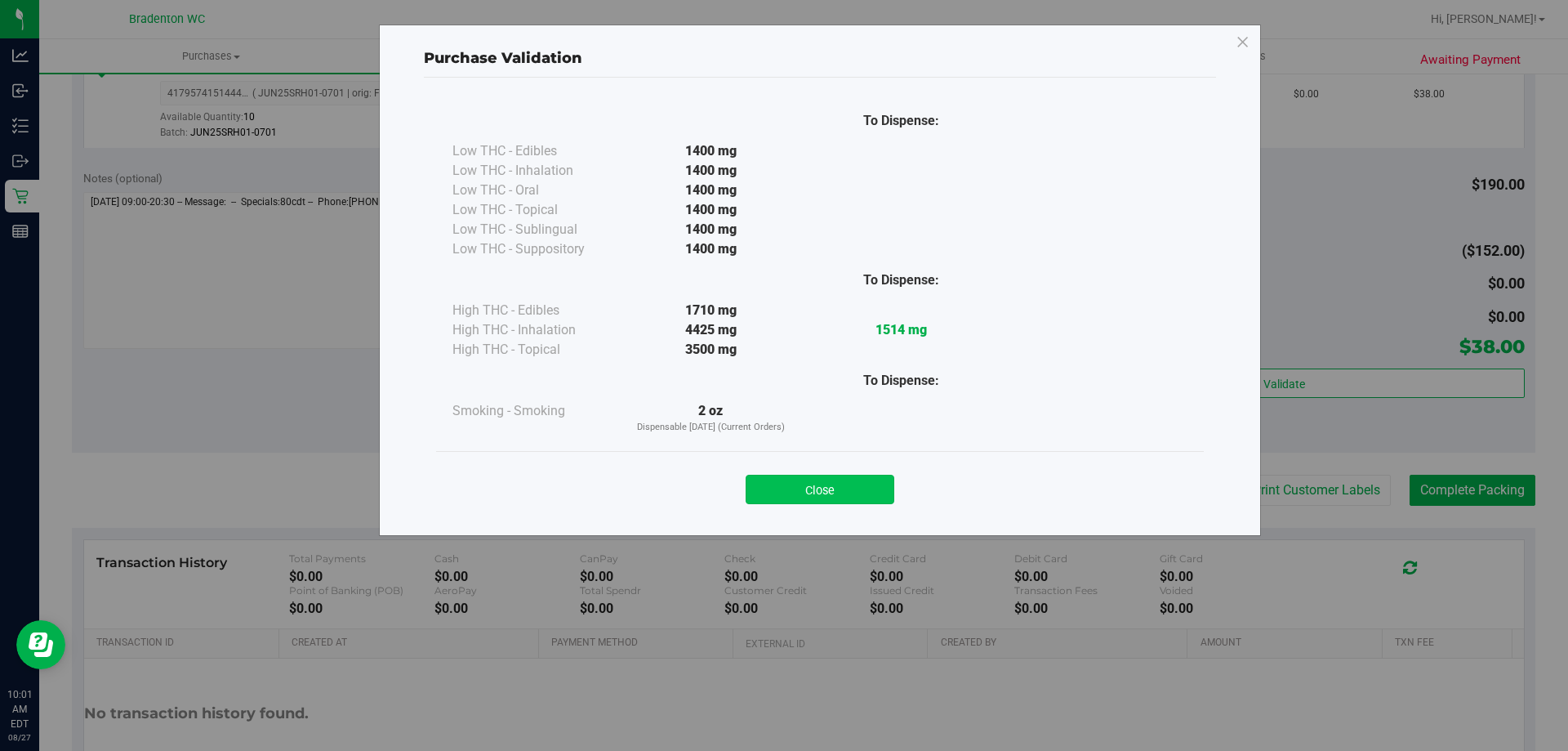
click at [806, 481] on button "Close" at bounding box center [820, 489] width 149 height 29
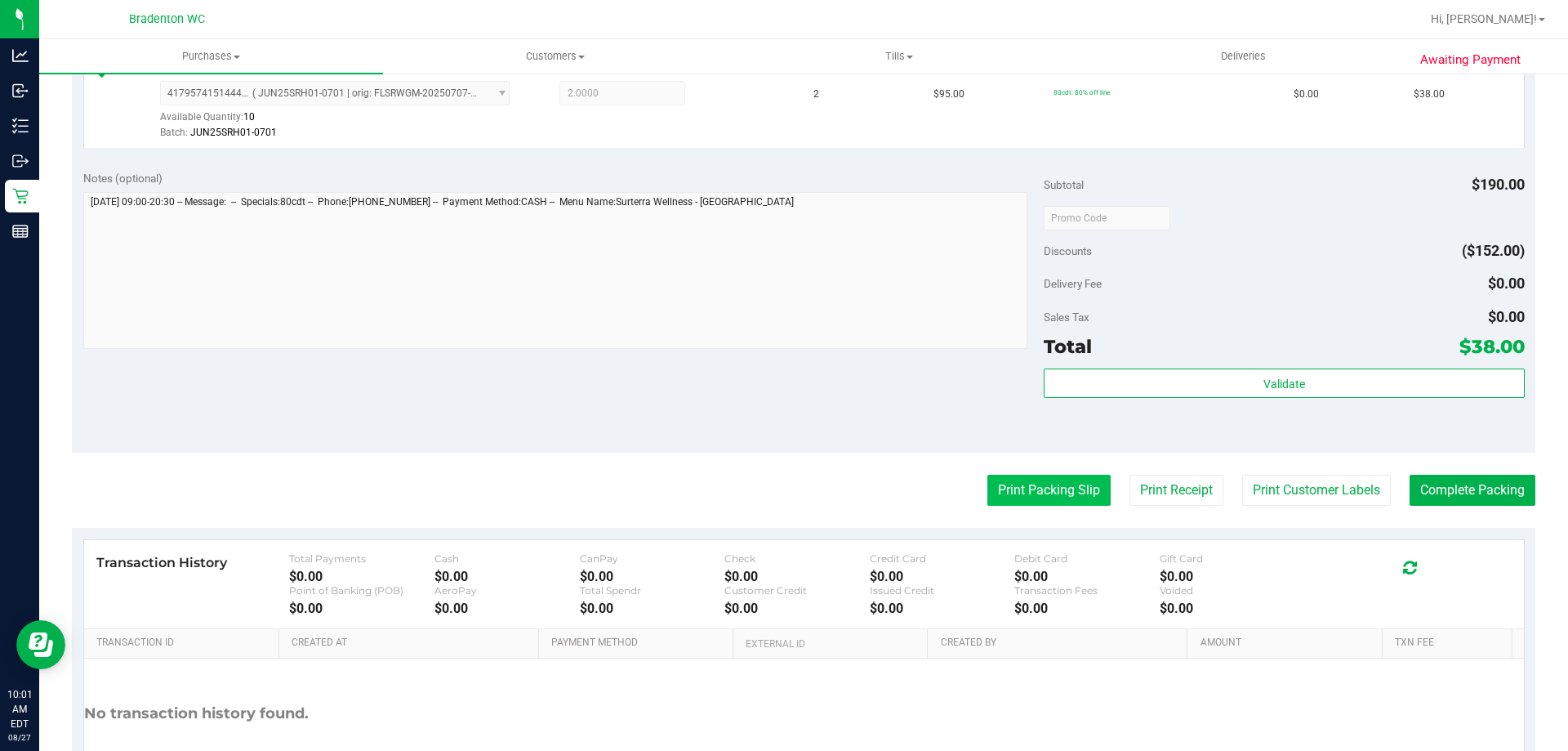
click at [1011, 489] on button "Print Packing Slip" at bounding box center [1049, 490] width 123 height 31
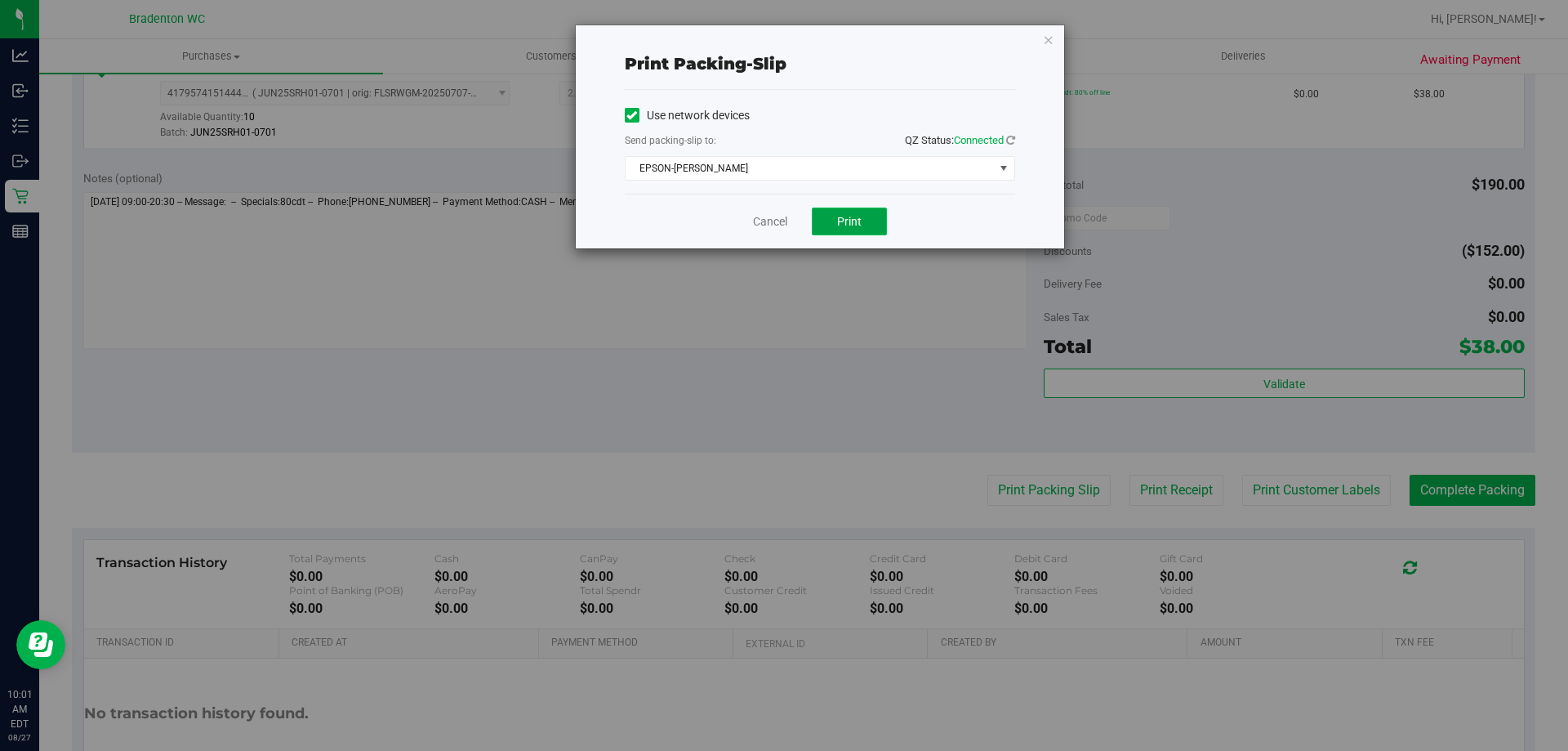
click at [855, 209] on button "Print" at bounding box center [850, 221] width 75 height 27
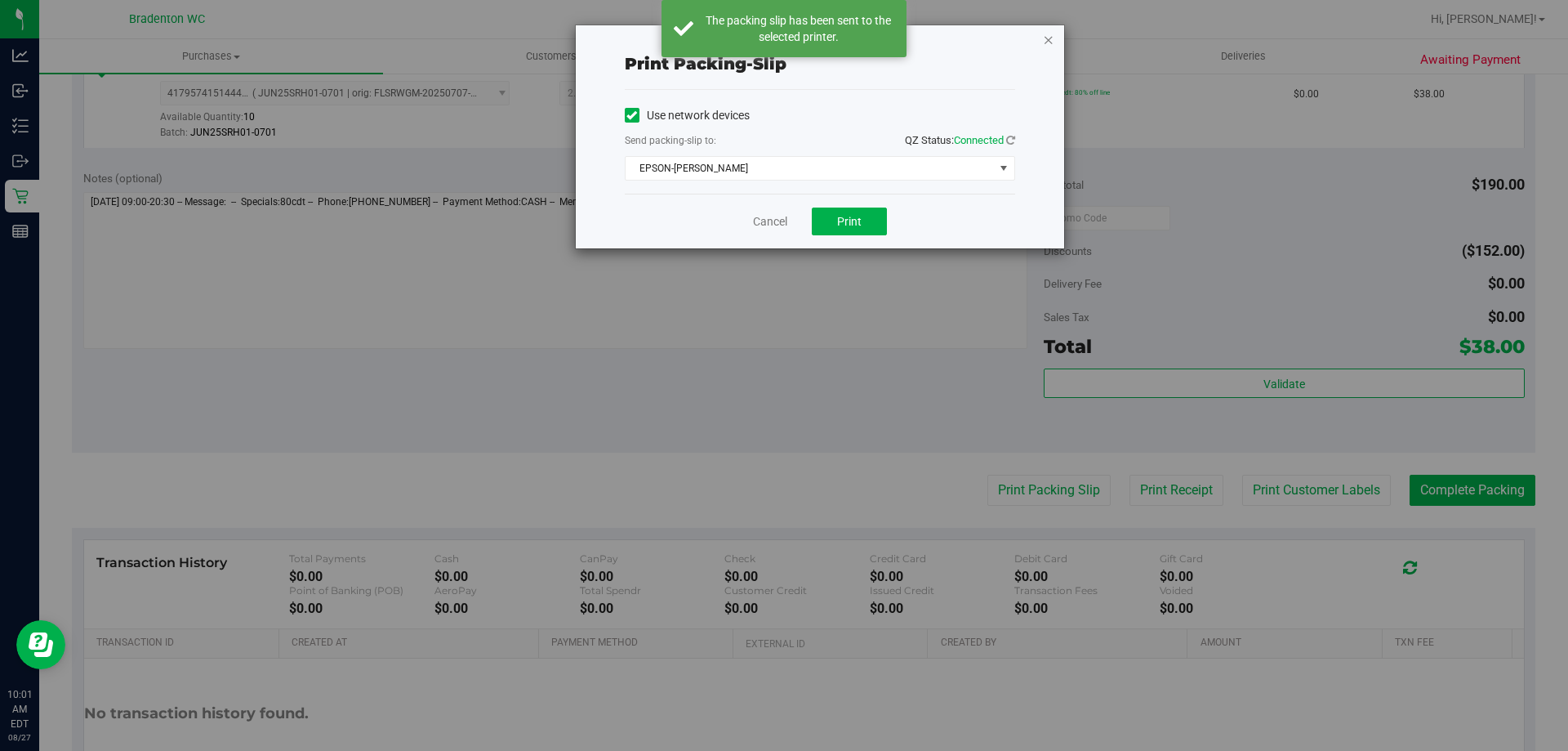
click at [1044, 30] on icon "button" at bounding box center [1049, 38] width 12 height 19
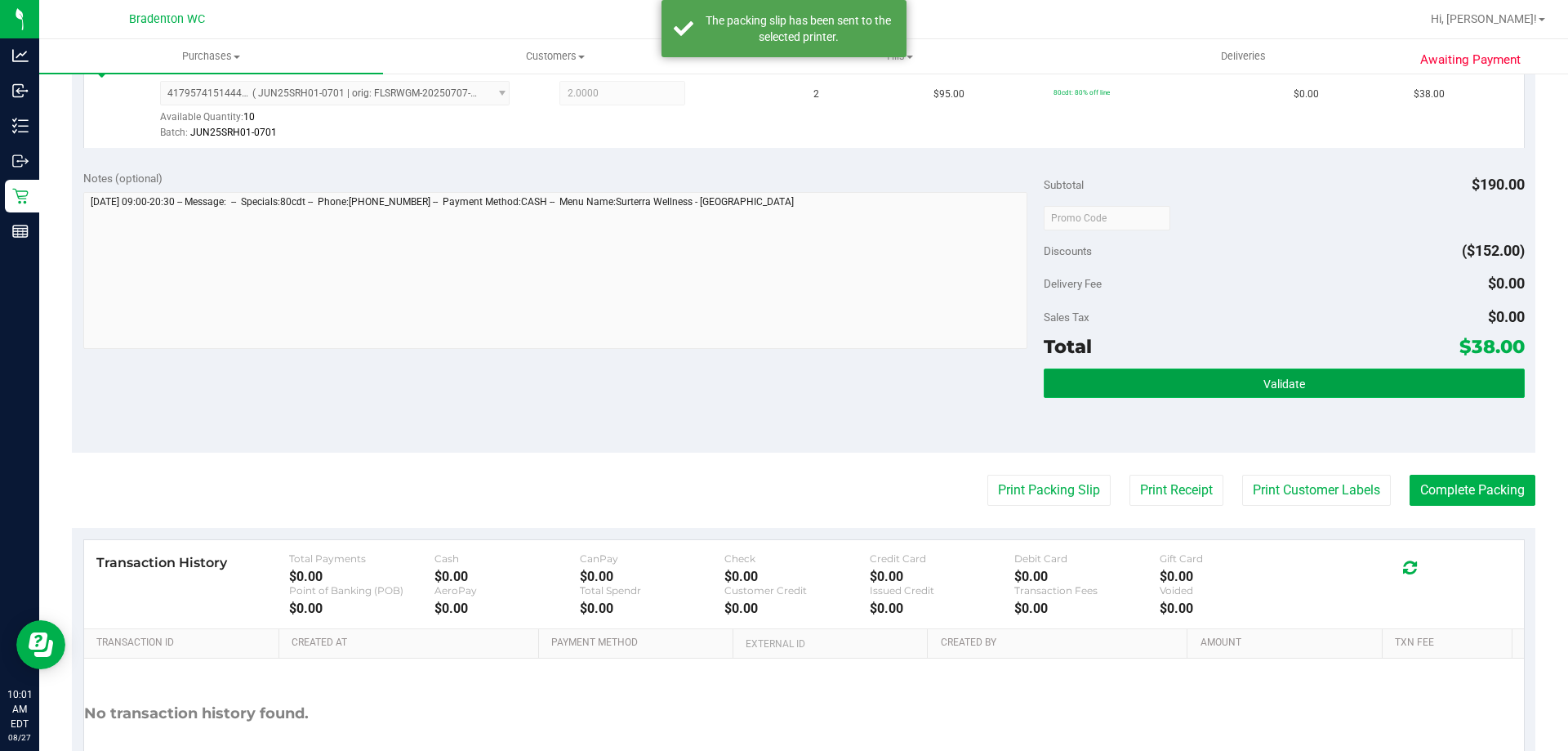
click at [1264, 388] on span "Validate" at bounding box center [1285, 384] width 42 height 13
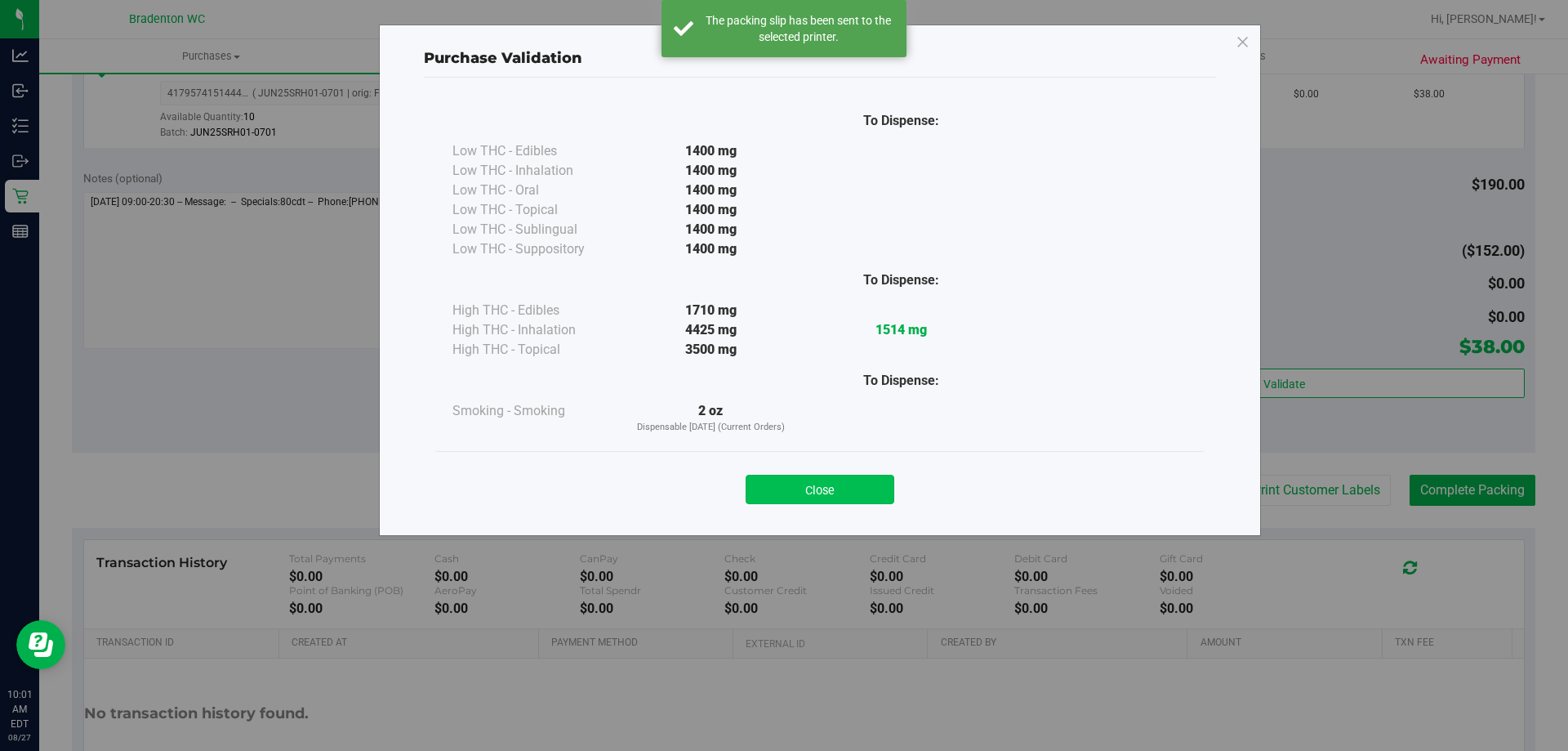
click at [826, 489] on button "Close" at bounding box center [820, 489] width 149 height 29
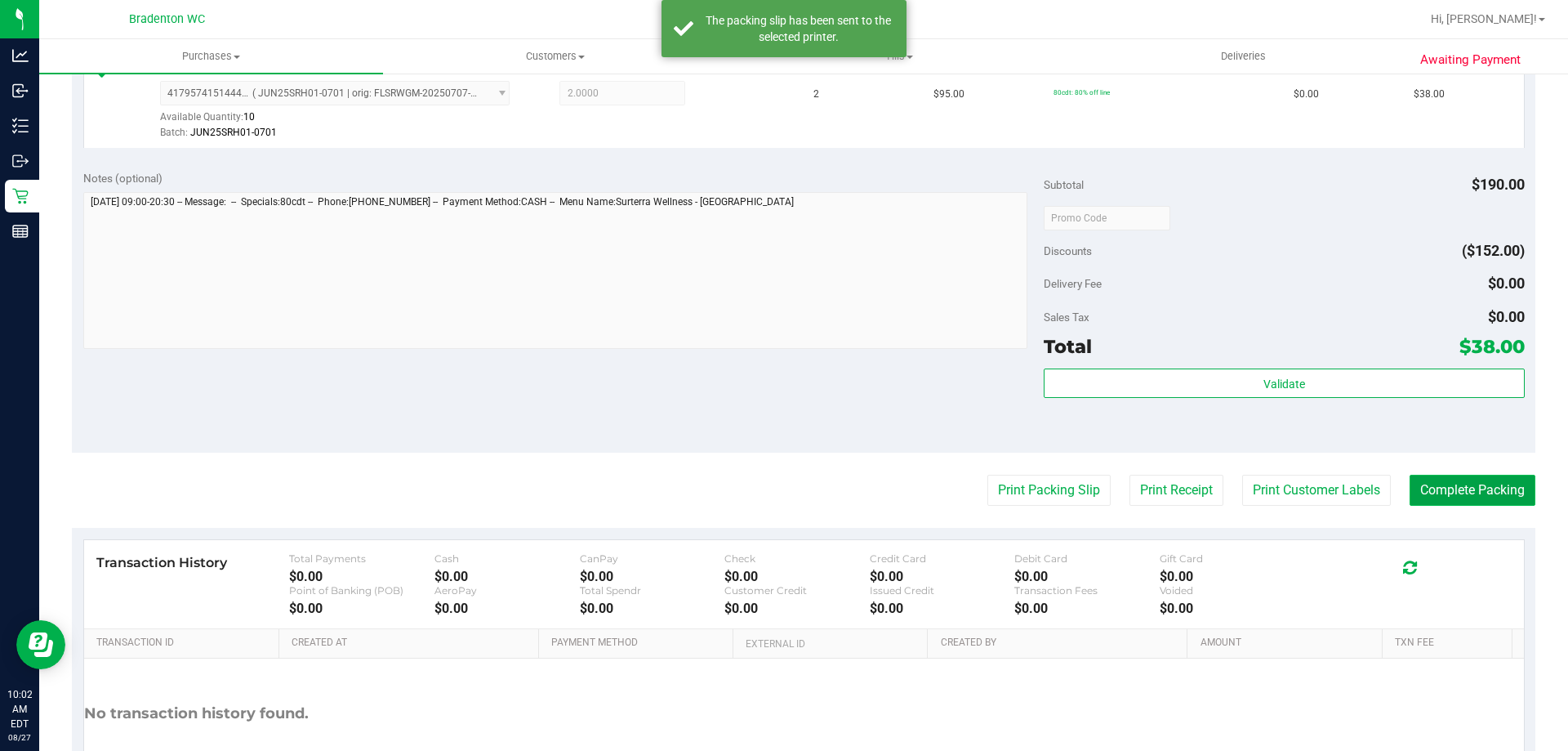
click at [1479, 497] on button "Complete Packing" at bounding box center [1473, 490] width 126 height 31
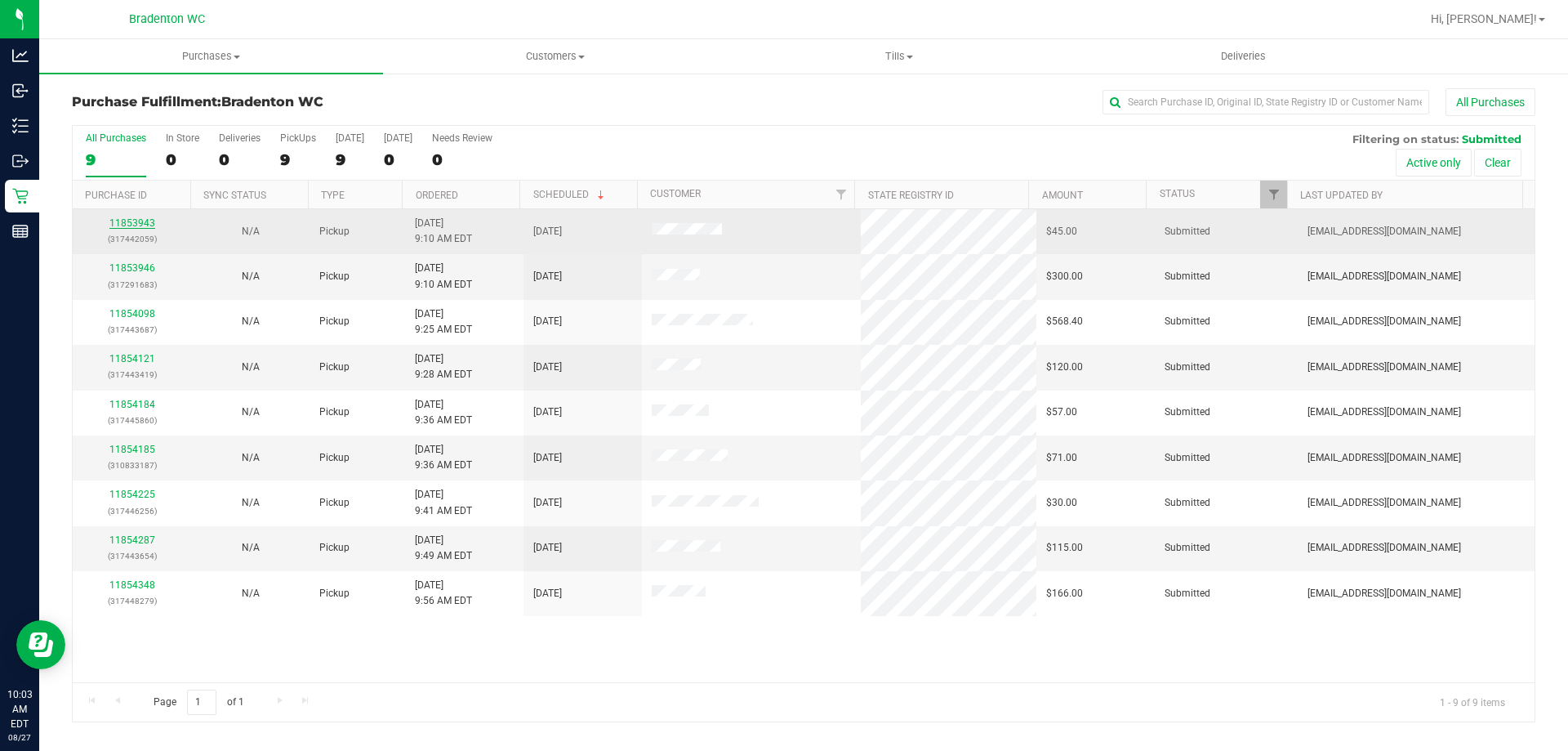
click at [138, 222] on link "11853943" at bounding box center [132, 223] width 46 height 12
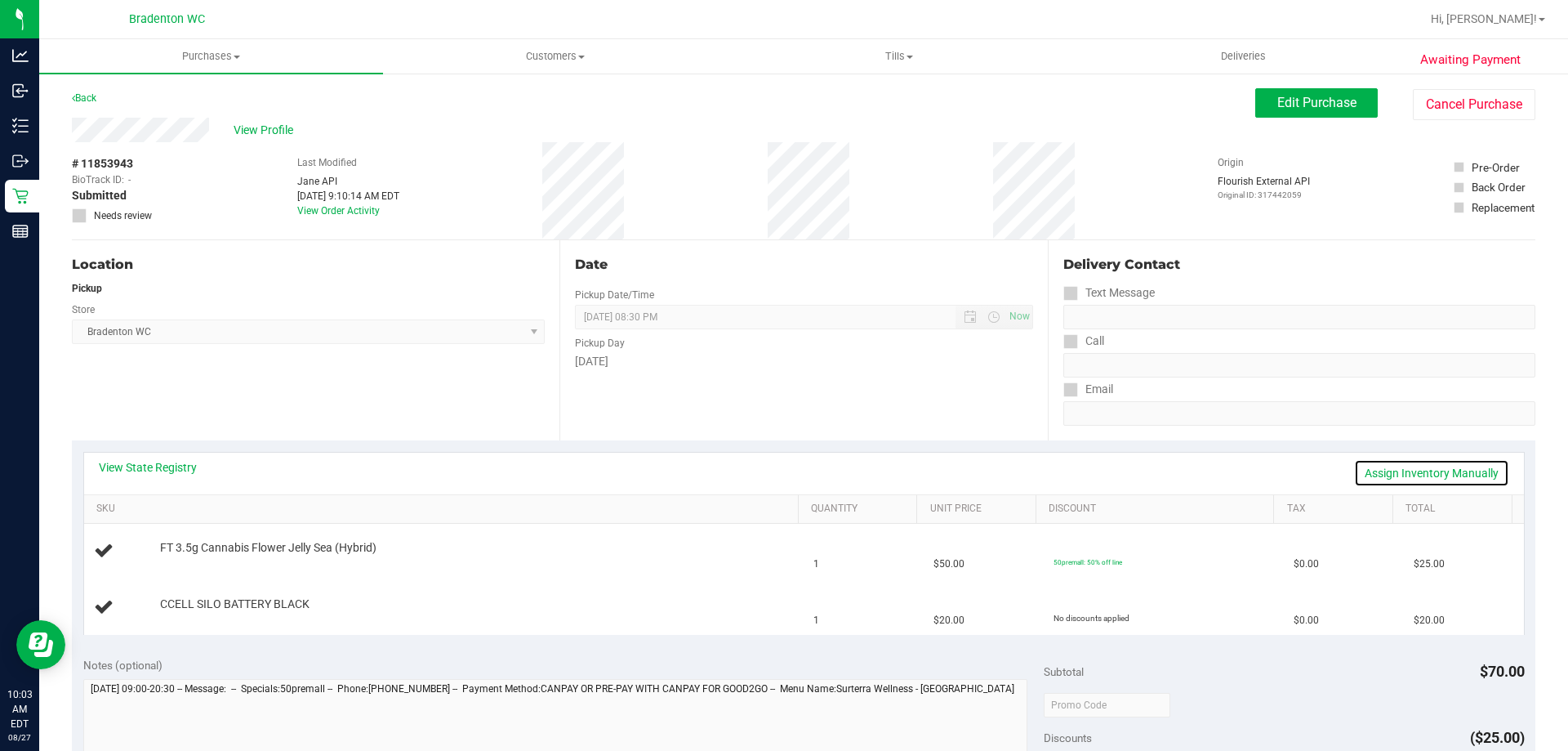
click at [1374, 477] on link "Assign Inventory Manually" at bounding box center [1432, 472] width 155 height 27
click at [185, 619] on div "Add Package" at bounding box center [475, 614] width 630 height 16
click at [184, 619] on link "Add Package" at bounding box center [189, 614] width 58 height 12
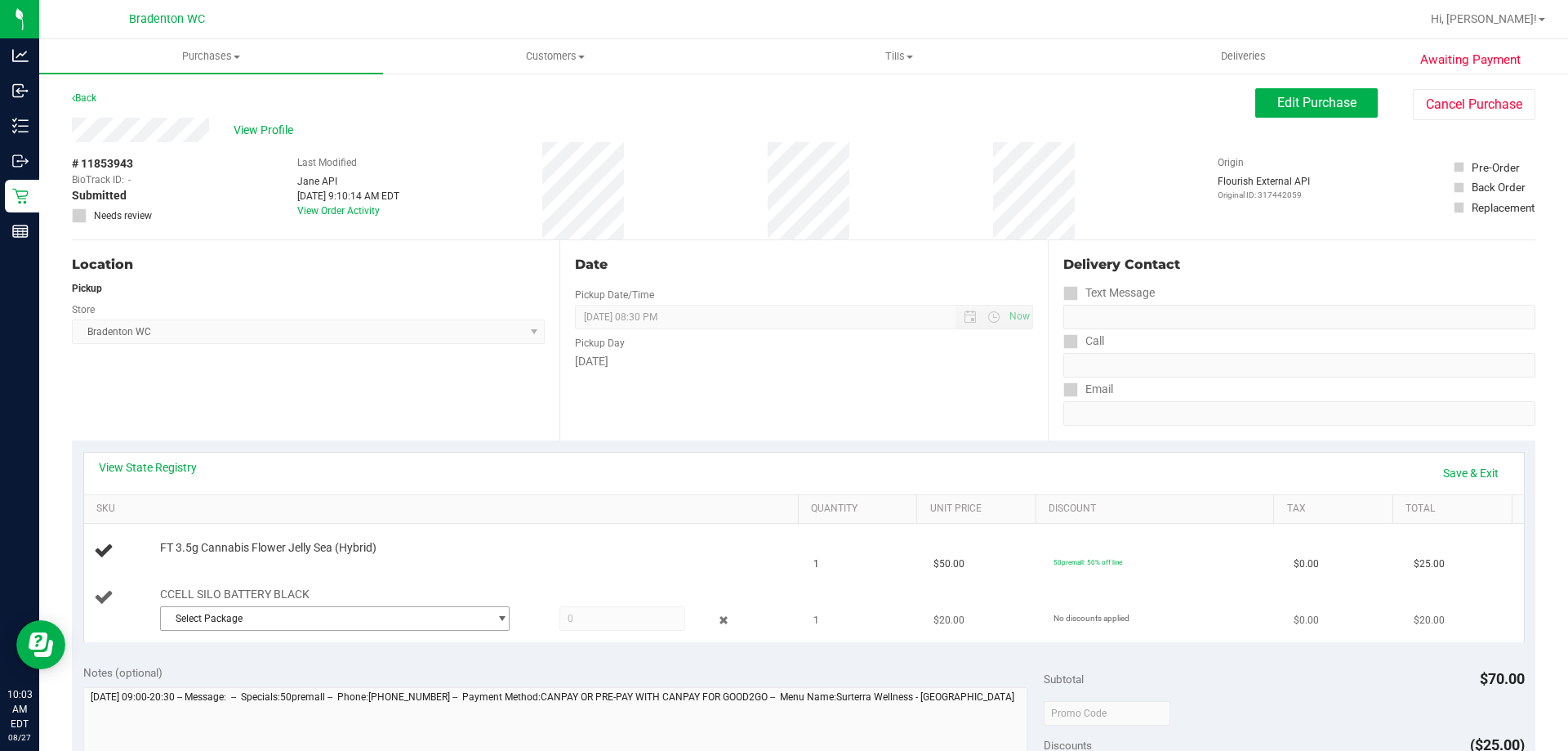
click at [207, 615] on span "Select Package" at bounding box center [324, 618] width 327 height 23
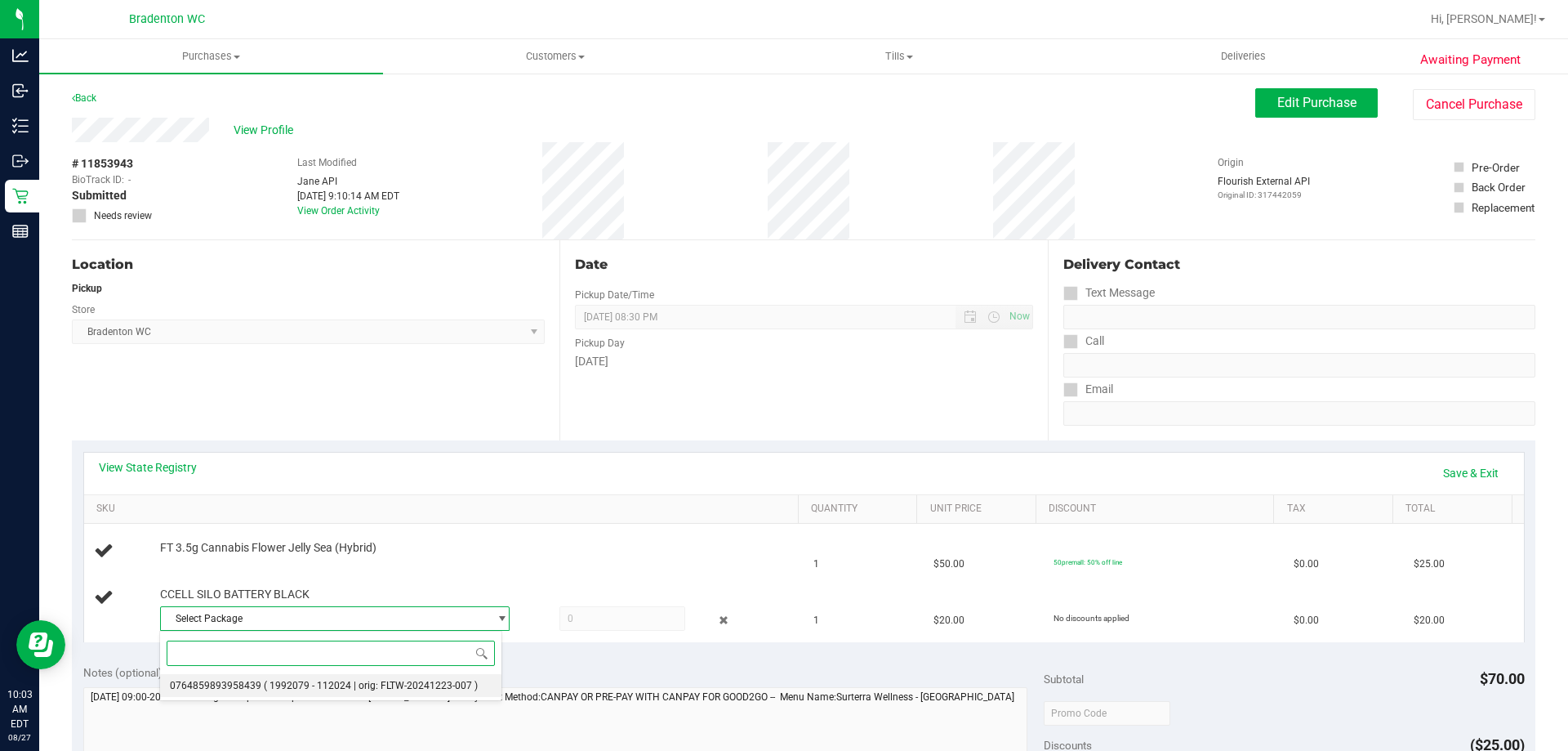
click at [214, 680] on span "0764859893958439" at bounding box center [216, 685] width 91 height 12
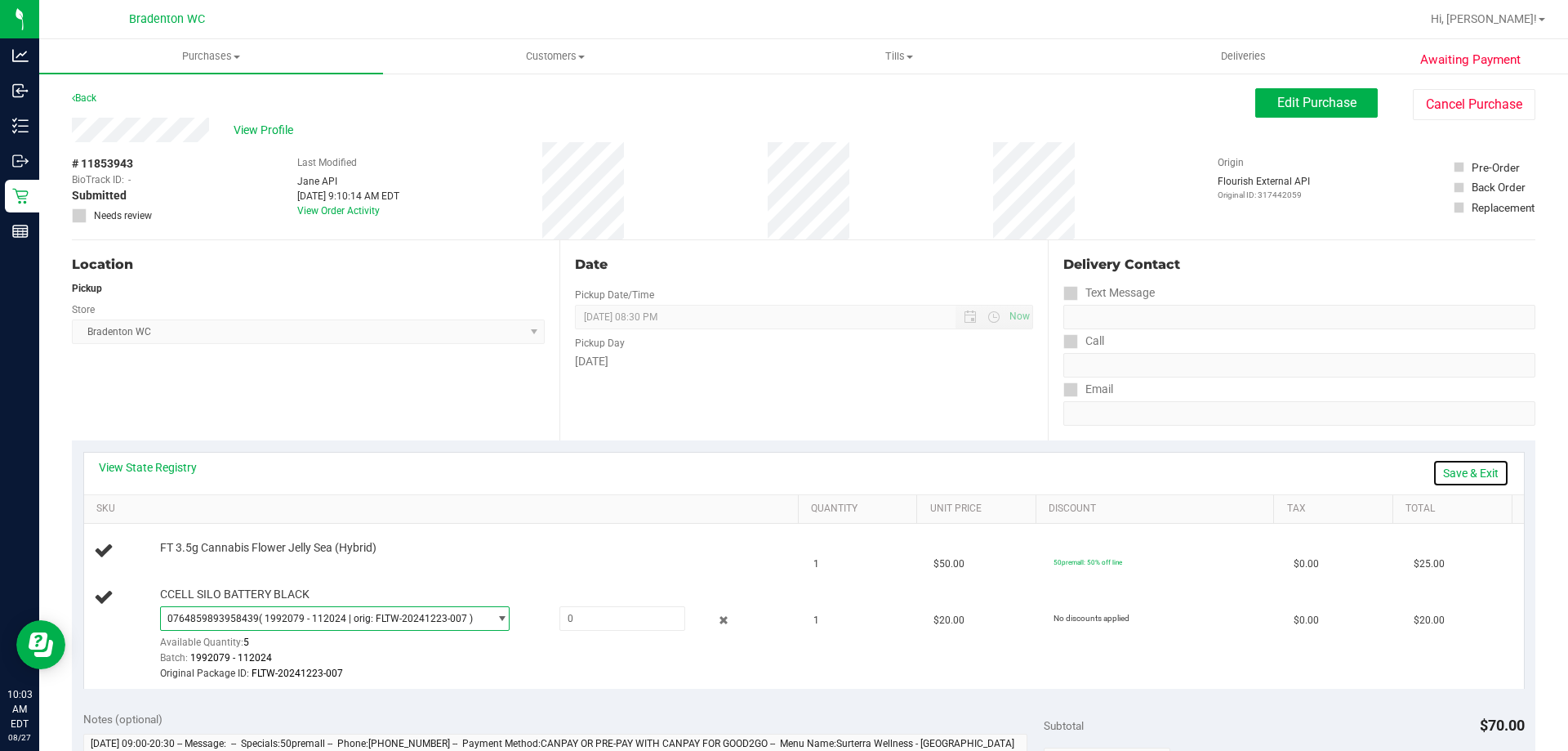
click at [1459, 469] on link "Save & Exit" at bounding box center [1471, 472] width 77 height 27
click at [603, 609] on span at bounding box center [622, 618] width 126 height 25
click at [1383, 464] on link "Assign Inventory Manually" at bounding box center [1432, 472] width 155 height 27
click at [575, 618] on span at bounding box center [622, 618] width 126 height 25
type input "1"
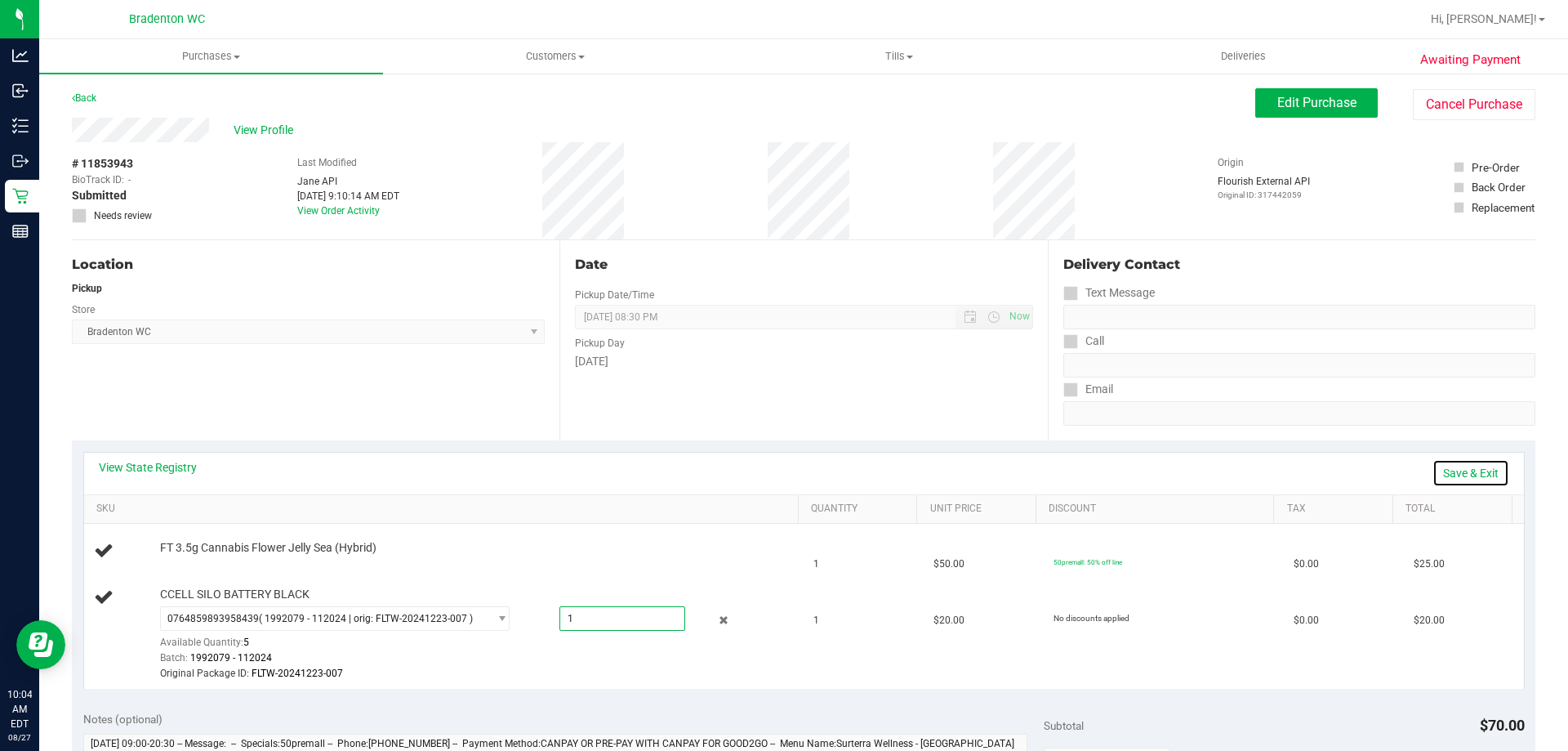
type input "1.0000"
click at [1464, 466] on link "Save & Exit" at bounding box center [1471, 472] width 77 height 27
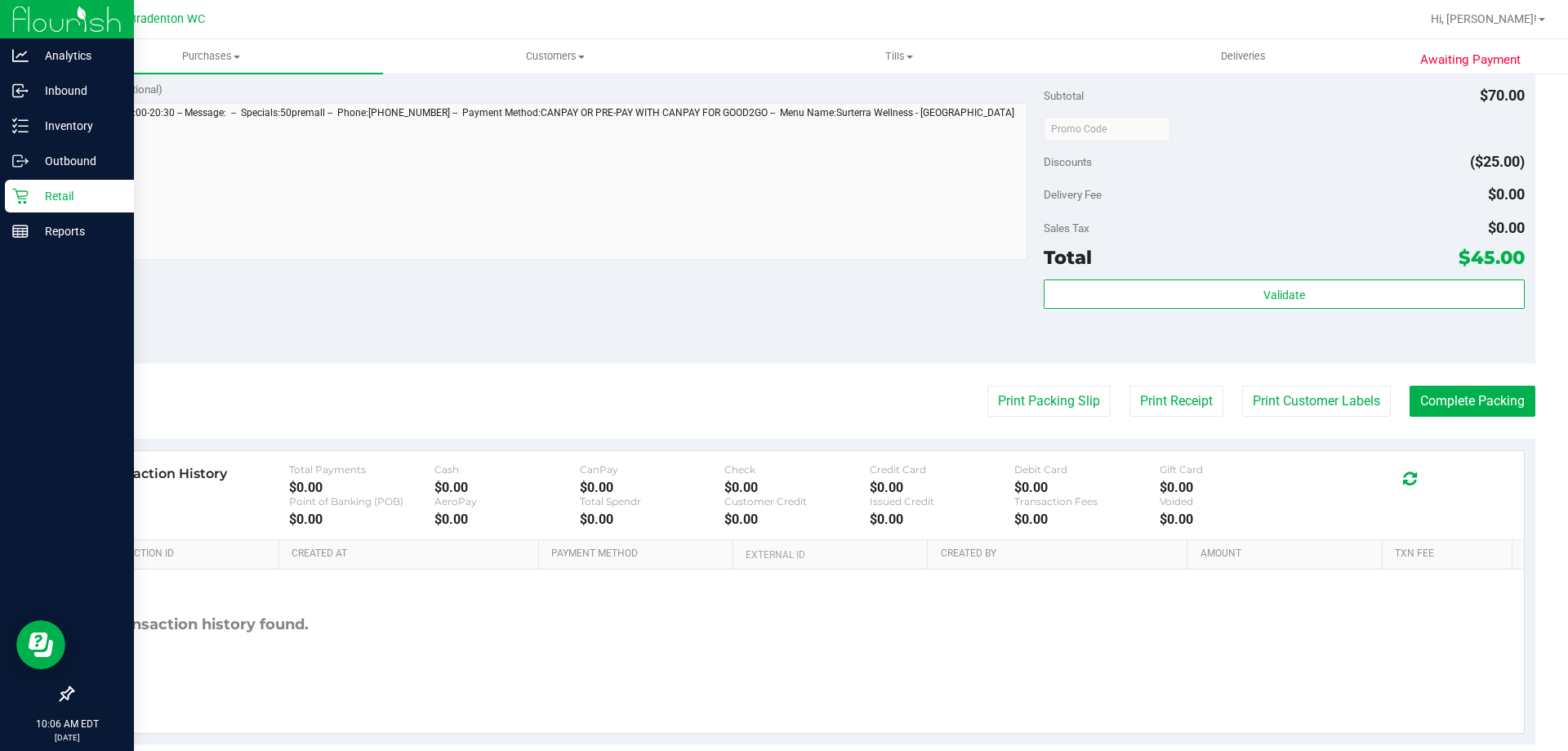
scroll to position [704, 0]
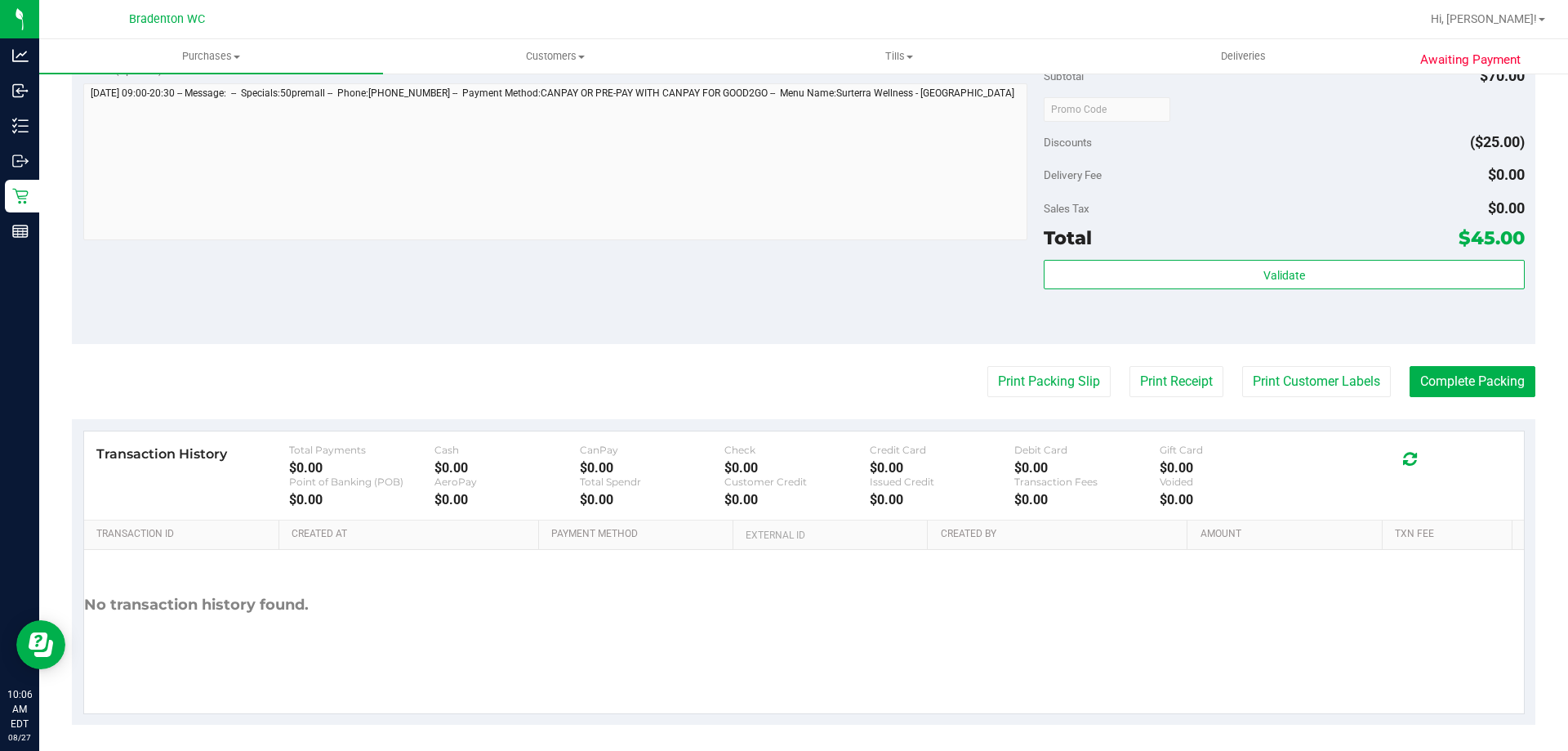
click at [1125, 241] on div "Total $45.00" at bounding box center [1284, 238] width 481 height 29
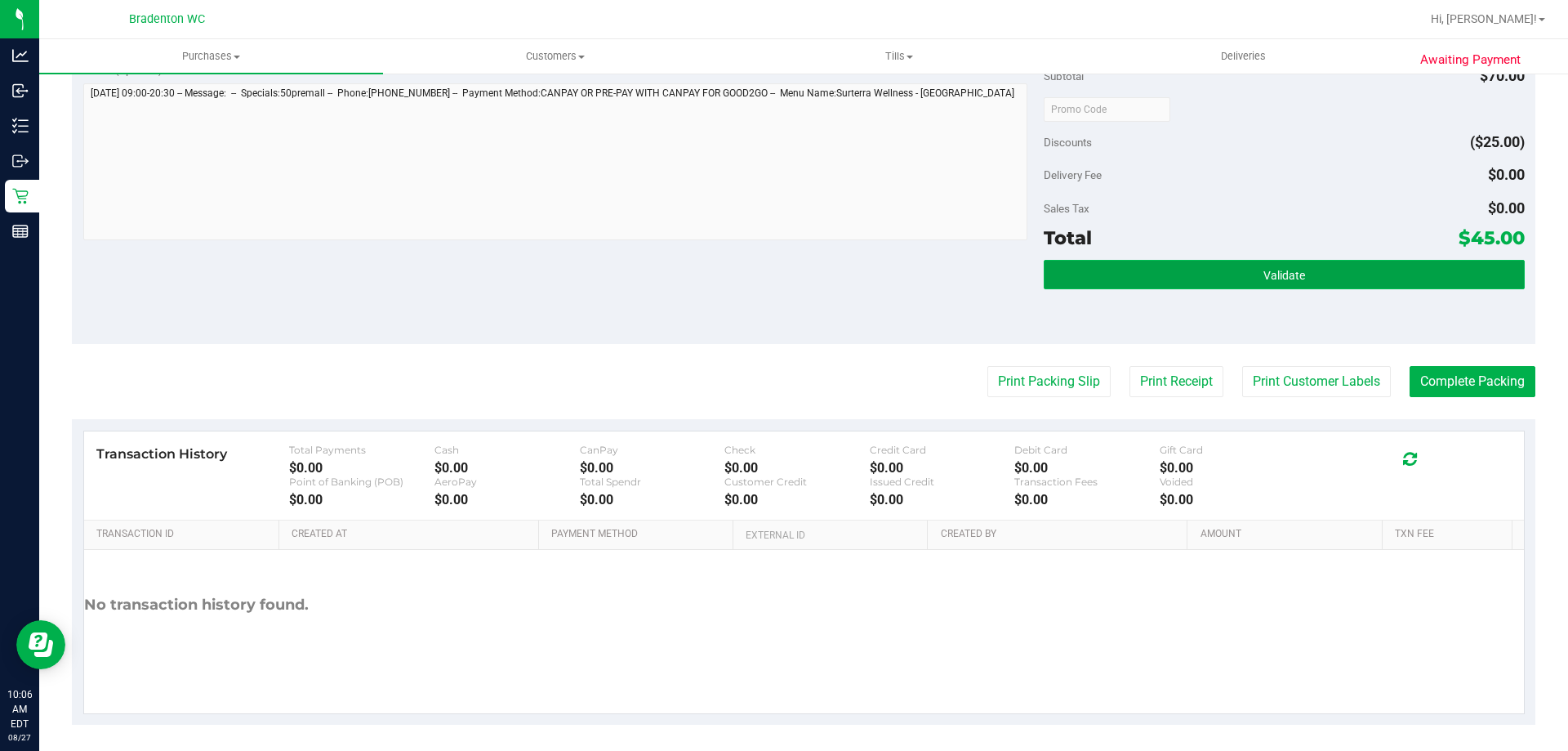
click at [1196, 274] on button "Validate" at bounding box center [1284, 274] width 481 height 29
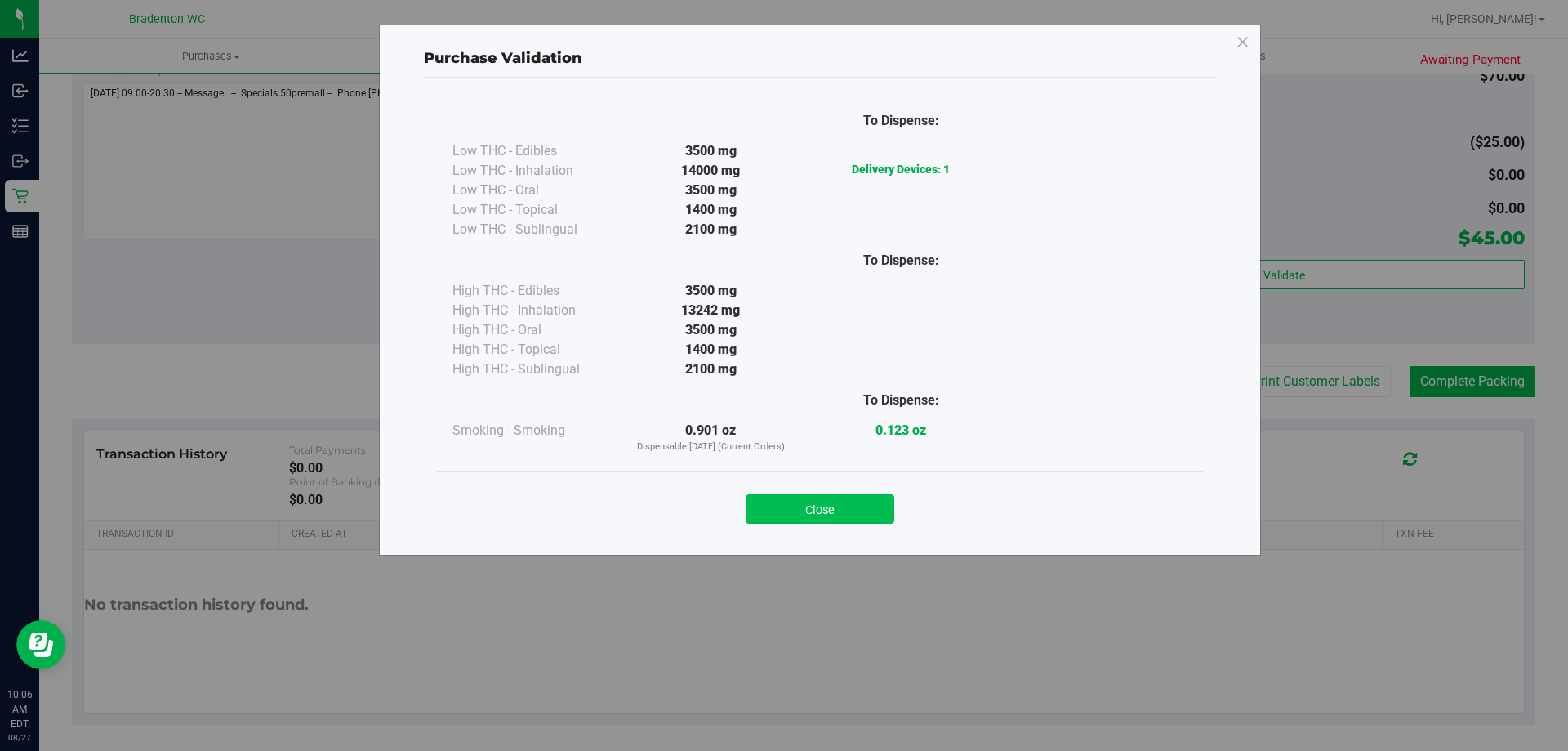
click at [797, 518] on button "Close" at bounding box center [820, 509] width 149 height 29
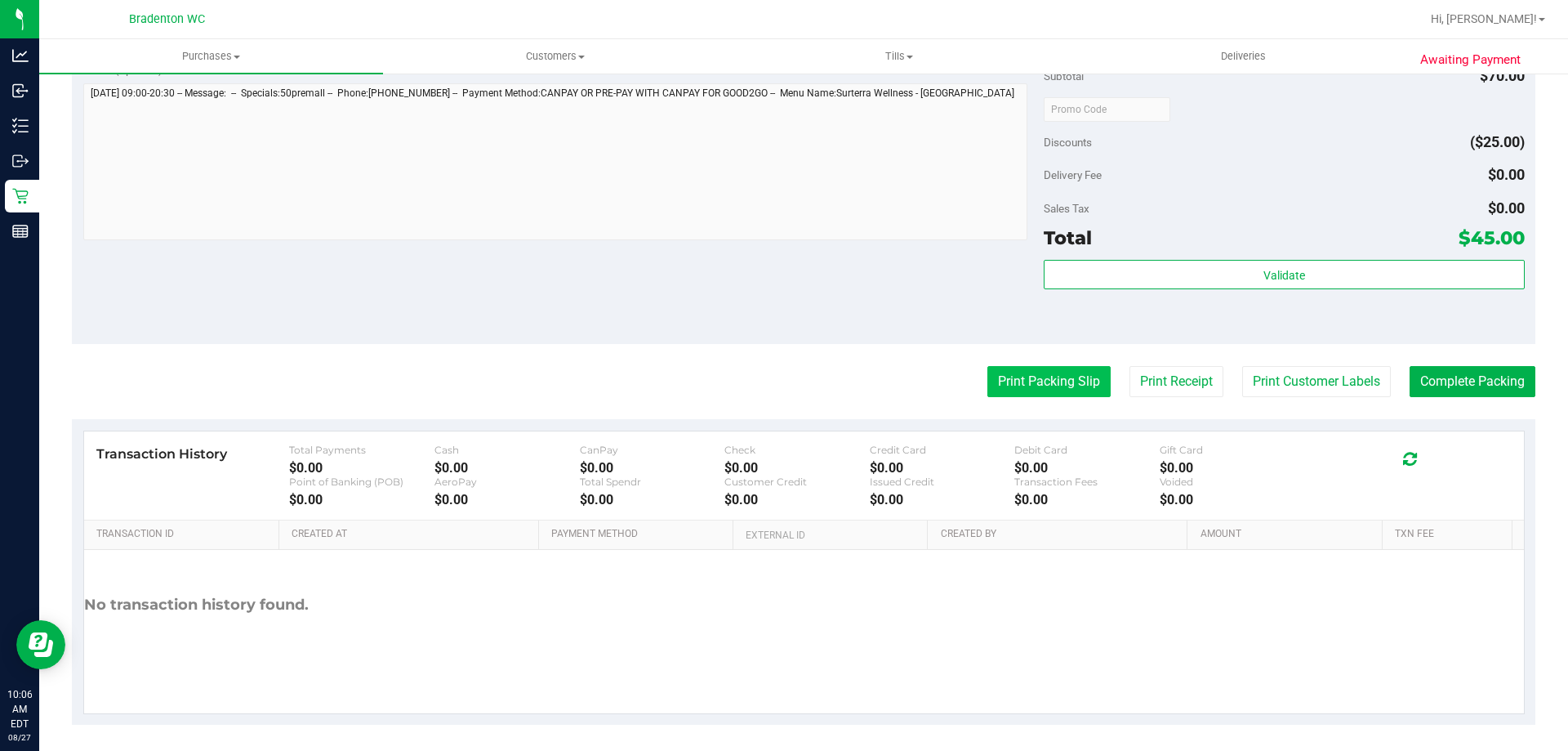
click at [990, 374] on button "Print Packing Slip" at bounding box center [1049, 381] width 123 height 31
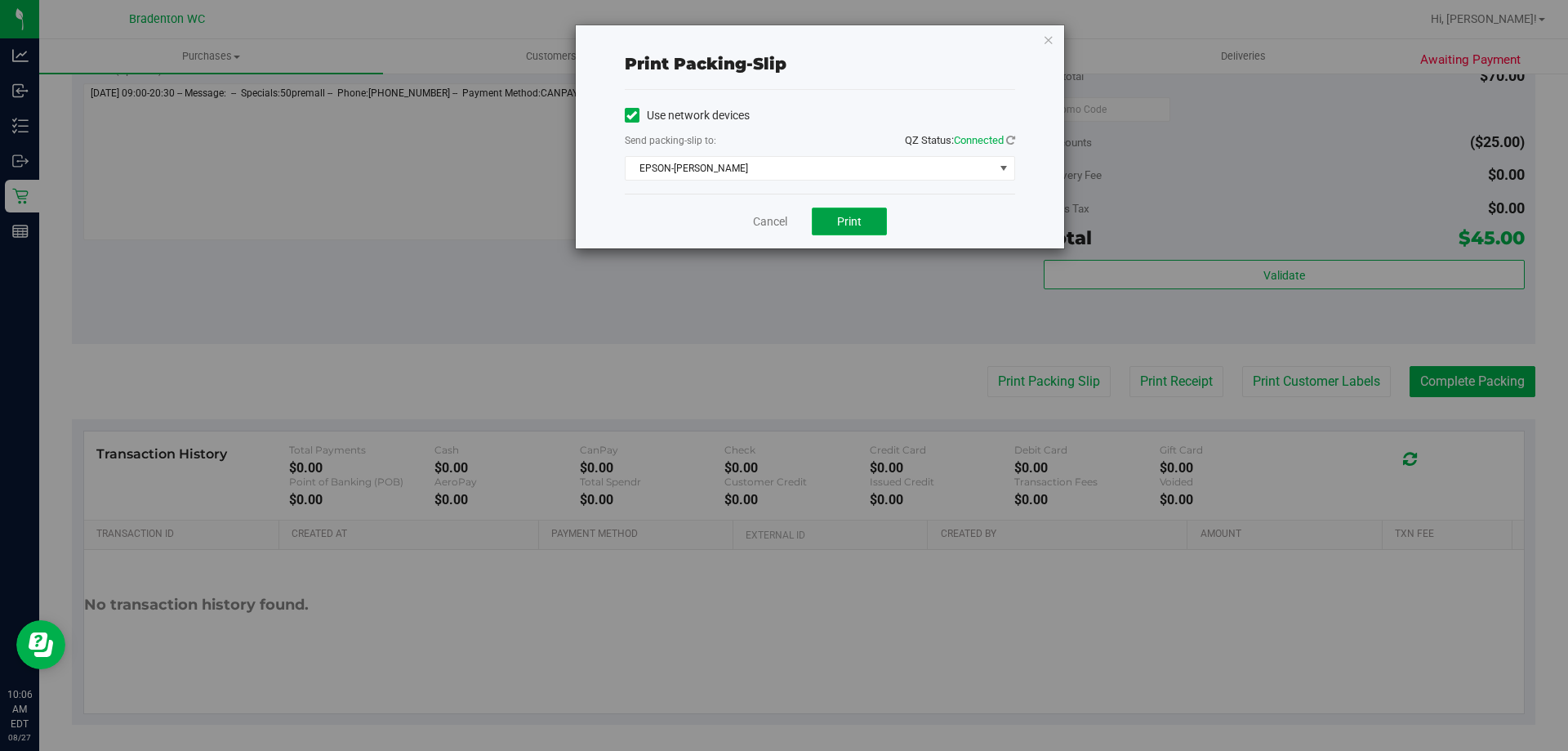
click at [843, 210] on button "Print" at bounding box center [850, 221] width 75 height 27
click at [1050, 38] on icon "button" at bounding box center [1049, 38] width 12 height 19
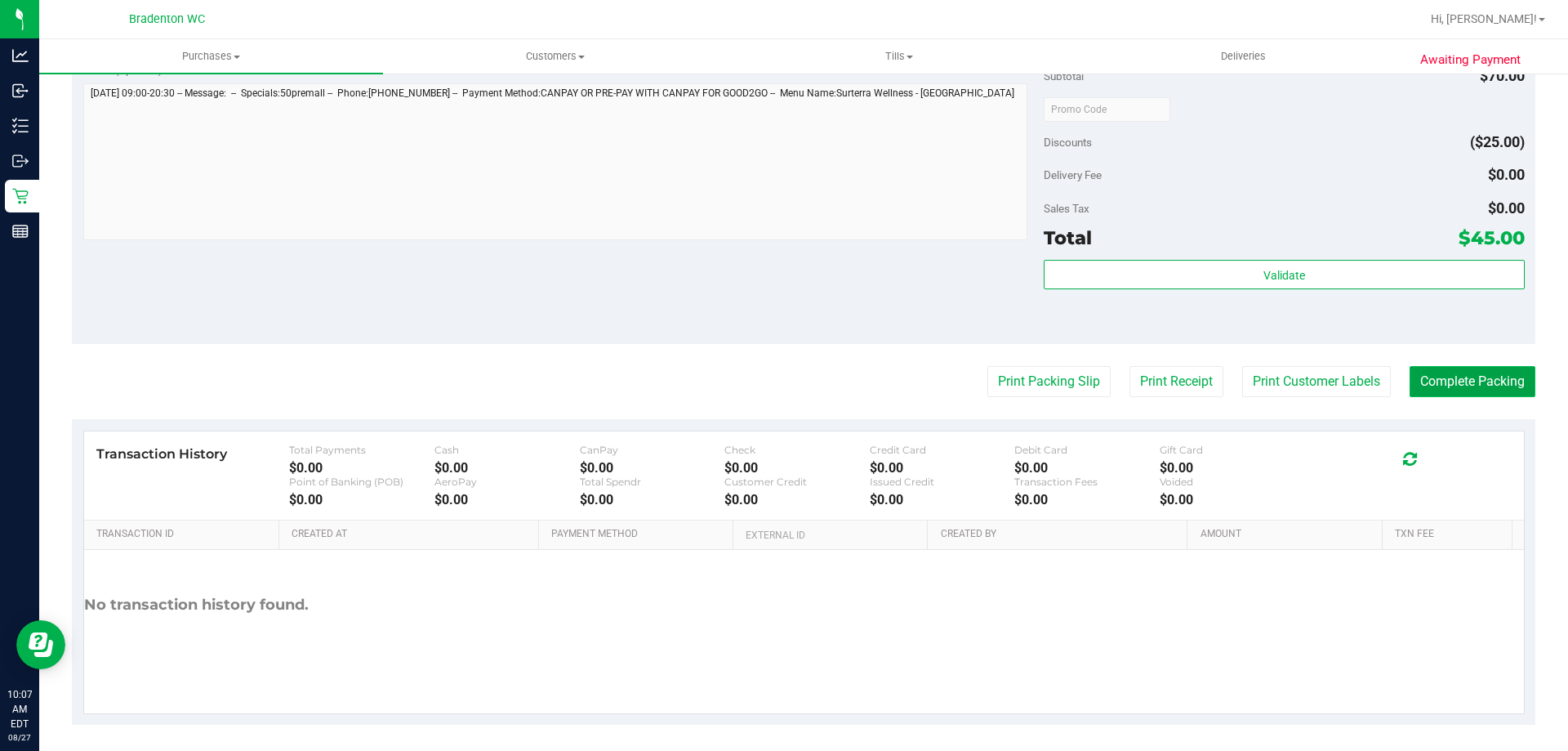
click at [1459, 379] on button "Complete Packing" at bounding box center [1473, 381] width 126 height 31
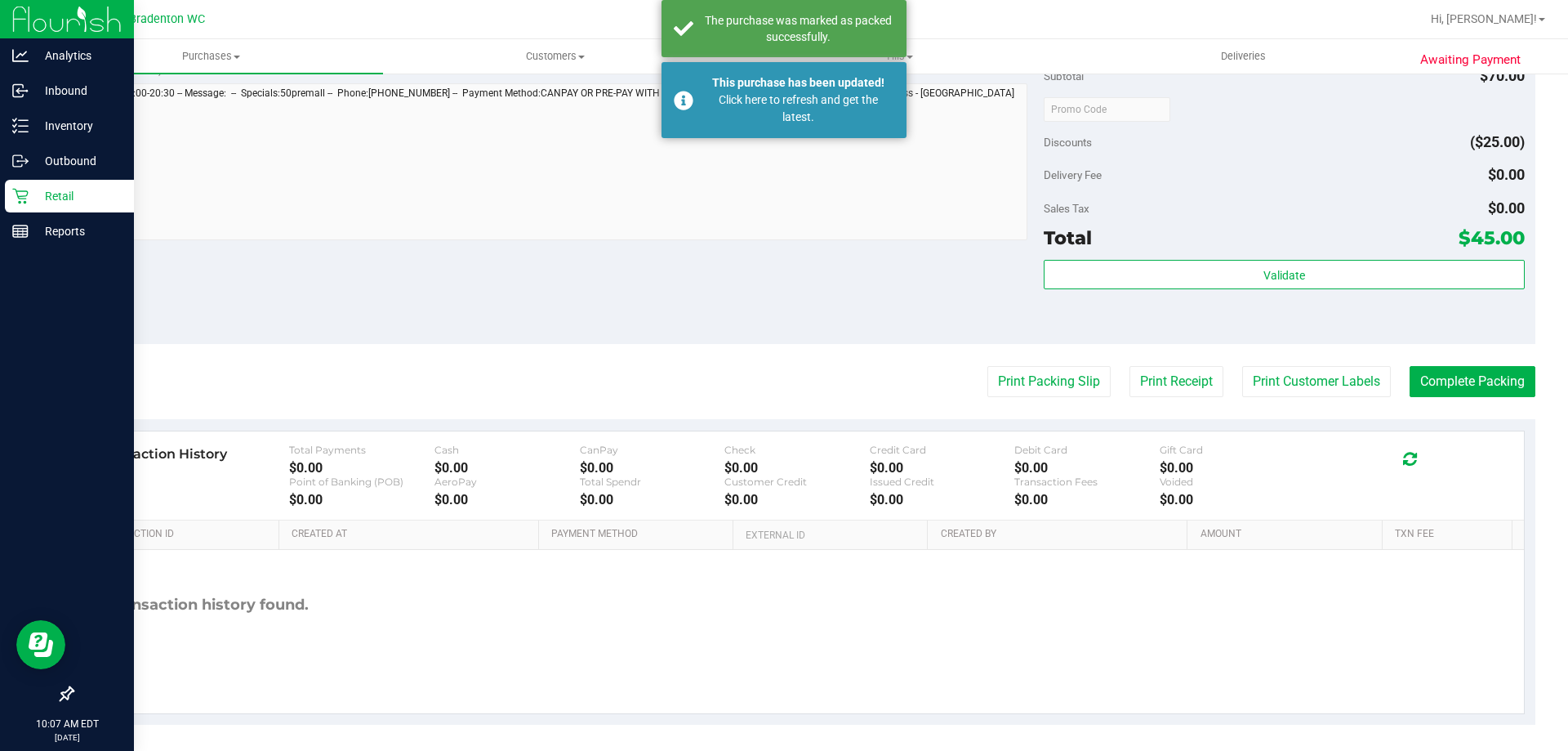
click at [52, 196] on p "Retail" at bounding box center [77, 196] width 98 height 19
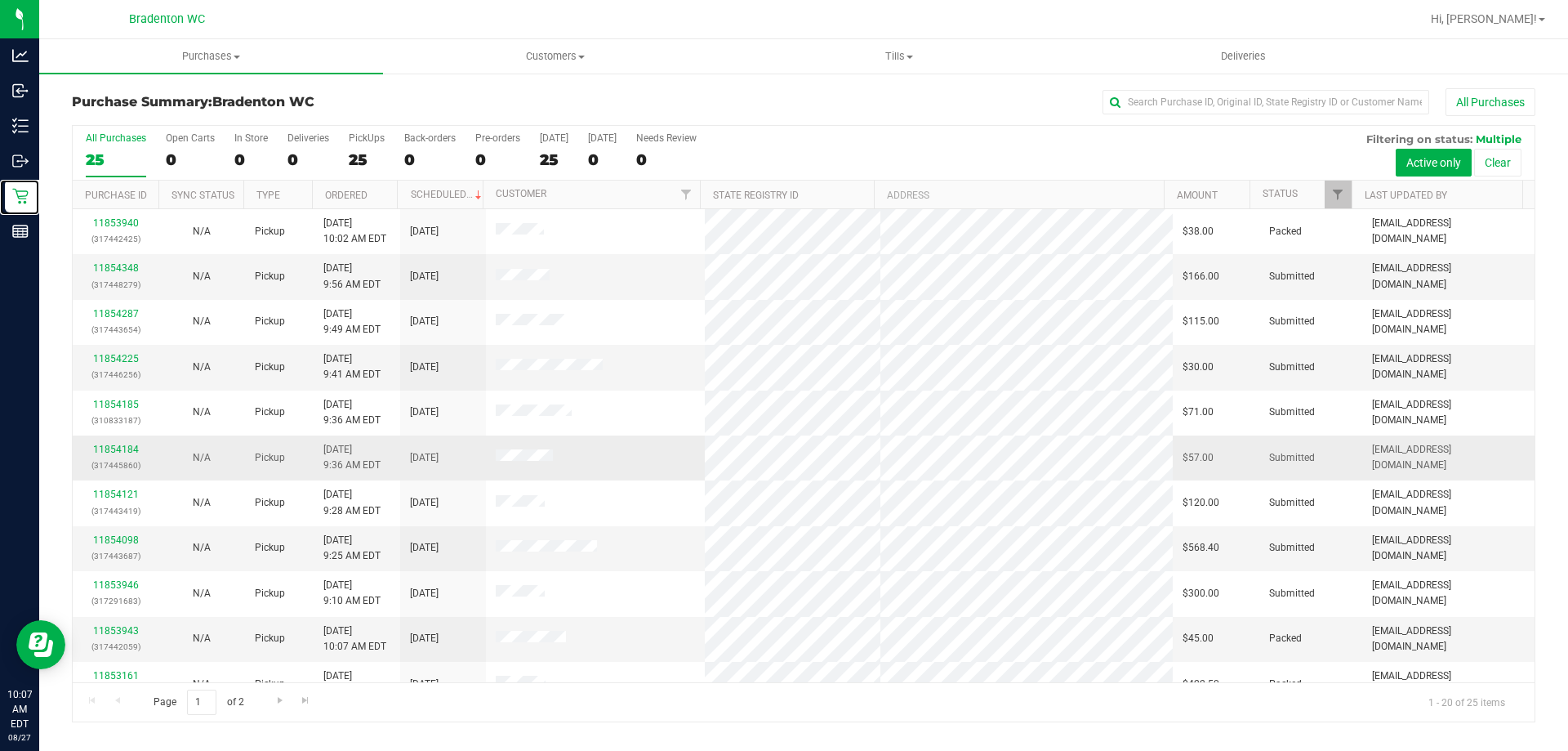
scroll to position [327, 0]
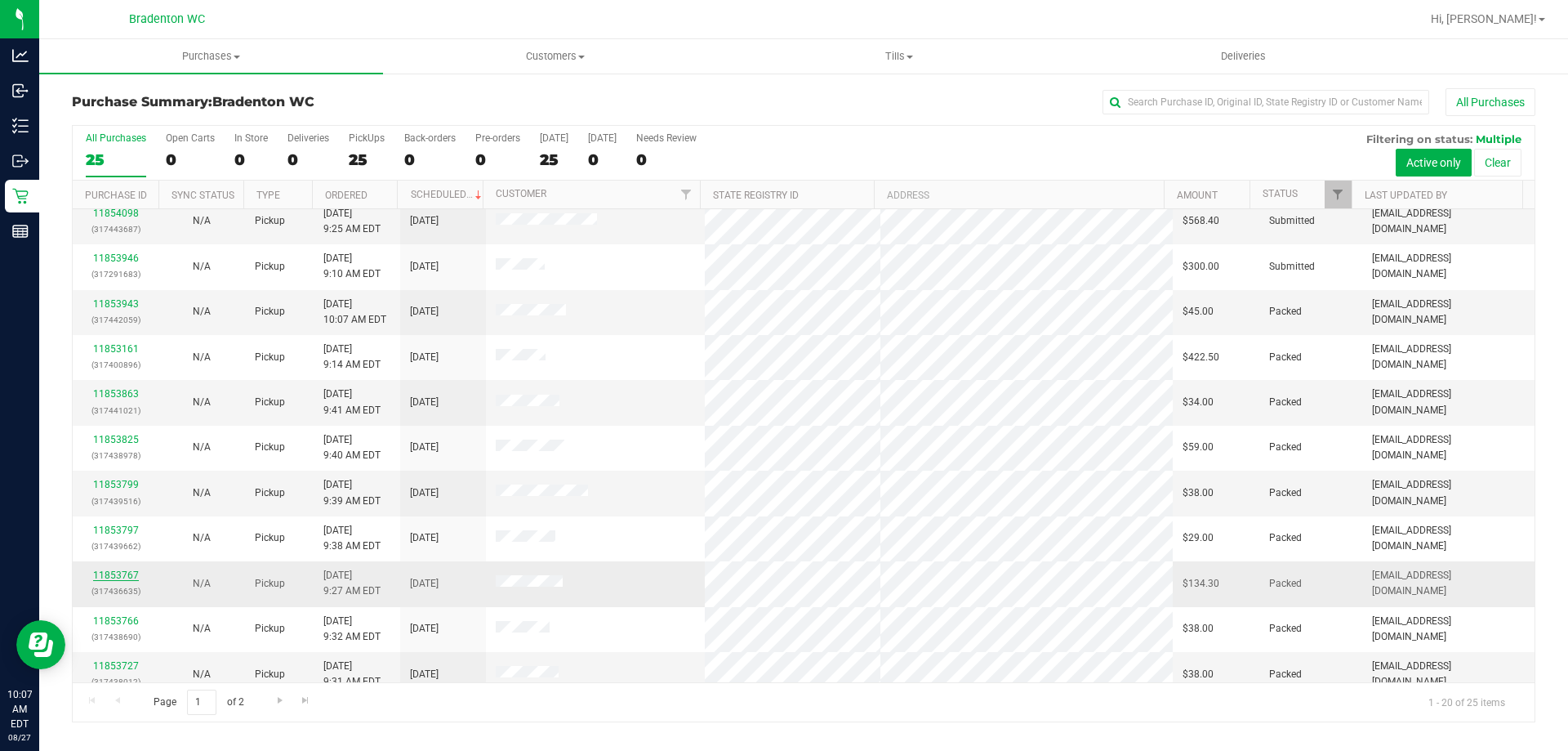
click at [111, 576] on link "11853767" at bounding box center [116, 575] width 46 height 12
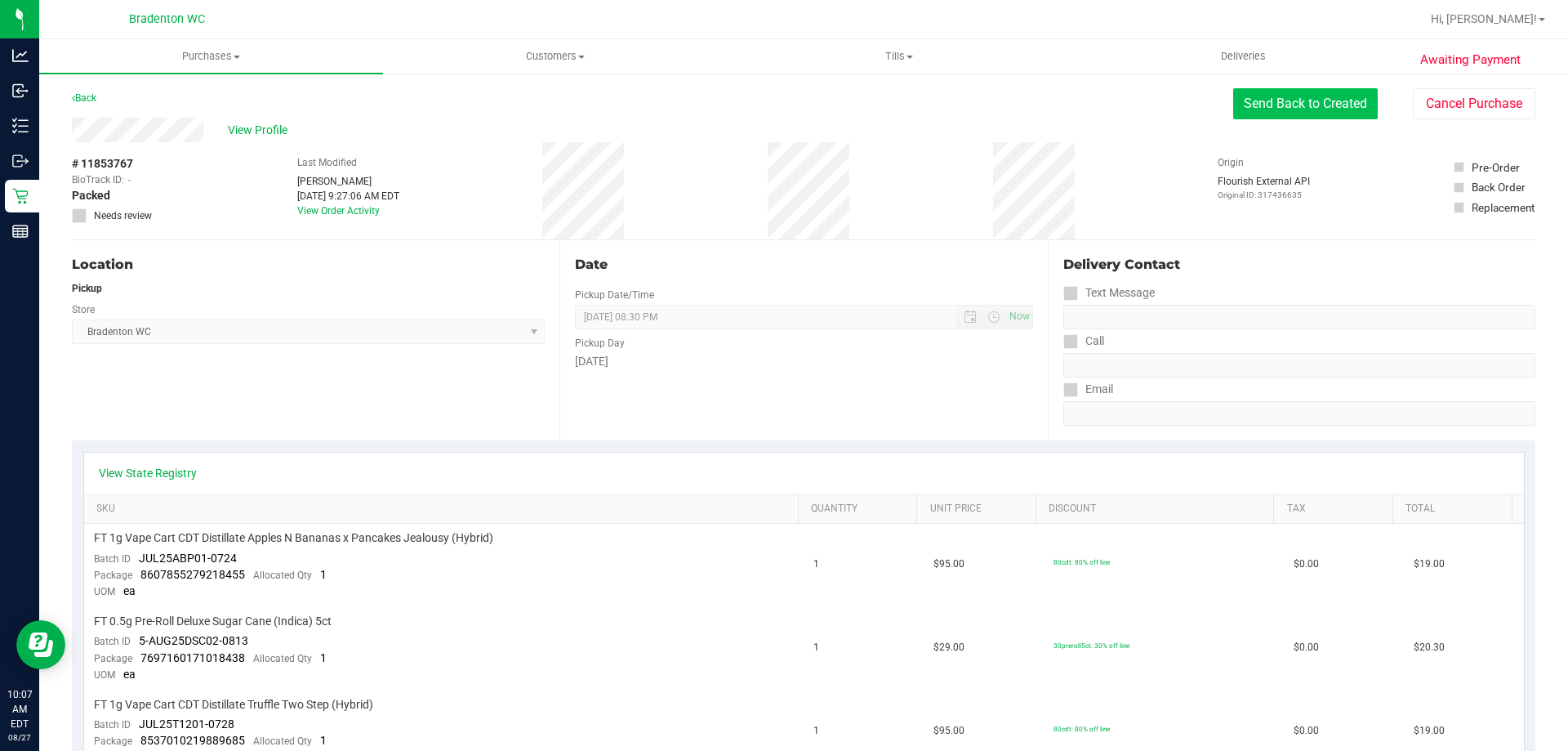
click at [1265, 113] on button "Send Back to Created" at bounding box center [1306, 104] width 144 height 31
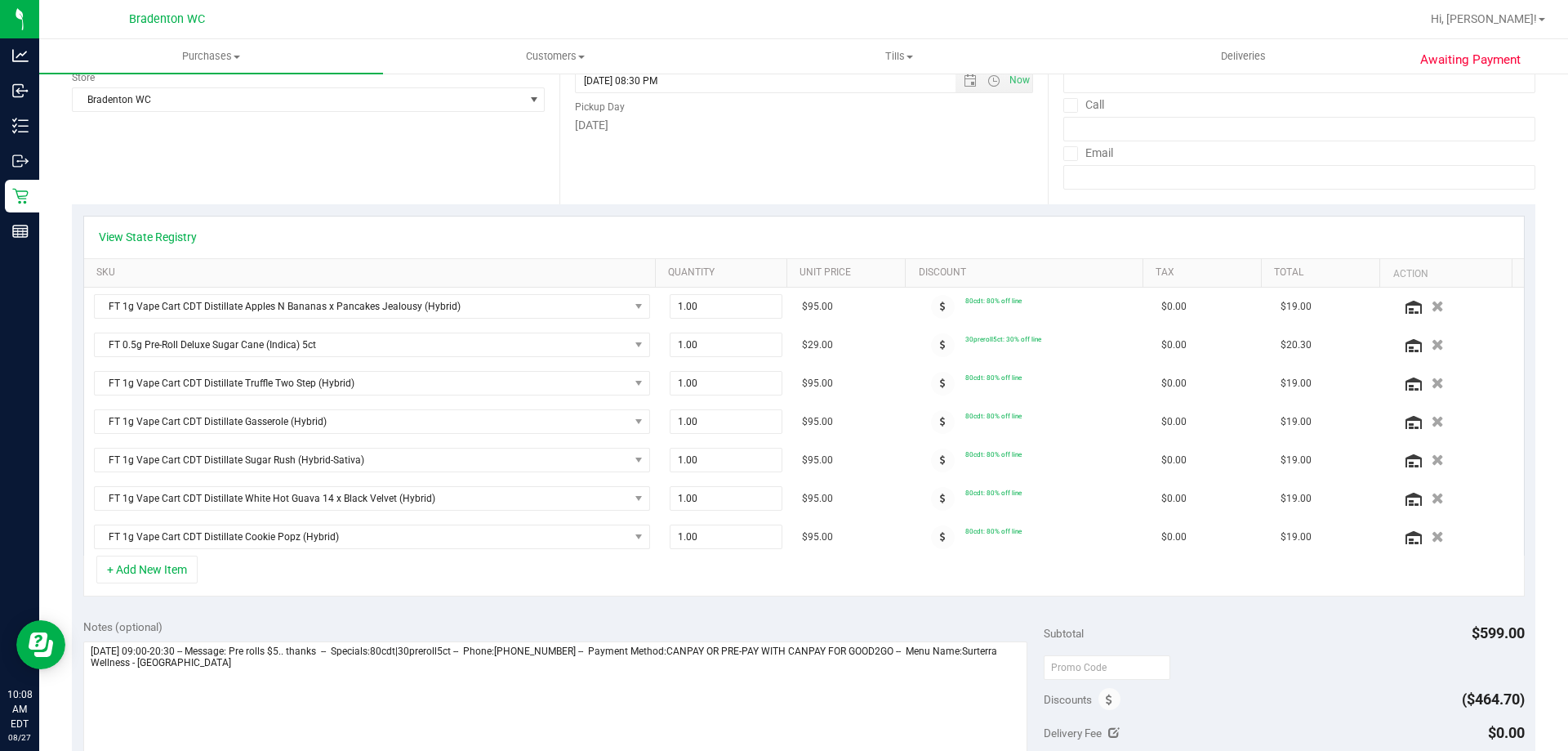
scroll to position [245, 0]
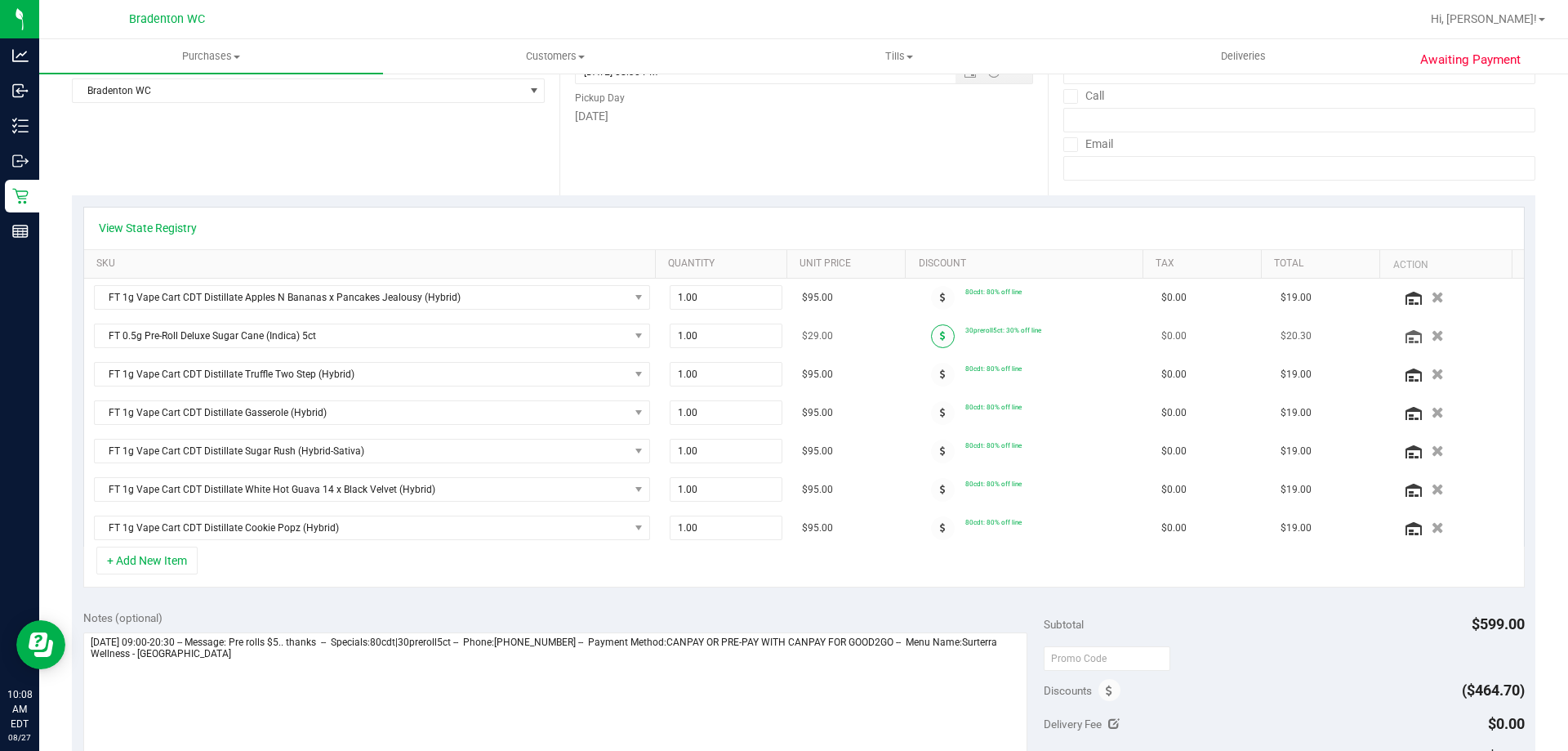
click at [931, 336] on span at bounding box center [943, 336] width 24 height 24
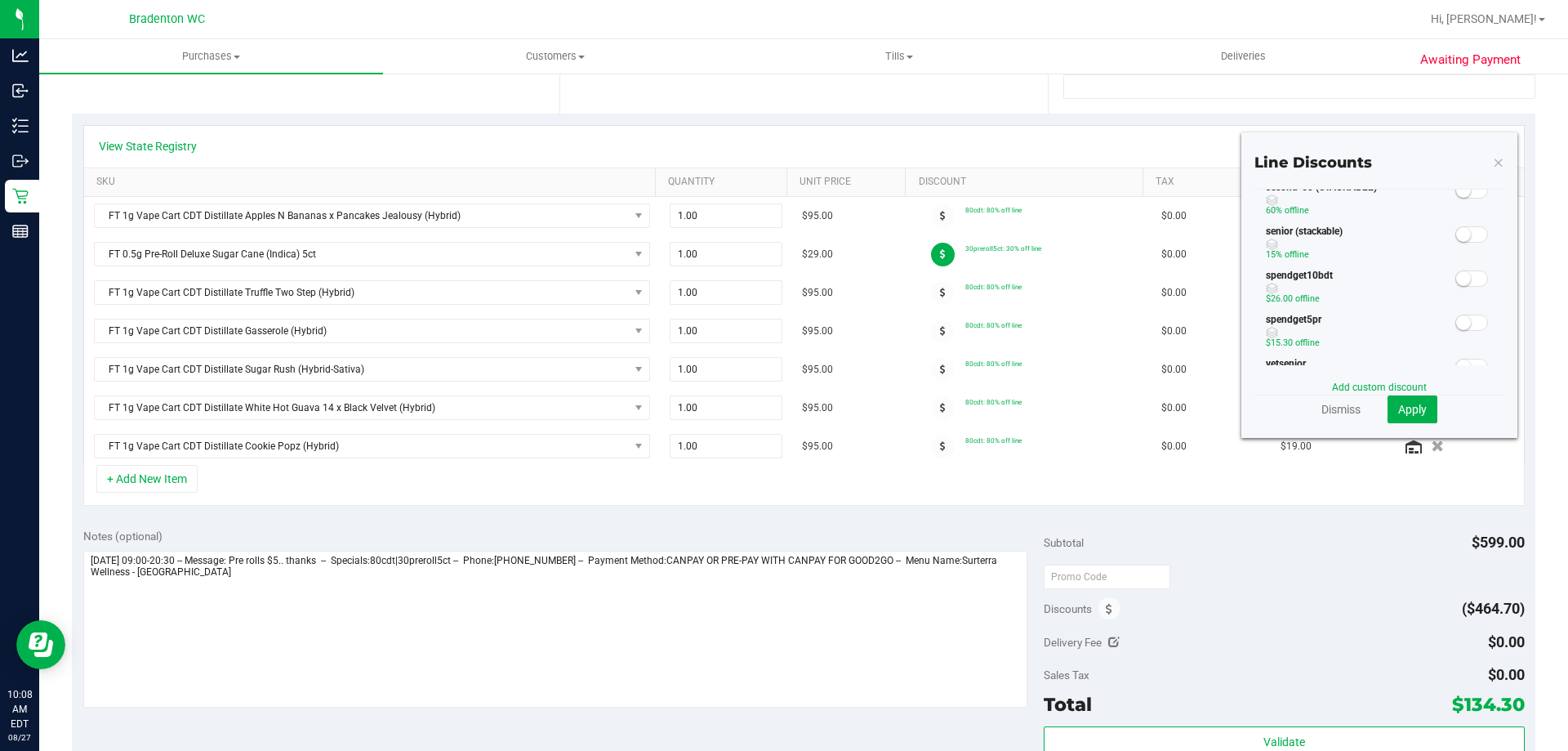
scroll to position [291, 0]
click at [1457, 352] on small at bounding box center [1464, 350] width 15 height 15
click at [1410, 412] on span "Apply" at bounding box center [1412, 409] width 28 height 13
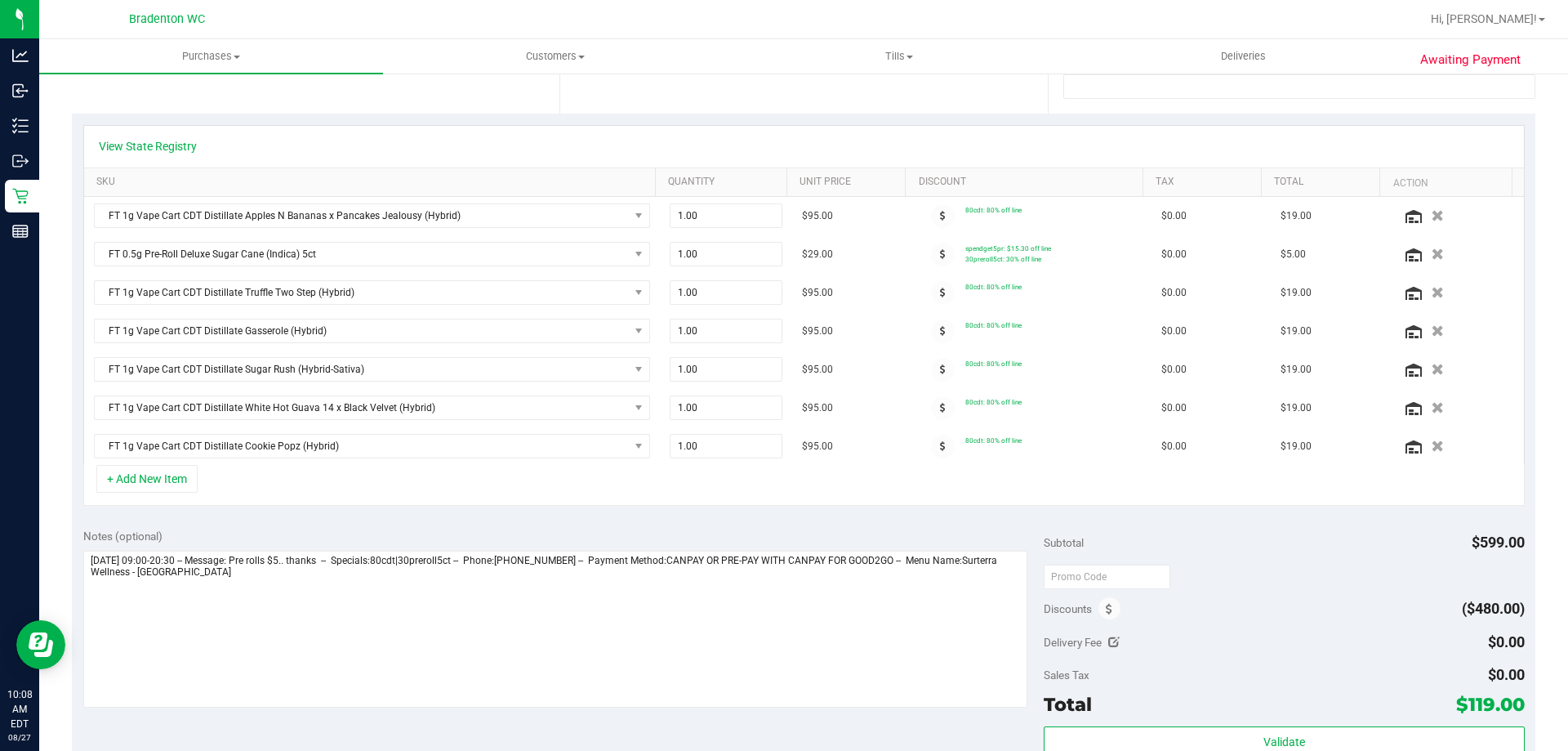
scroll to position [735, 0]
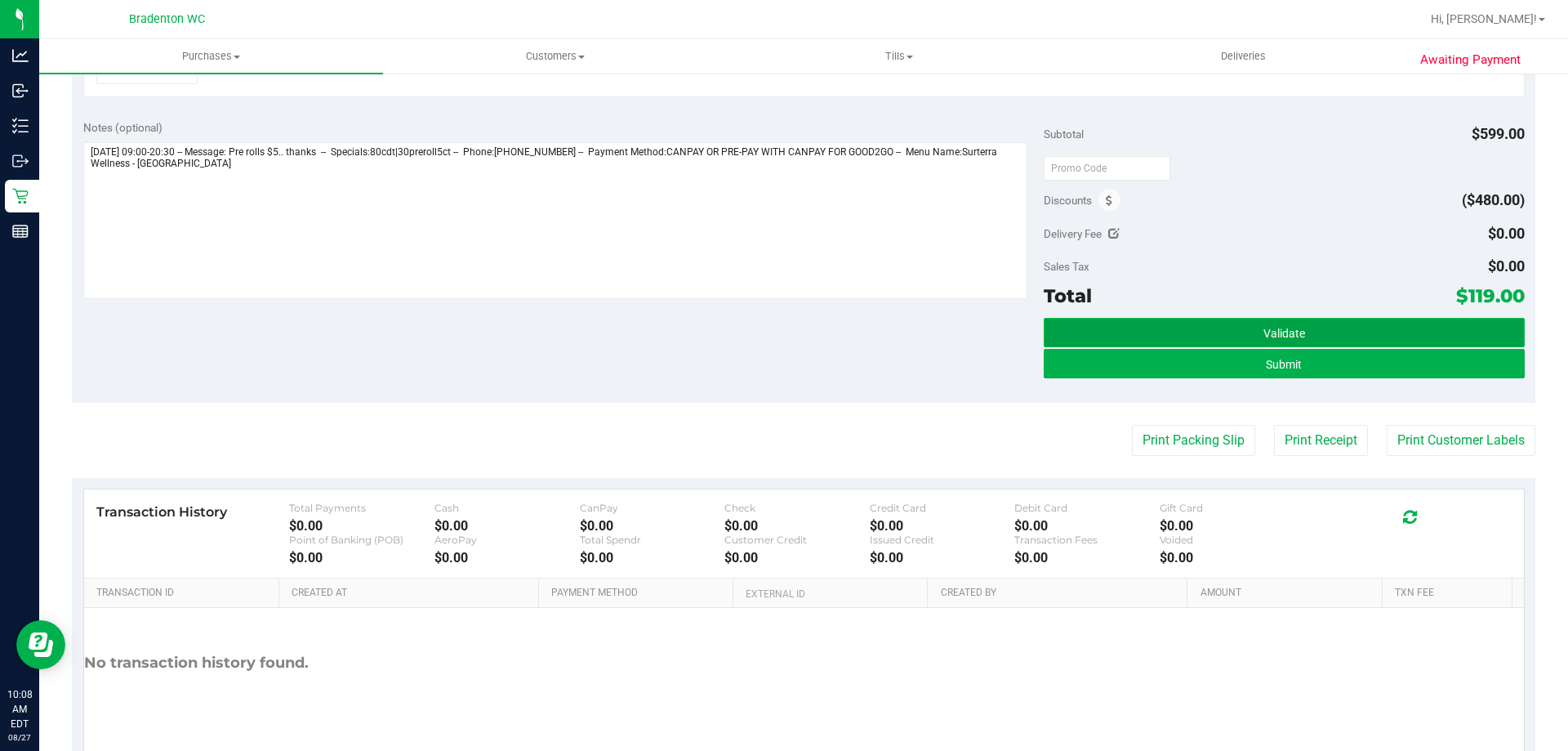
click at [1238, 330] on button "Validate" at bounding box center [1284, 333] width 481 height 29
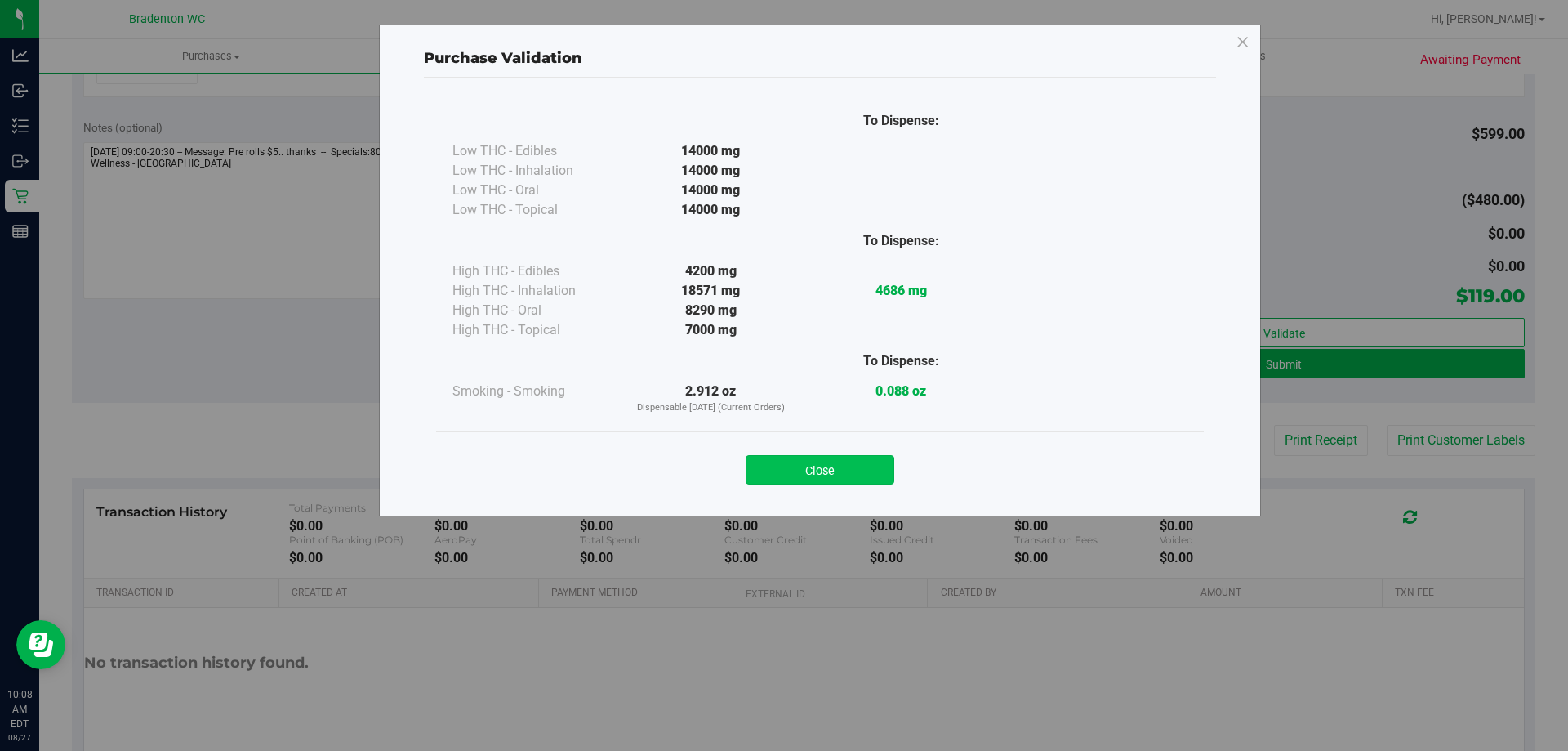
click at [862, 464] on button "Close" at bounding box center [820, 470] width 149 height 29
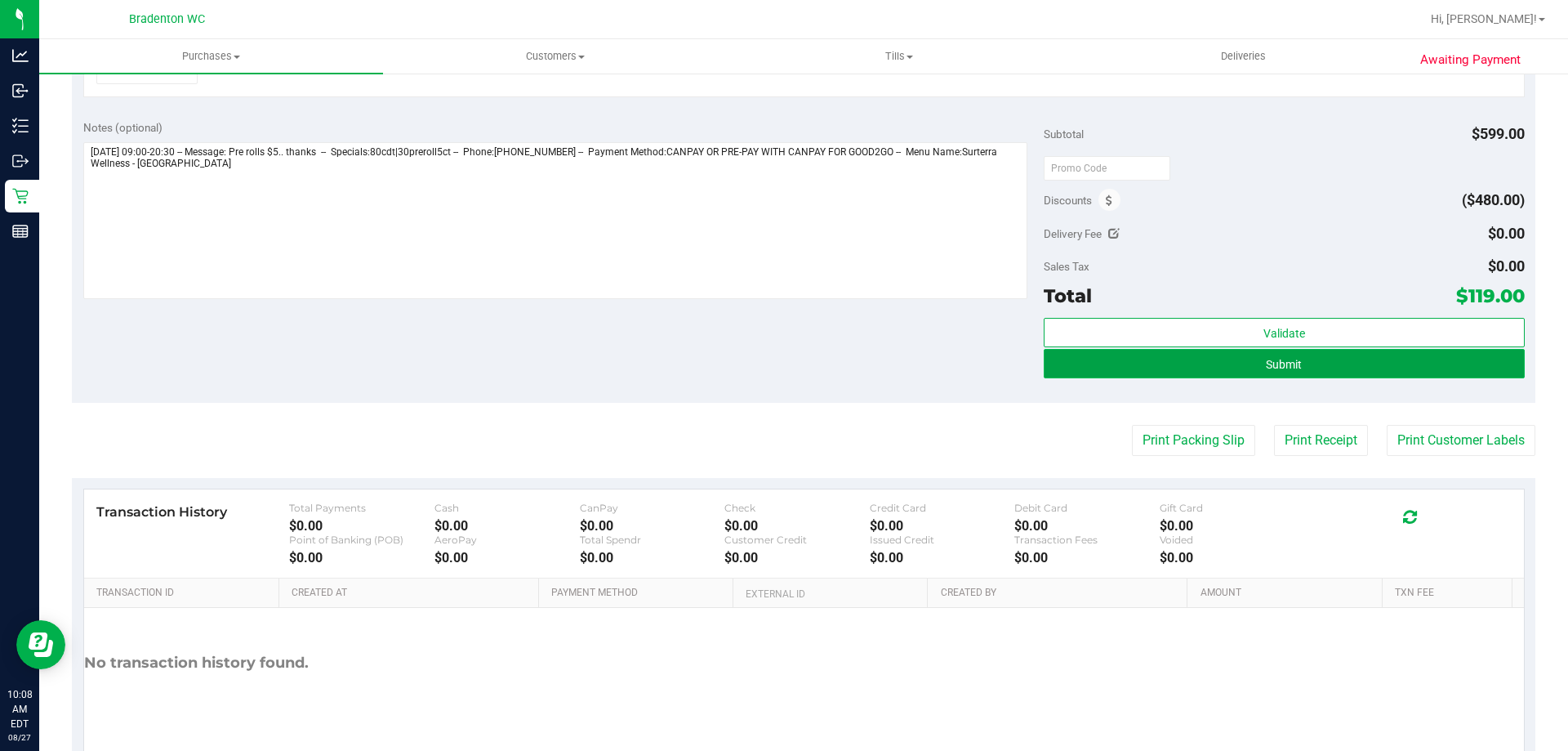
click at [1173, 365] on button "Submit" at bounding box center [1284, 364] width 481 height 29
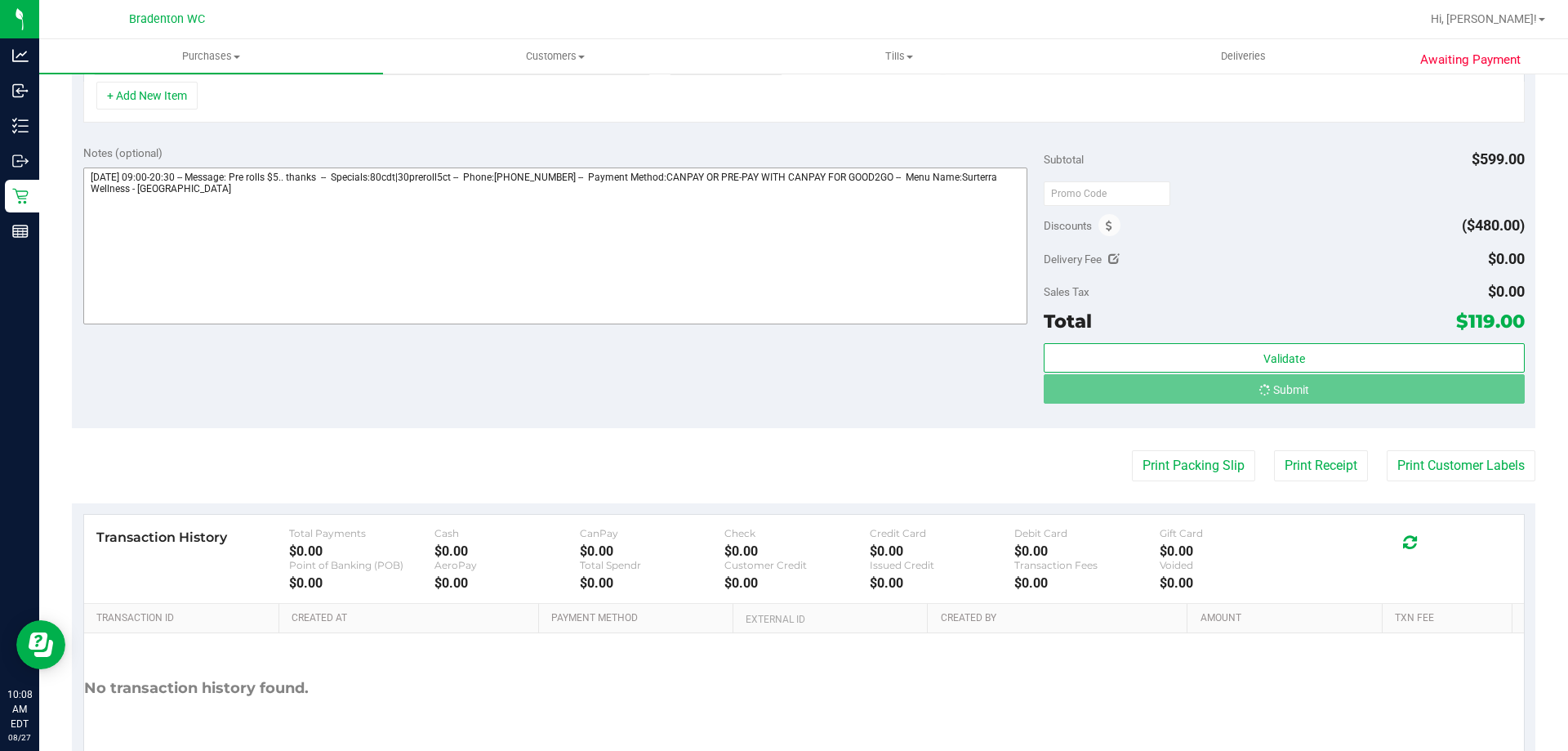
scroll to position [684, 0]
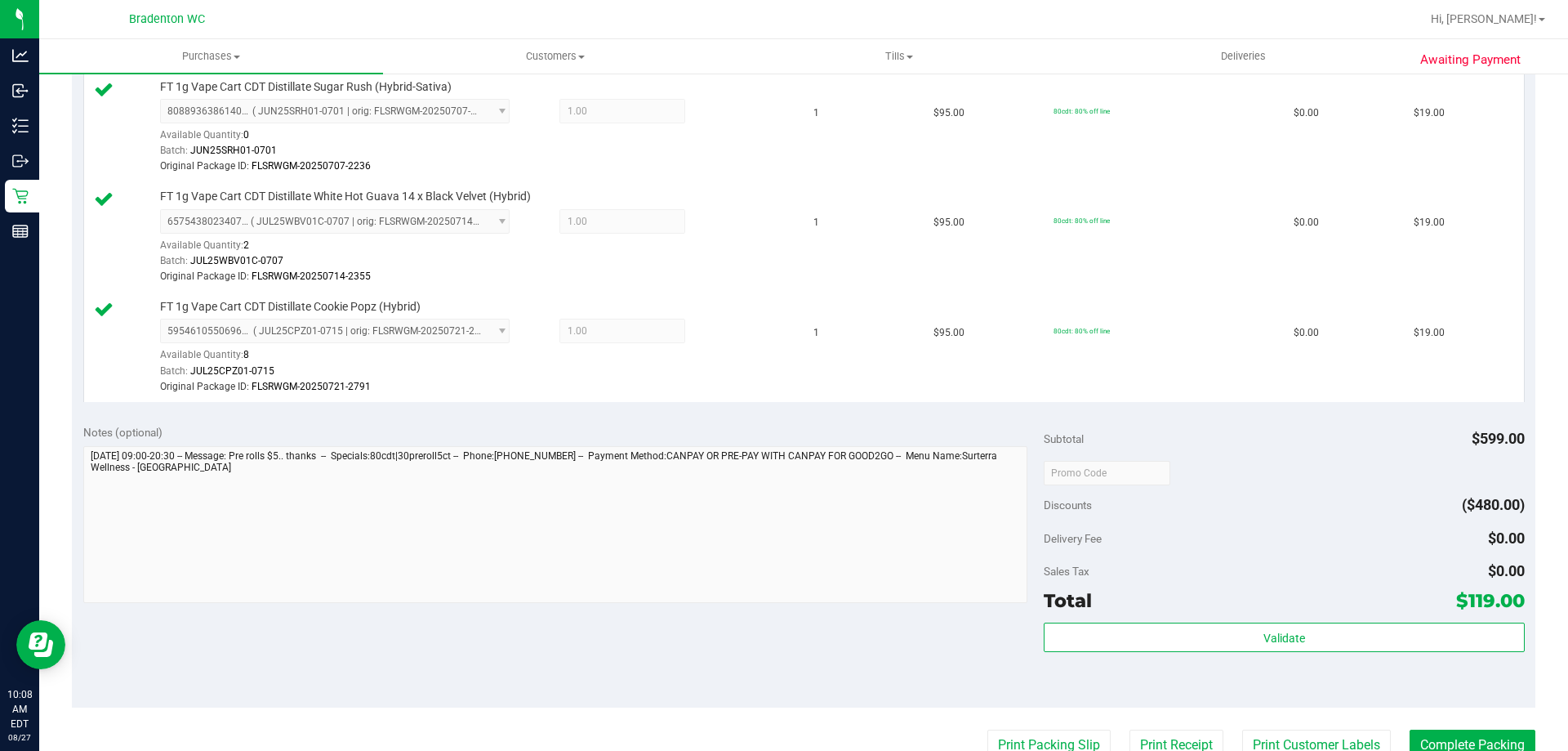
scroll to position [980, 0]
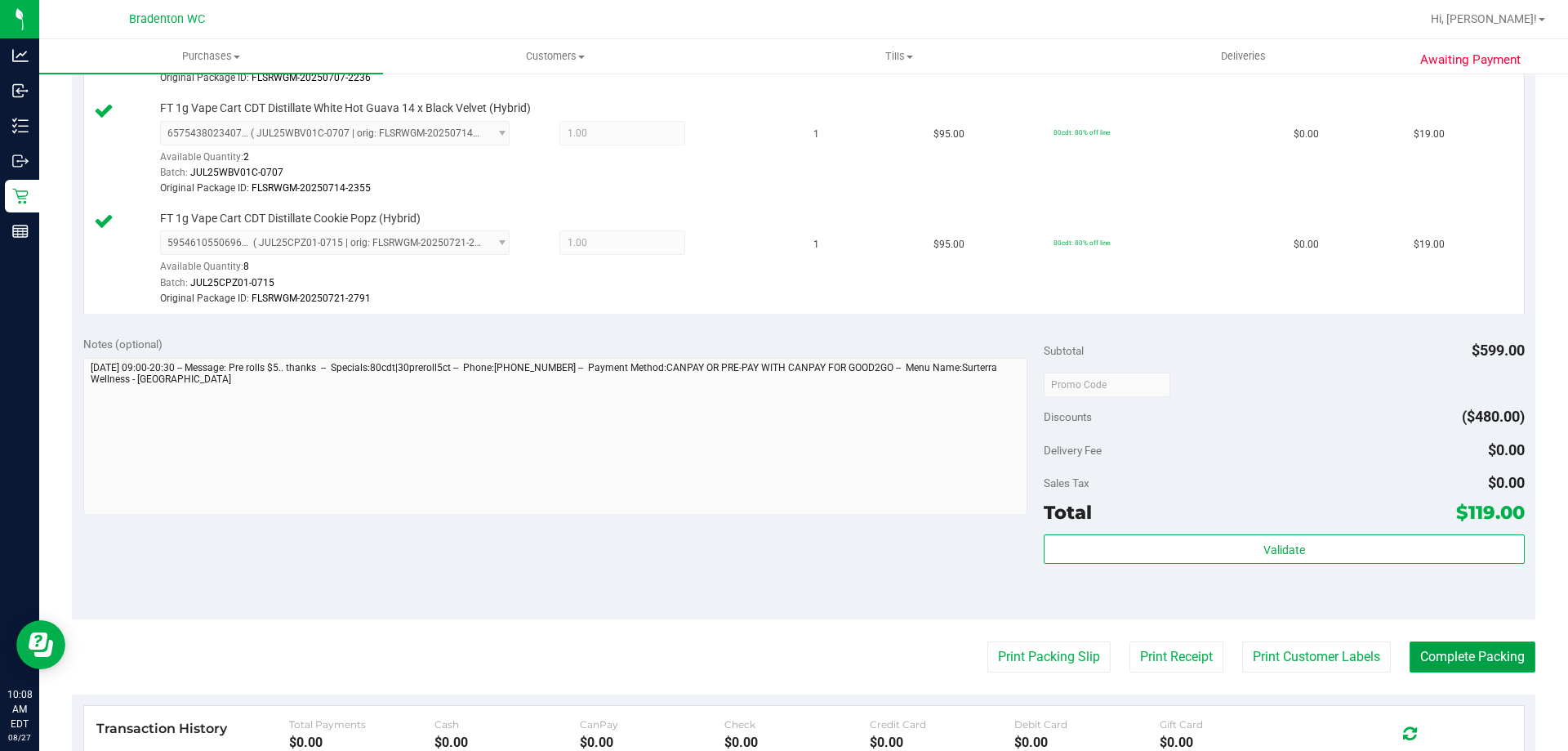
click at [1418, 643] on button "Complete Packing" at bounding box center [1473, 657] width 126 height 31
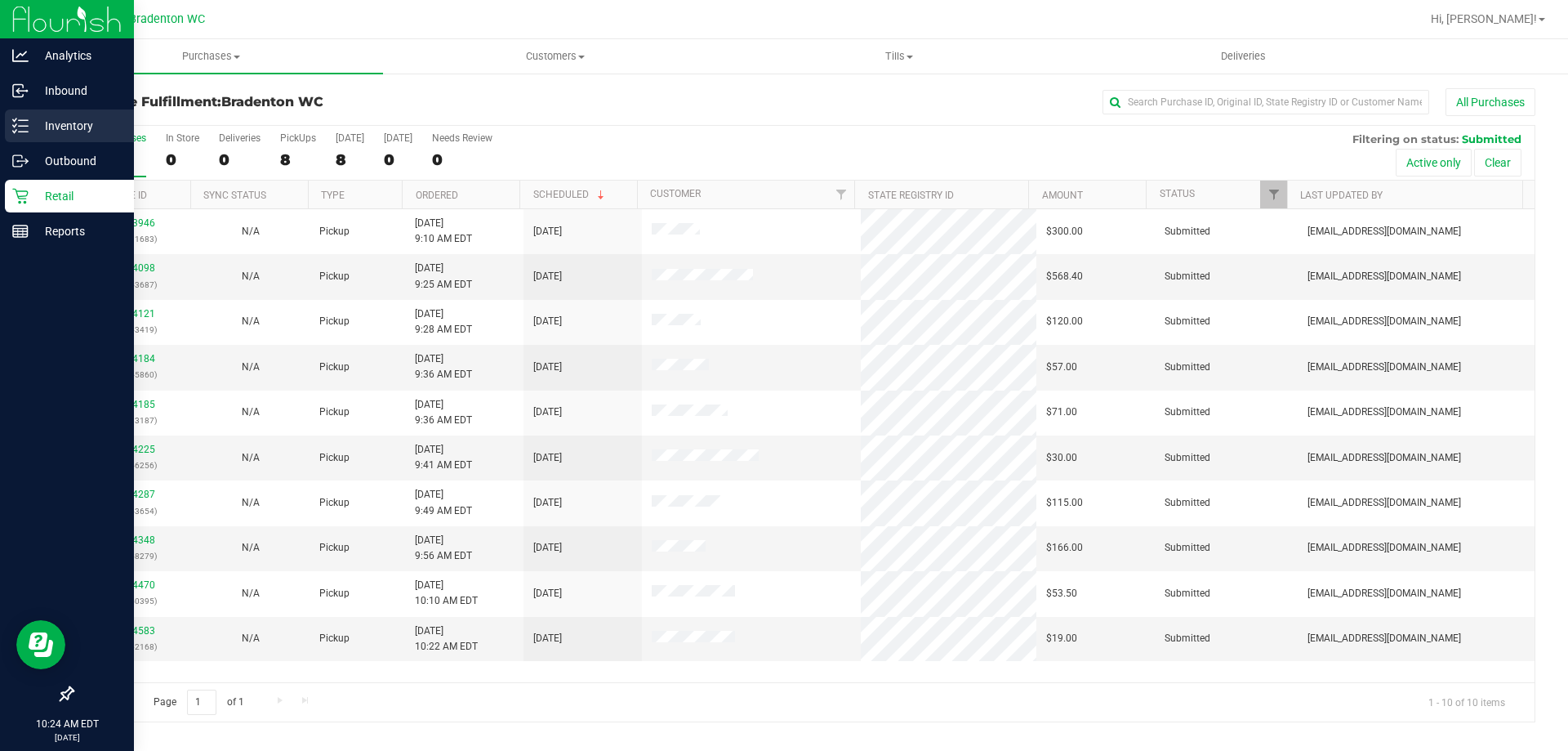
click at [12, 131] on icon at bounding box center [20, 126] width 16 height 16
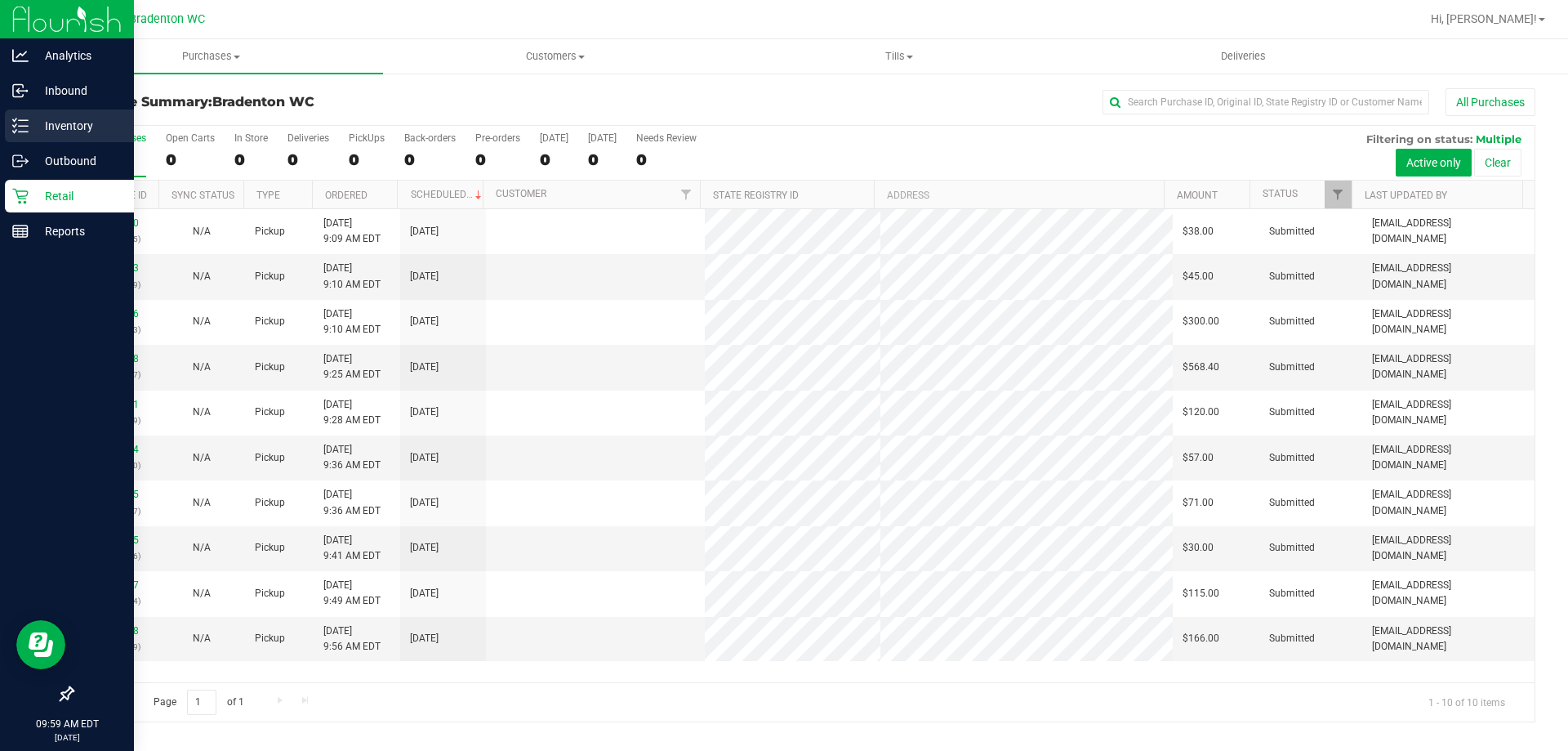
click at [59, 120] on p "Inventory" at bounding box center [77, 125] width 98 height 19
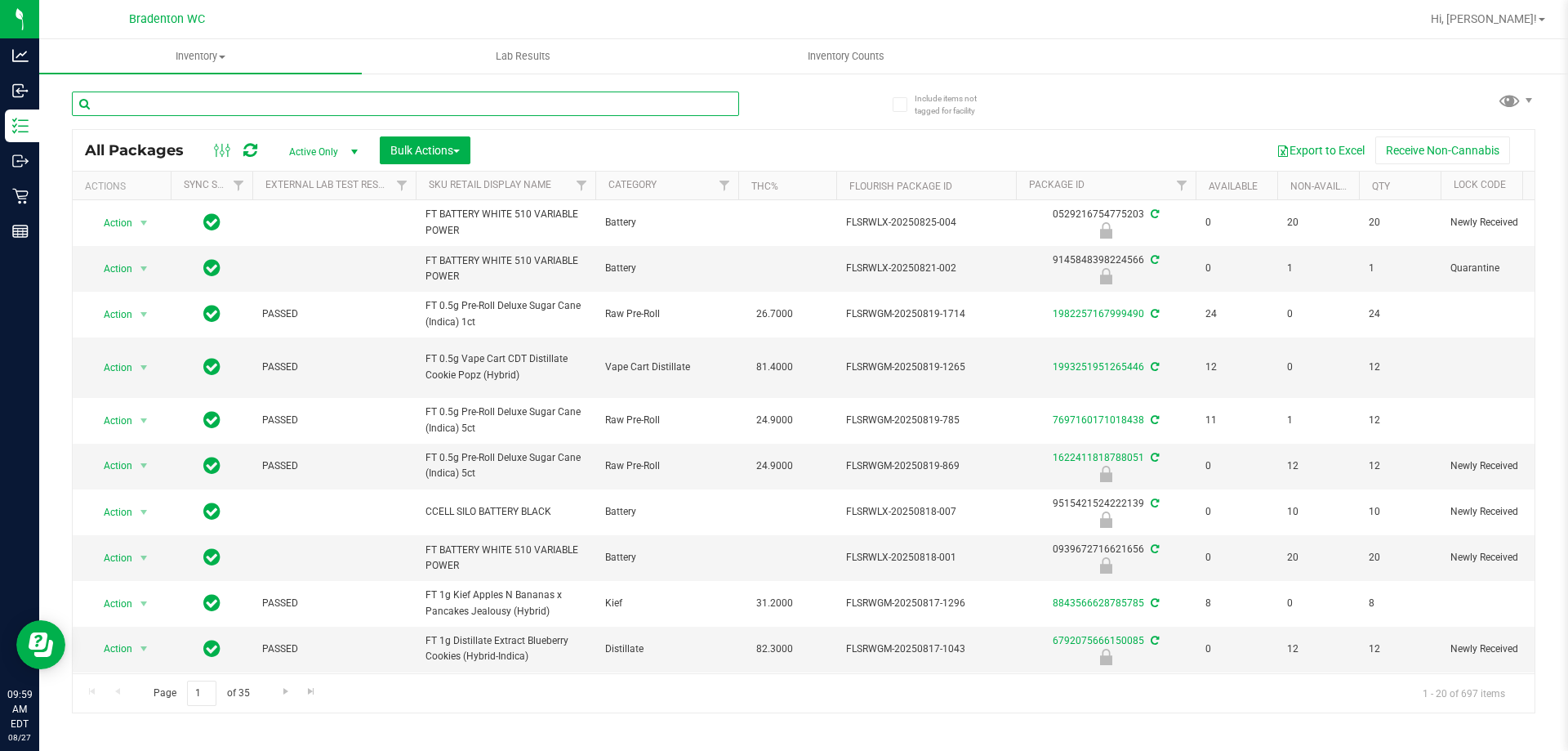
click at [176, 102] on input "text" at bounding box center [406, 103] width 667 height 25
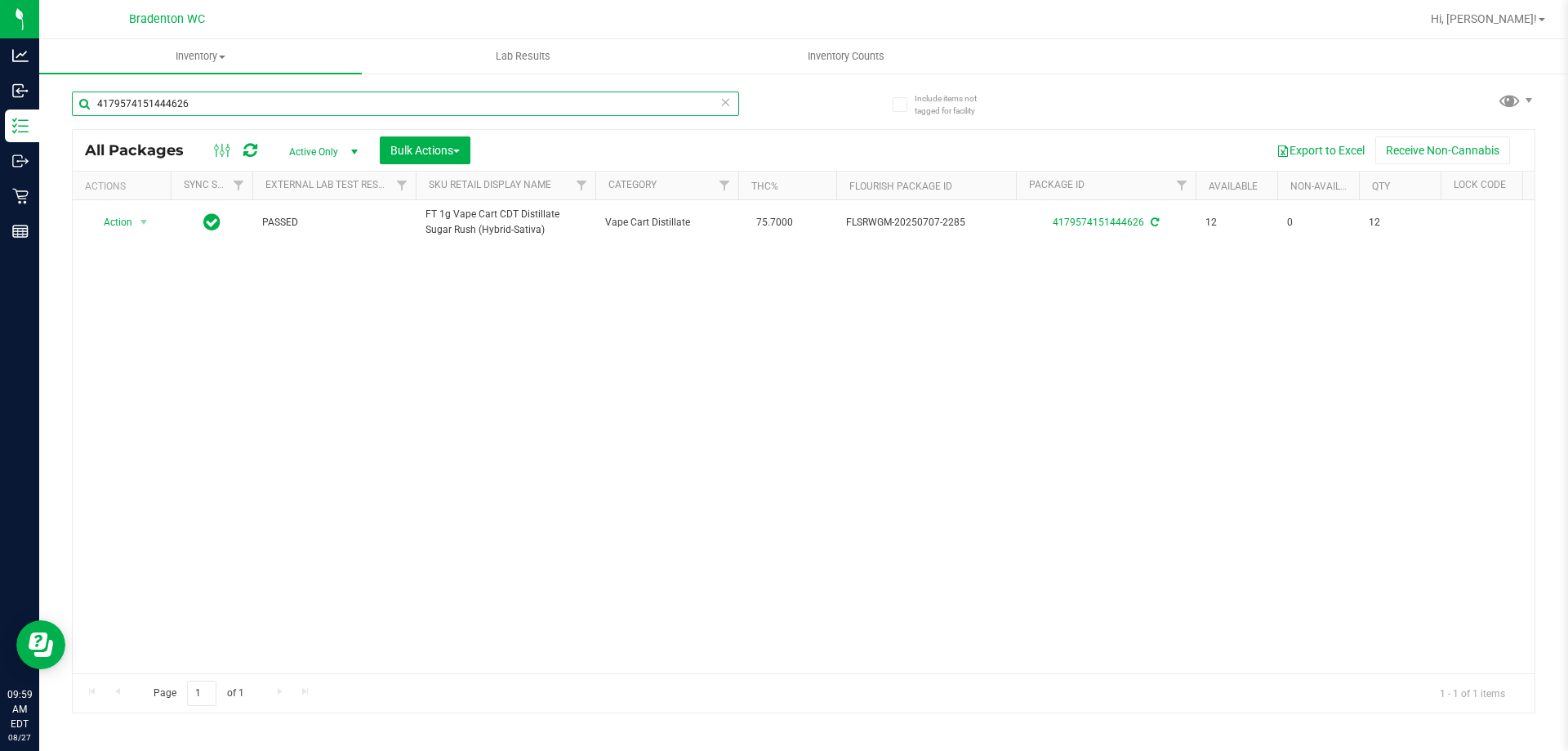
type input "4179574151444626"
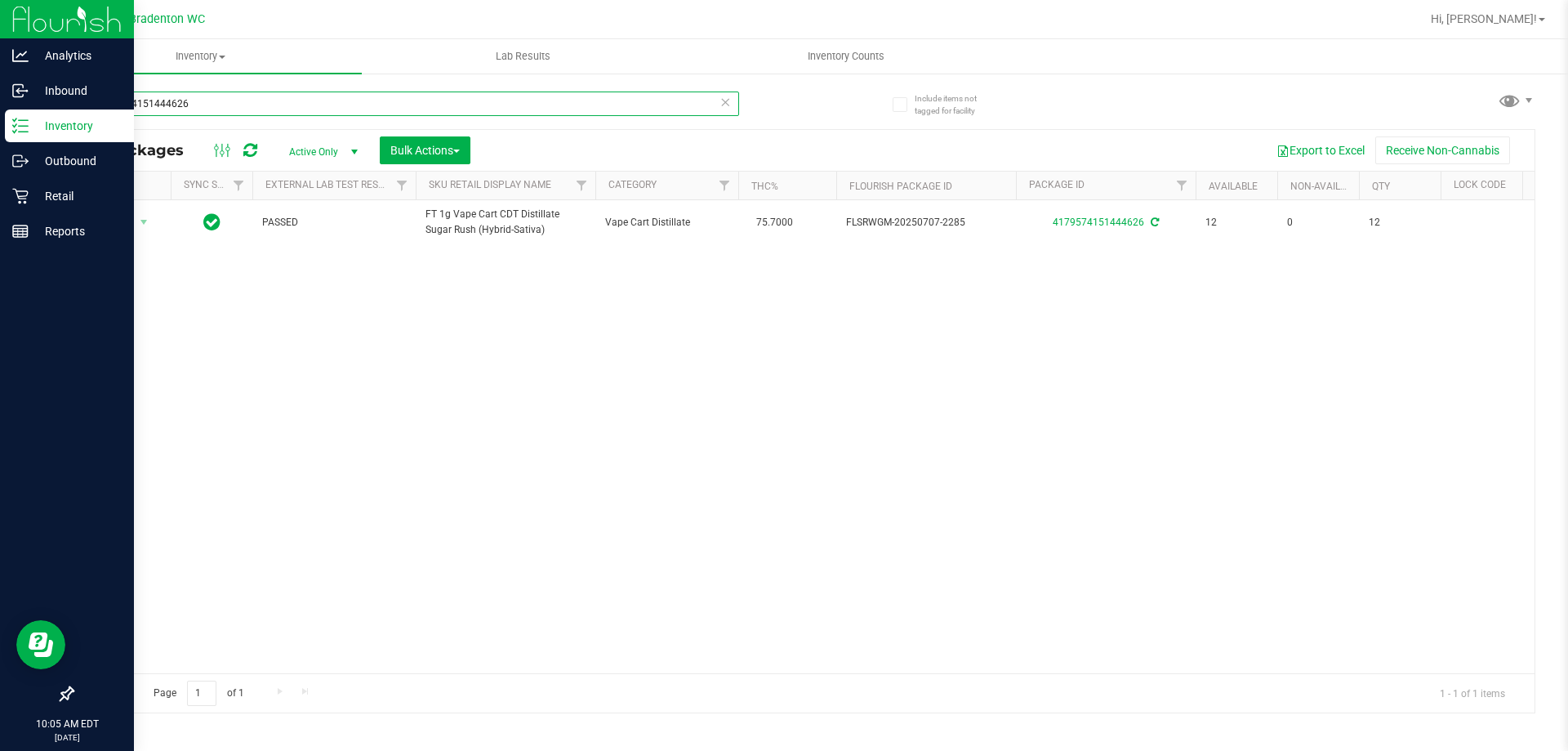
drag, startPoint x: 232, startPoint y: 100, endPoint x: 0, endPoint y: 14, distance: 247.4
click at [0, 26] on div "Analytics Inbound Inventory Outbound Retail Reports 10:05 AM EDT 08/27/2025 08/…" at bounding box center [784, 376] width 1568 height 751
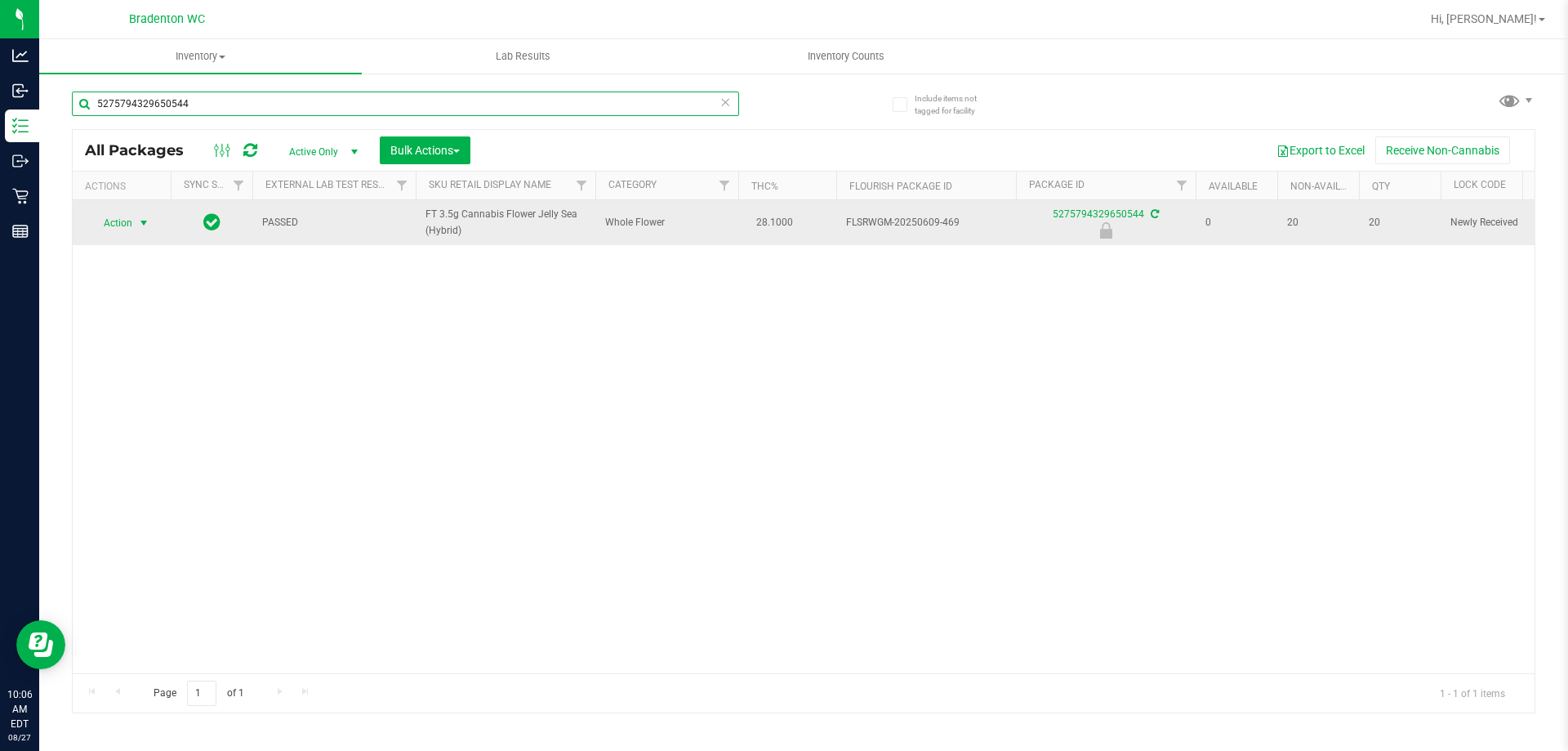
type input "5275794329650544"
click at [139, 222] on span "select" at bounding box center [143, 223] width 13 height 13
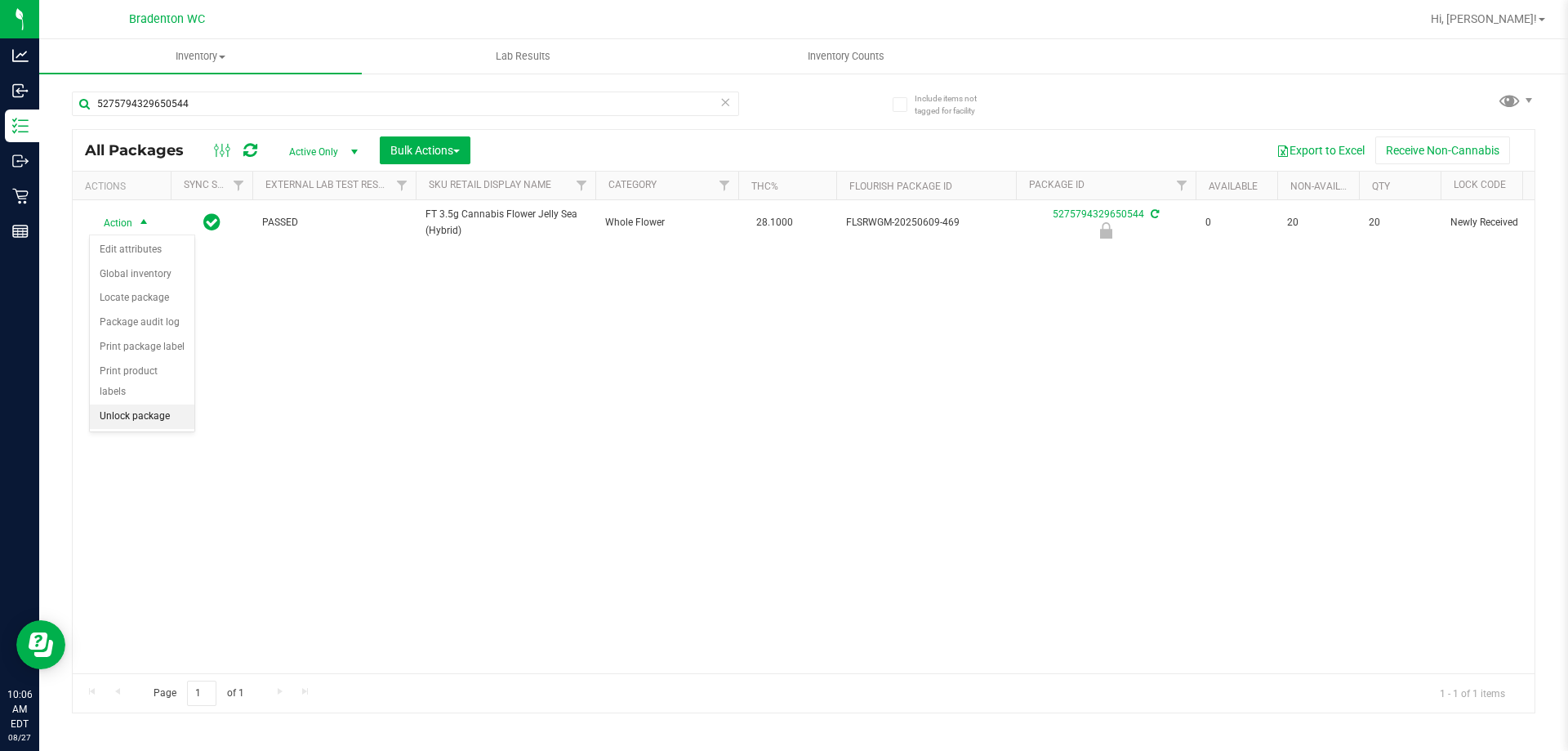
click at [117, 404] on li "Unlock package" at bounding box center [142, 416] width 104 height 25
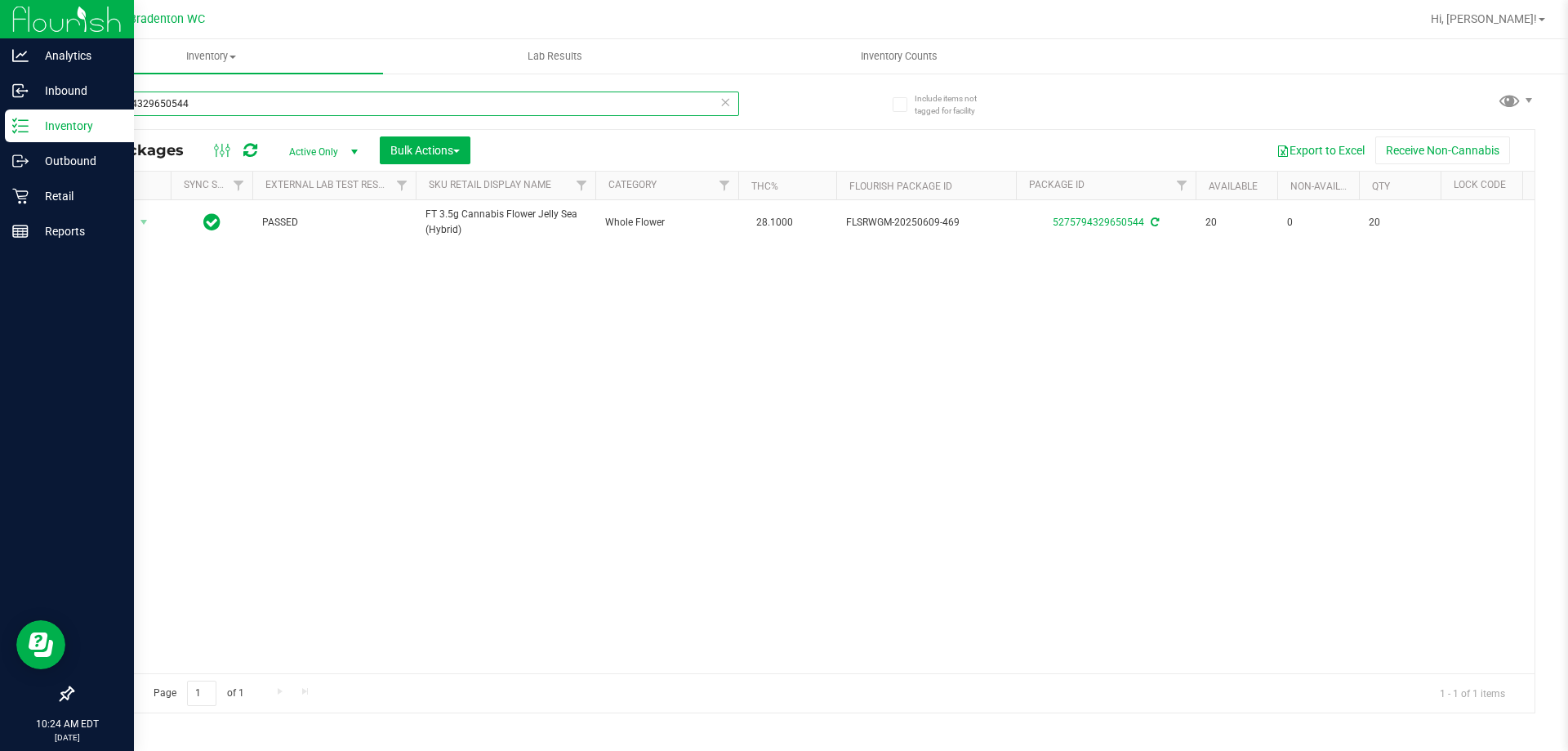
drag, startPoint x: 196, startPoint y: 111, endPoint x: 0, endPoint y: 23, distance: 214.8
click at [0, 26] on div "Analytics Inbound Inventory Outbound Retail Reports 10:24 AM EDT 08/27/2025 08/…" at bounding box center [784, 376] width 1568 height 751
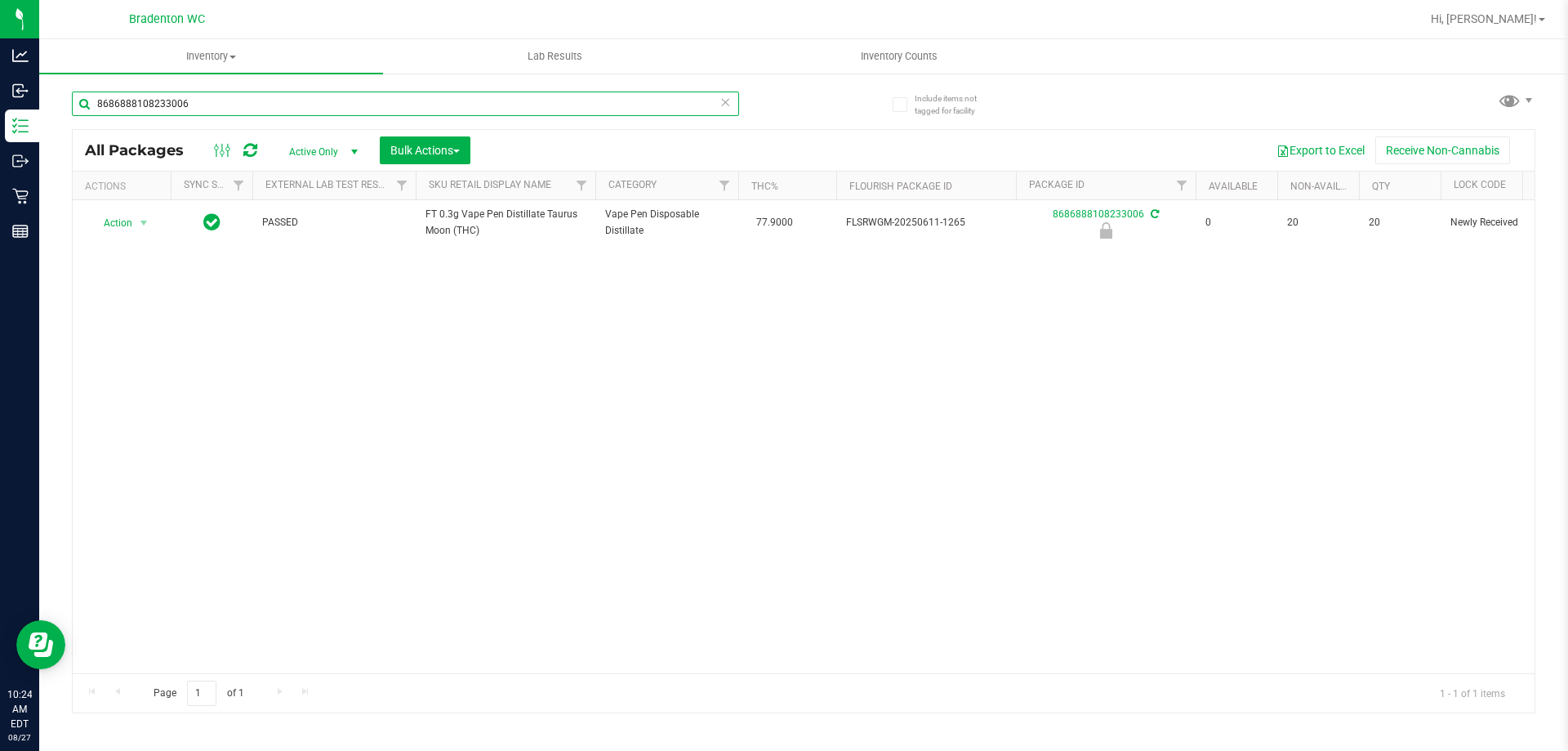
type input "8686888108233006"
click at [491, 417] on div "Action Action Edit attributes Global inventory Locate package Package audit log…" at bounding box center [804, 437] width 1462 height 473
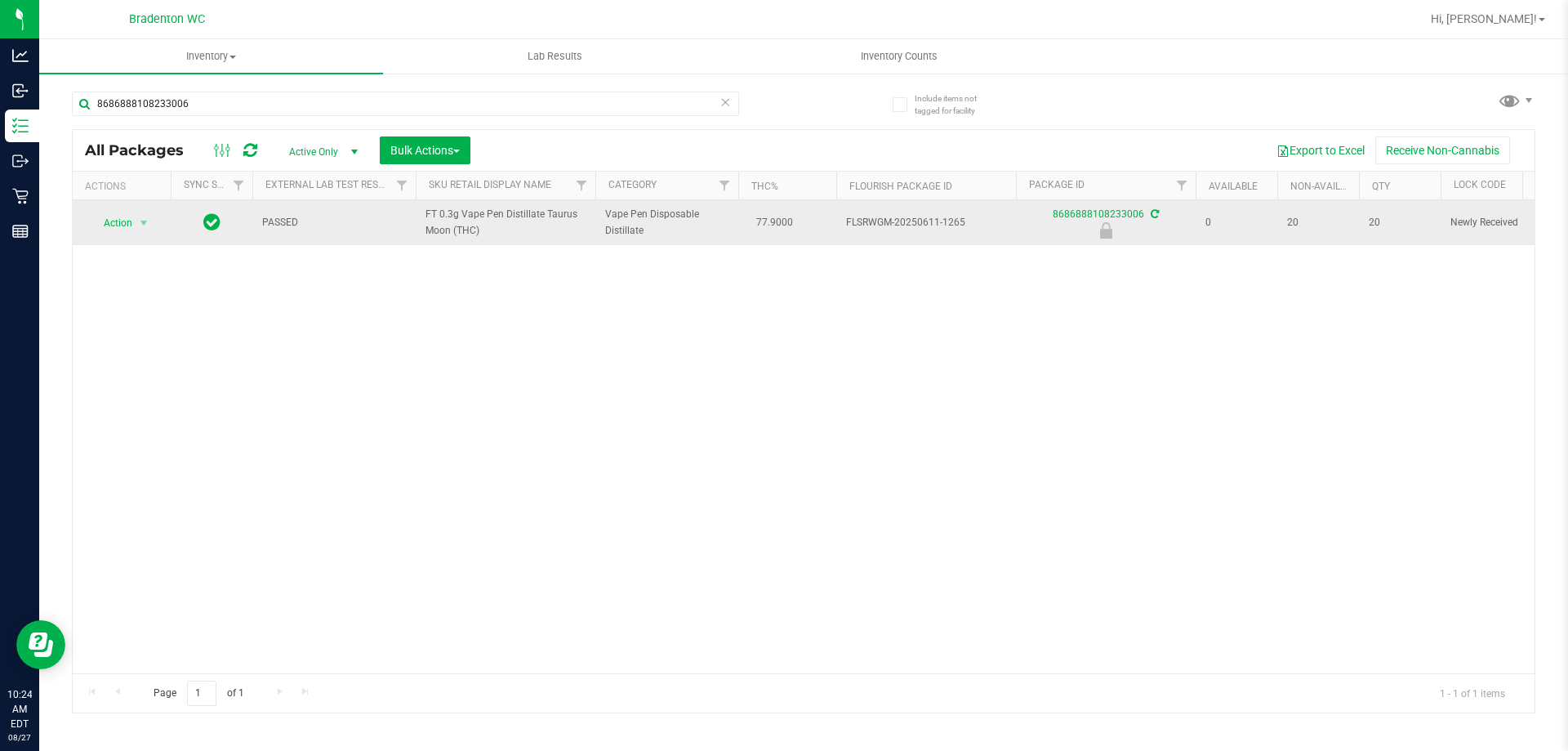
click at [104, 220] on span "Action" at bounding box center [111, 223] width 44 height 23
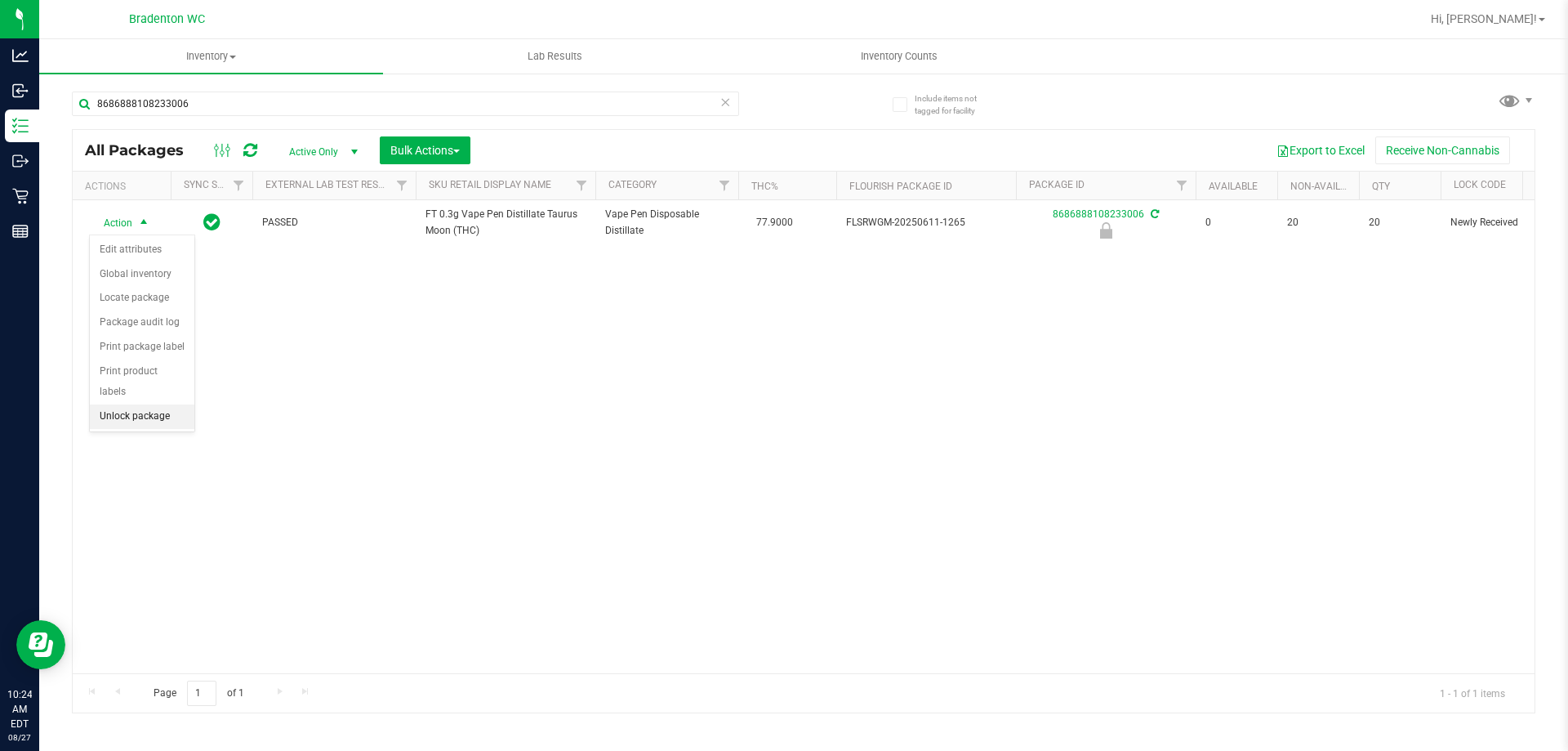
click at [117, 404] on li "Unlock package" at bounding box center [142, 416] width 104 height 25
